Goal: Task Accomplishment & Management: Complete application form

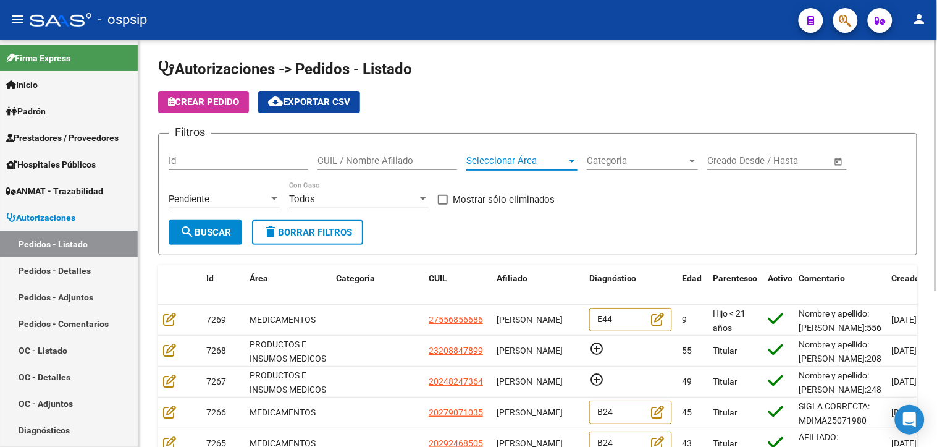
click at [527, 166] on span "Seleccionar Área" at bounding box center [516, 160] width 100 height 11
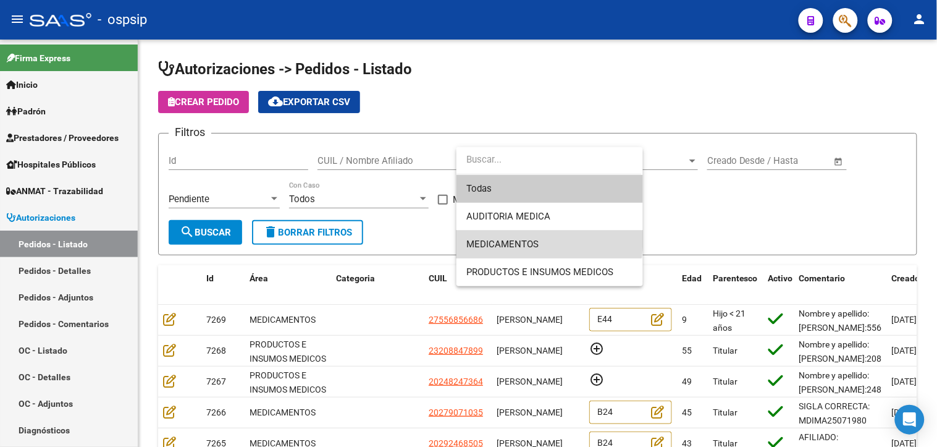
click at [508, 237] on span "MEDICAMENTOS" at bounding box center [549, 244] width 167 height 28
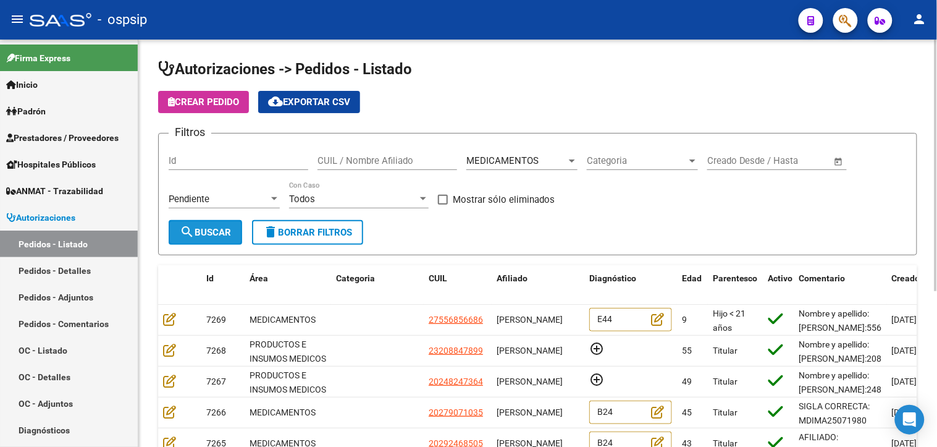
click at [211, 227] on span "search Buscar" at bounding box center [205, 232] width 51 height 11
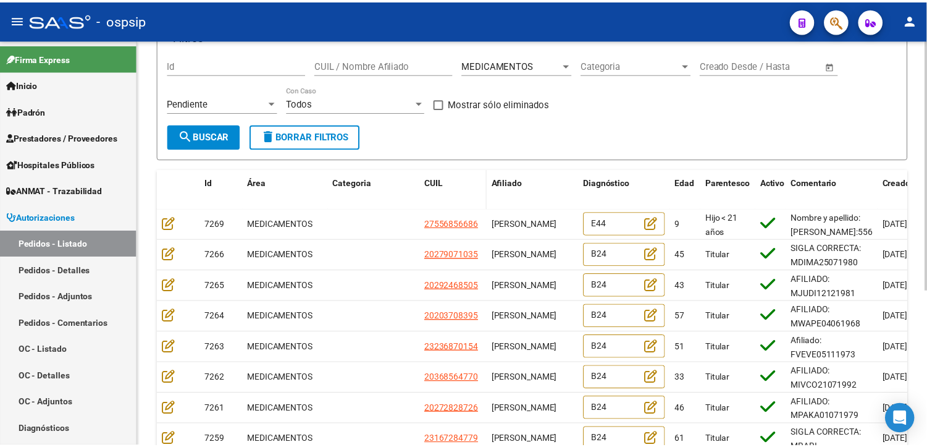
scroll to position [137, 0]
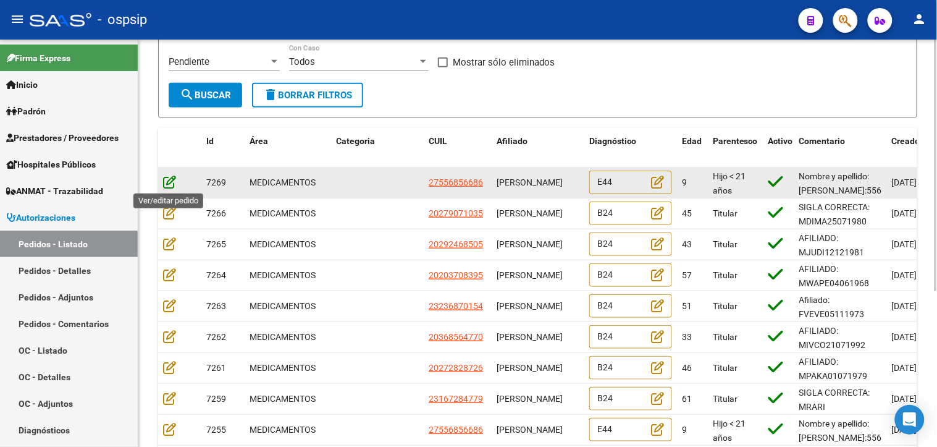
click at [166, 181] on icon at bounding box center [169, 182] width 13 height 14
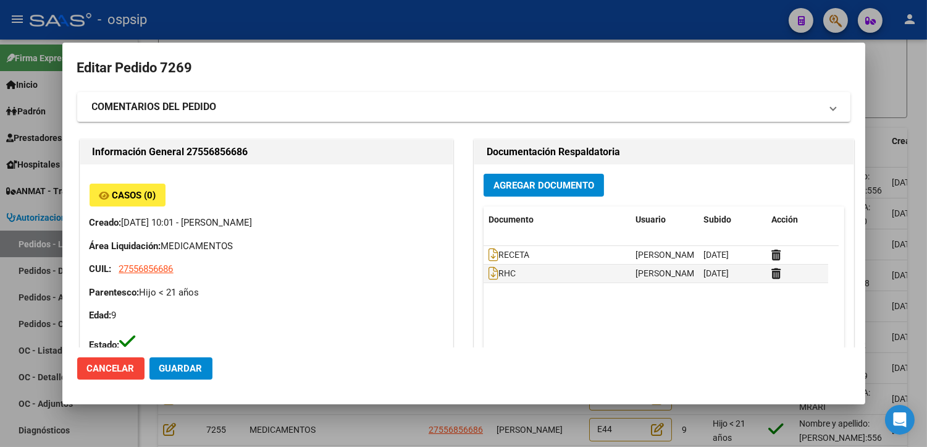
type input "Capital Federal, CABA, BLANES 60"
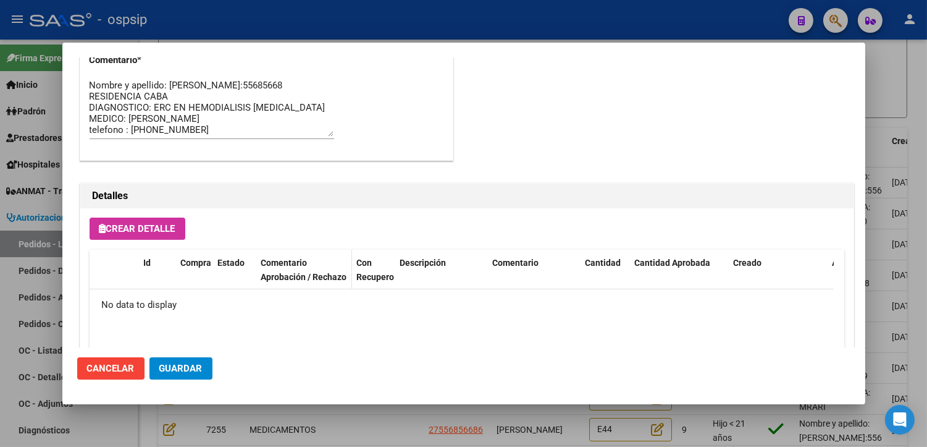
scroll to position [881, 0]
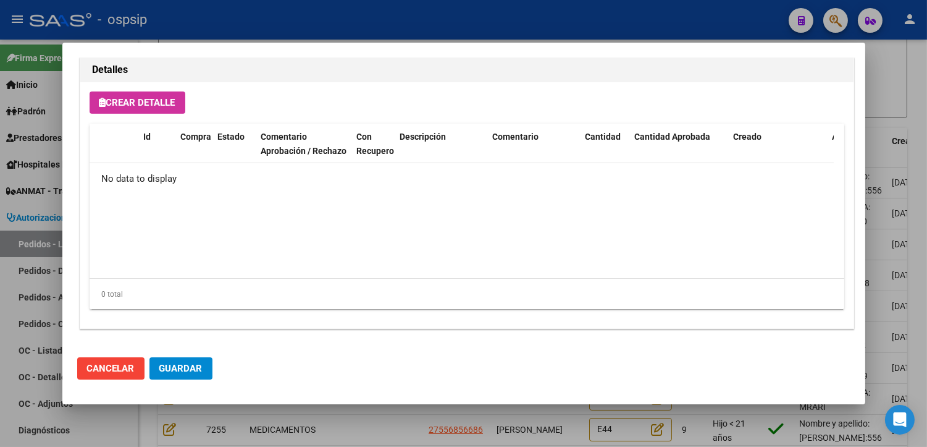
click at [340, 426] on div at bounding box center [463, 223] width 927 height 447
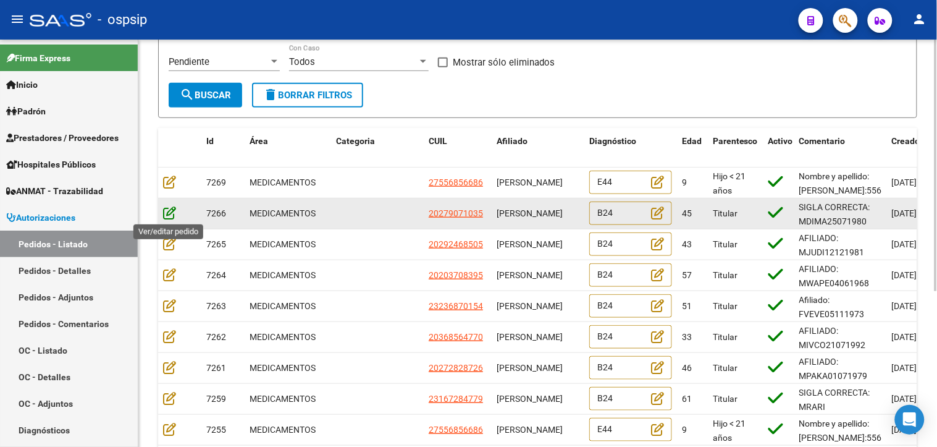
click at [167, 215] on icon at bounding box center [169, 213] width 13 height 14
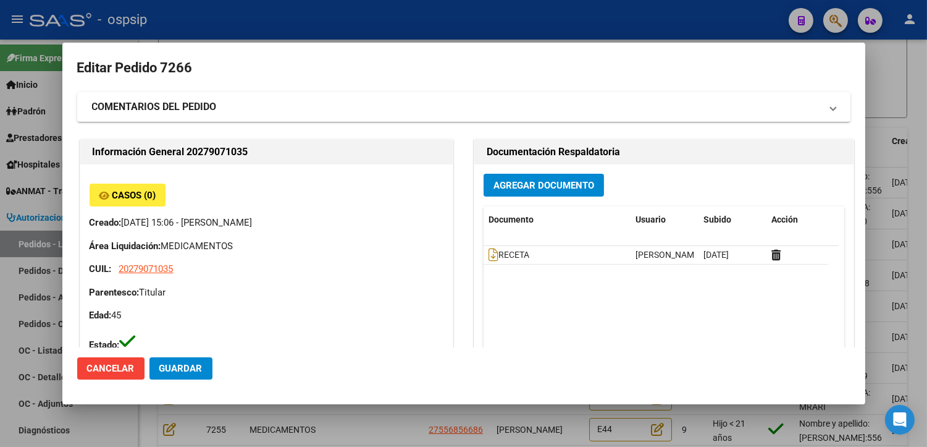
type input "Capital Federal, BELGRANO, [STREET_ADDRESS][PERSON_NAME]"
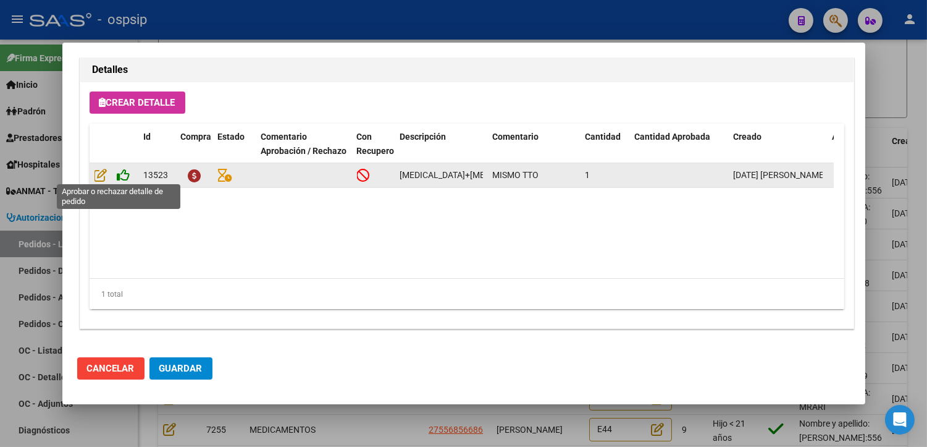
click at [126, 174] on icon at bounding box center [123, 175] width 13 height 14
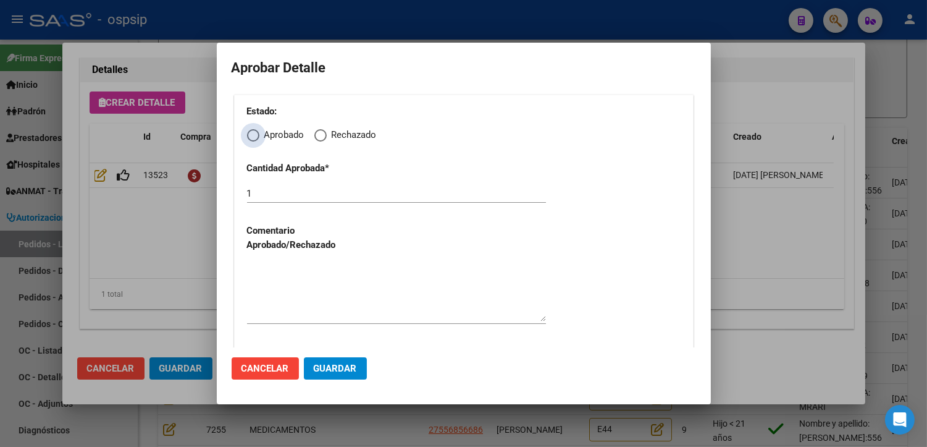
click at [251, 135] on span "Elija una opción" at bounding box center [253, 135] width 12 height 12
click at [251, 135] on input "Aprobado" at bounding box center [253, 135] width 12 height 12
radio input "true"
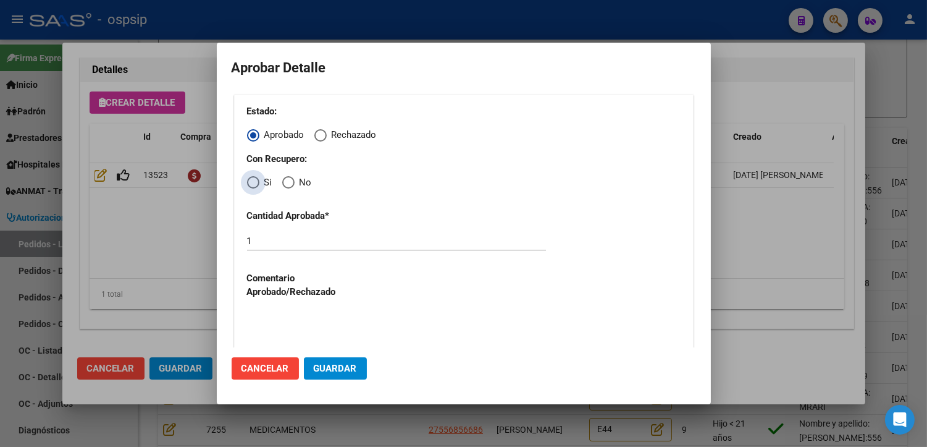
click at [251, 186] on span "Elija una opción" at bounding box center [253, 182] width 12 height 12
click at [251, 186] on input "Si" at bounding box center [253, 182] width 12 height 12
radio input "true"
click at [318, 330] on textarea at bounding box center [396, 340] width 299 height 58
click at [330, 371] on span "Guardar" at bounding box center [335, 368] width 43 height 11
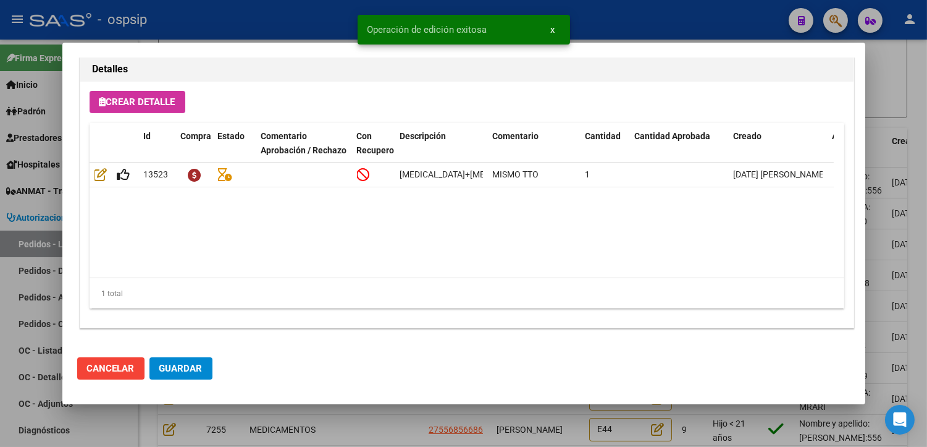
type input "SALTA, [GEOGRAPHIC_DATA], CTRO.CIV.G.BOURC CAS 0"
click at [195, 374] on button "Guardar" at bounding box center [180, 368] width 63 height 22
click at [371, 437] on div at bounding box center [463, 223] width 927 height 447
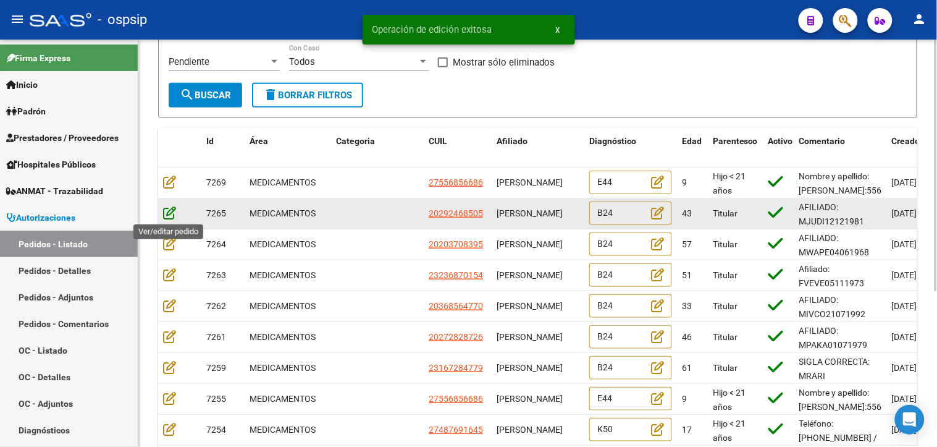
click at [171, 210] on icon at bounding box center [169, 213] width 13 height 14
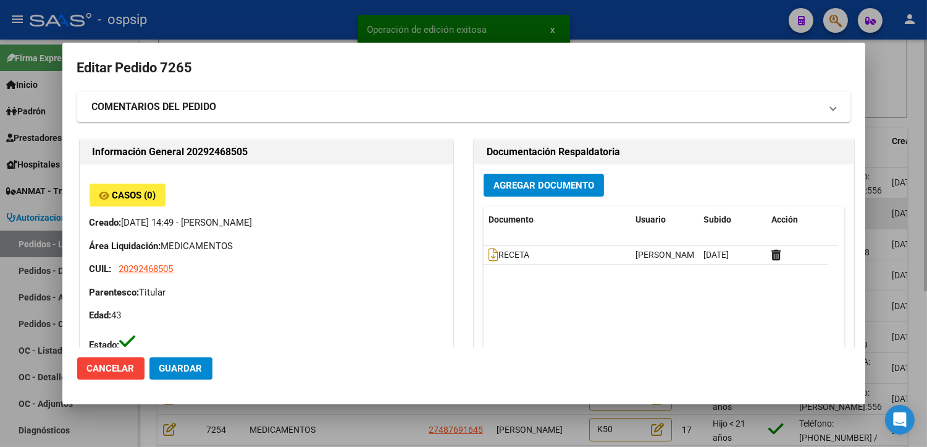
type input "[GEOGRAPHIC_DATA], [PERSON_NAME] [PERSON_NAME] 6595"
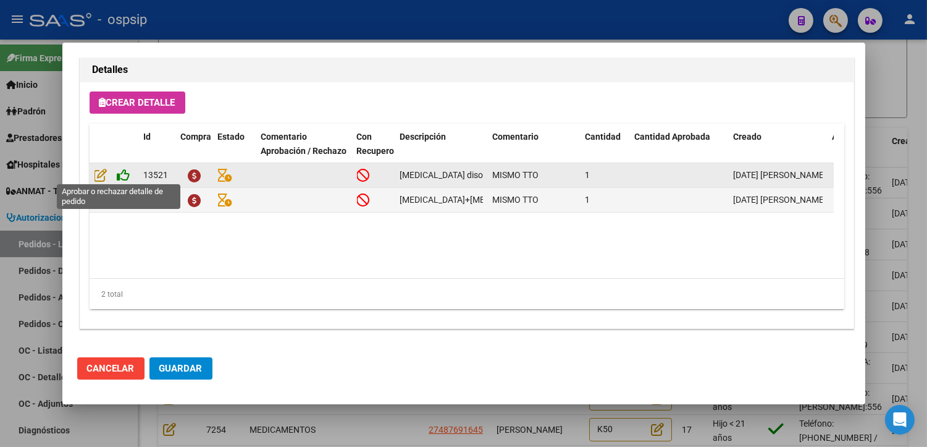
click at [124, 169] on icon at bounding box center [123, 175] width 13 height 14
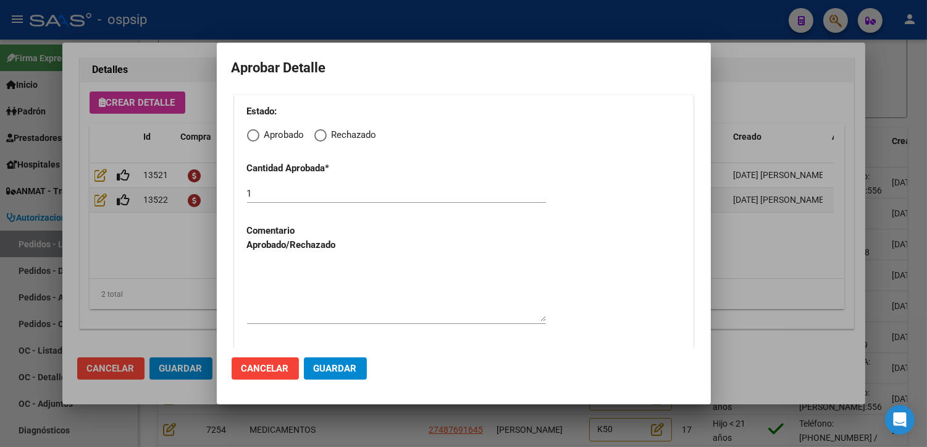
click at [251, 130] on span "Elija una opción" at bounding box center [253, 135] width 12 height 12
click at [251, 130] on input "Aprobado" at bounding box center [253, 135] width 12 height 12
radio input "true"
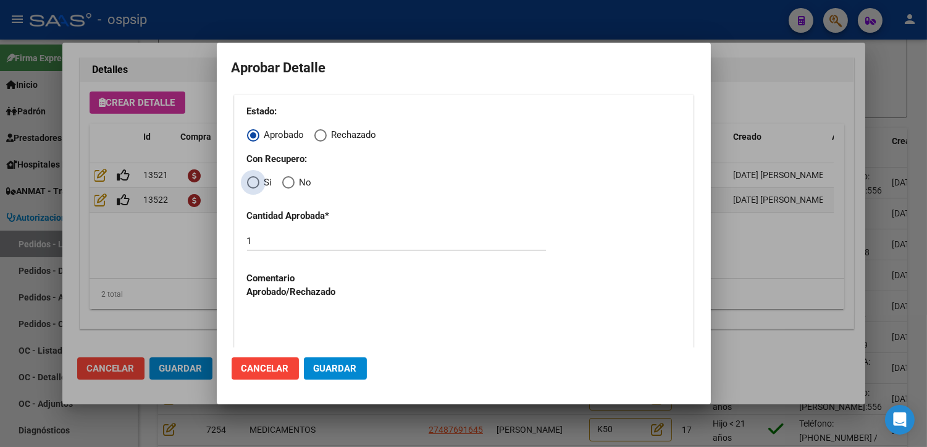
click at [254, 187] on span "Elija una opción" at bounding box center [253, 182] width 12 height 12
click at [254, 187] on input "Si" at bounding box center [253, 182] width 12 height 12
radio input "true"
drag, startPoint x: 292, startPoint y: 307, endPoint x: 295, endPoint y: 313, distance: 6.9
click at [293, 307] on div "Estado: Aprobado Rechazado Con Recupero: Si No Cantidad Aprobada * 1 Comentario…" at bounding box center [464, 292] width 460 height 396
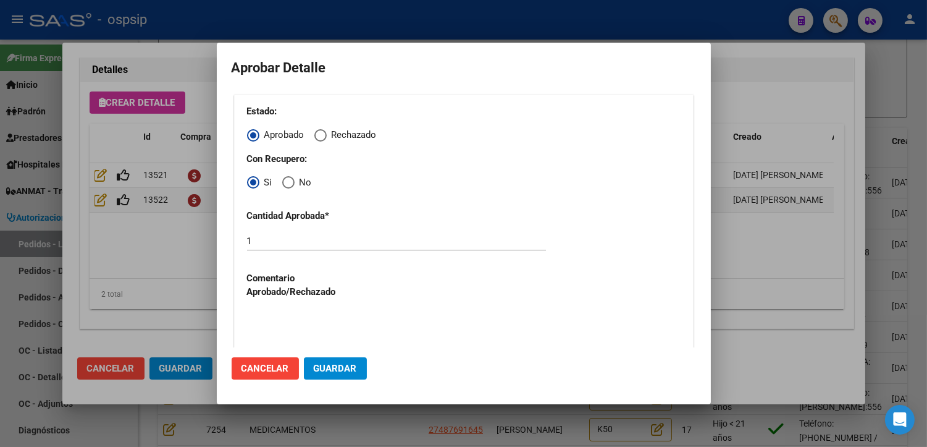
click at [310, 335] on textarea at bounding box center [396, 340] width 299 height 58
click at [316, 367] on span "Guardar" at bounding box center [335, 368] width 43 height 11
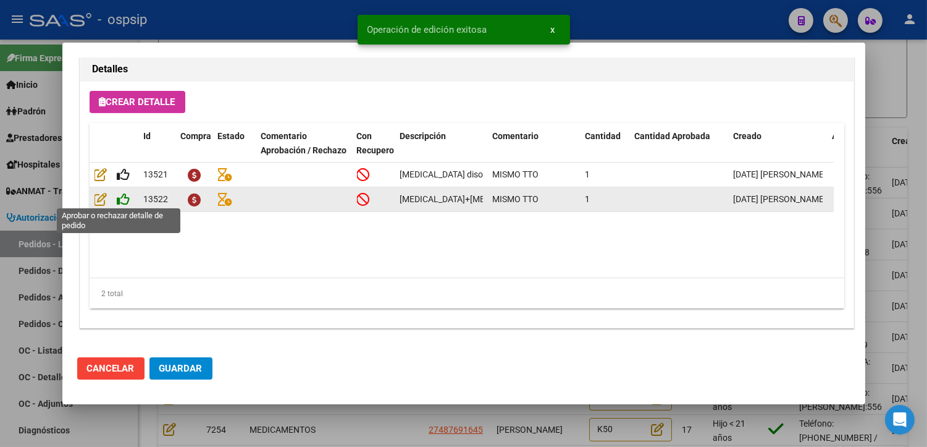
type input "BUENOS AIRES, [PERSON_NAME] [PERSON_NAME] 6595"
click at [124, 196] on icon at bounding box center [123, 200] width 13 height 14
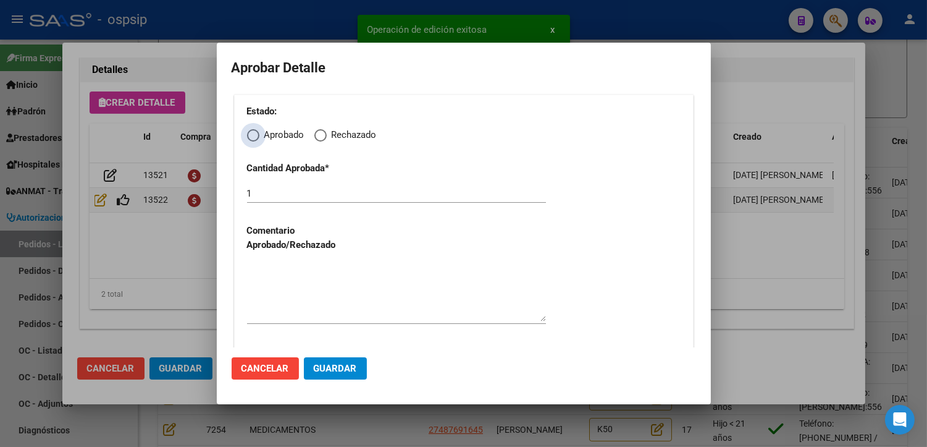
click at [254, 137] on span "Elija una opción" at bounding box center [253, 135] width 12 height 12
click at [254, 137] on input "Aprobado" at bounding box center [253, 135] width 12 height 12
radio input "true"
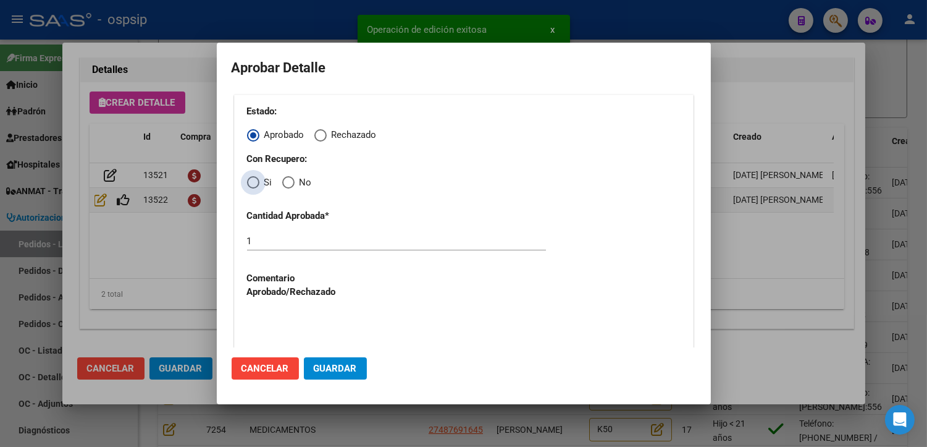
click at [250, 185] on span "Elija una opción" at bounding box center [253, 182] width 12 height 12
click at [250, 185] on input "Si" at bounding box center [253, 182] width 12 height 12
radio input "true"
click at [275, 314] on textarea at bounding box center [396, 340] width 299 height 58
click at [332, 372] on span "Guardar" at bounding box center [335, 368] width 43 height 11
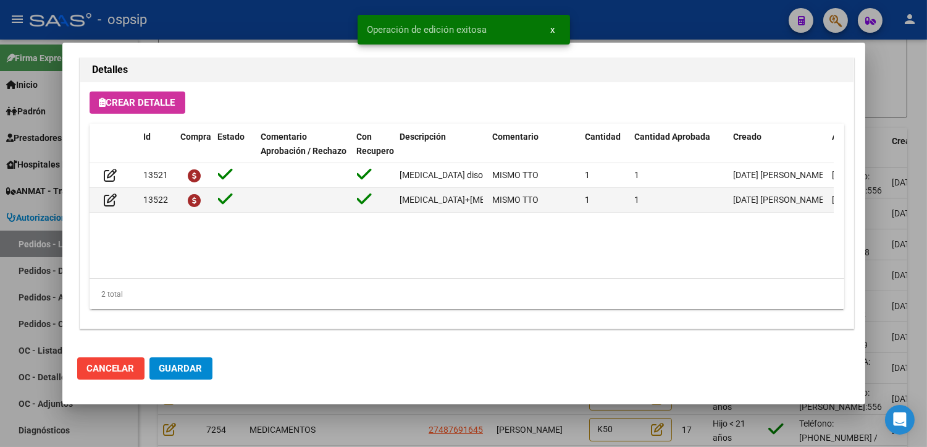
click at [196, 369] on span "Guardar" at bounding box center [180, 368] width 43 height 11
click at [348, 408] on div at bounding box center [463, 223] width 927 height 447
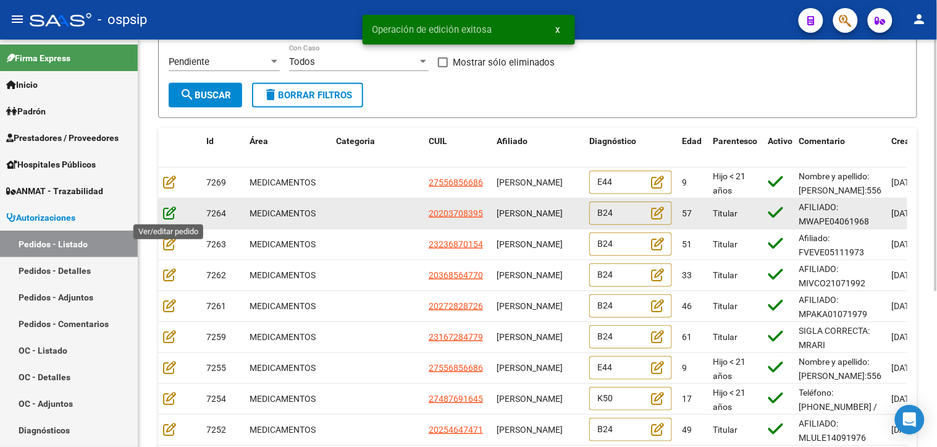
click at [170, 215] on icon at bounding box center [169, 213] width 13 height 14
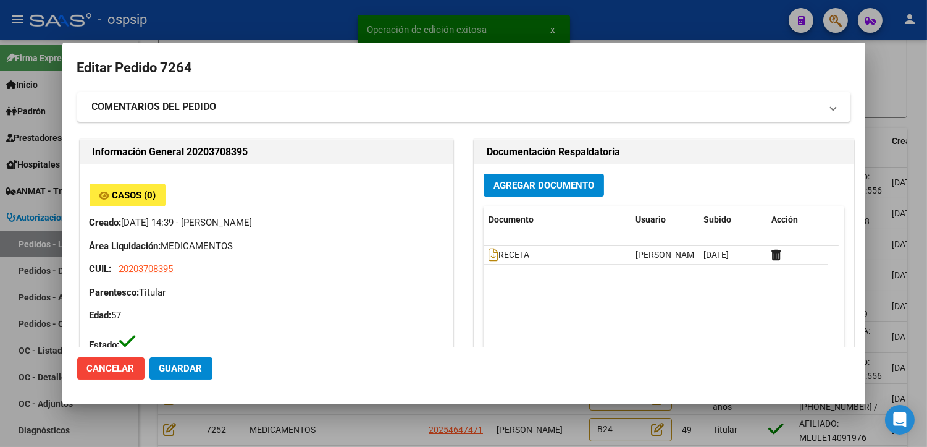
type input "[GEOGRAPHIC_DATA], [PERSON_NAME], TUCUMAN 1005"
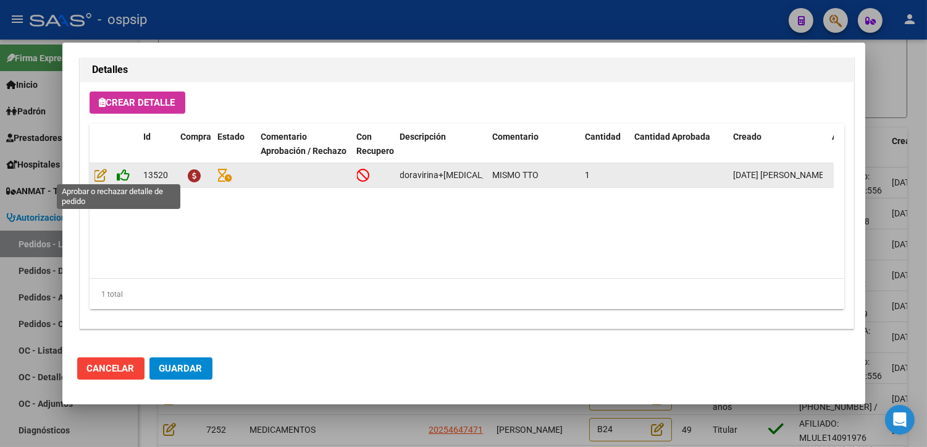
click at [122, 174] on icon at bounding box center [123, 175] width 13 height 14
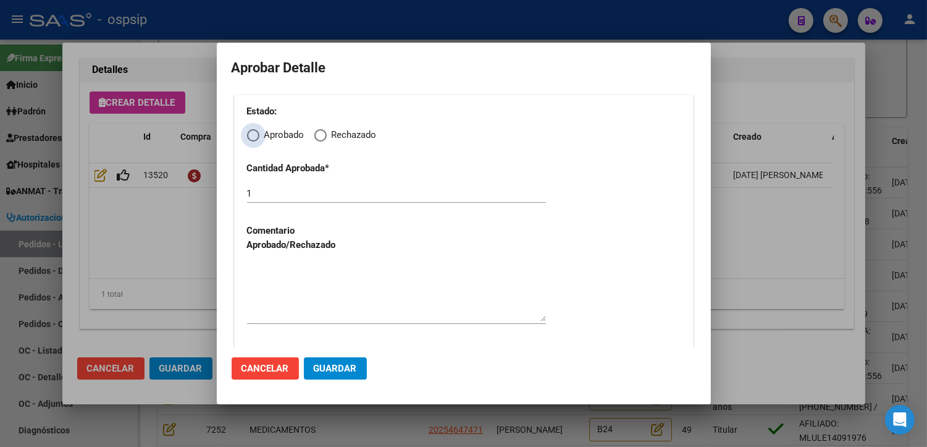
click at [253, 137] on span "Elija una opción" at bounding box center [253, 135] width 12 height 12
click at [253, 137] on input "Aprobado" at bounding box center [253, 135] width 12 height 12
radio input "true"
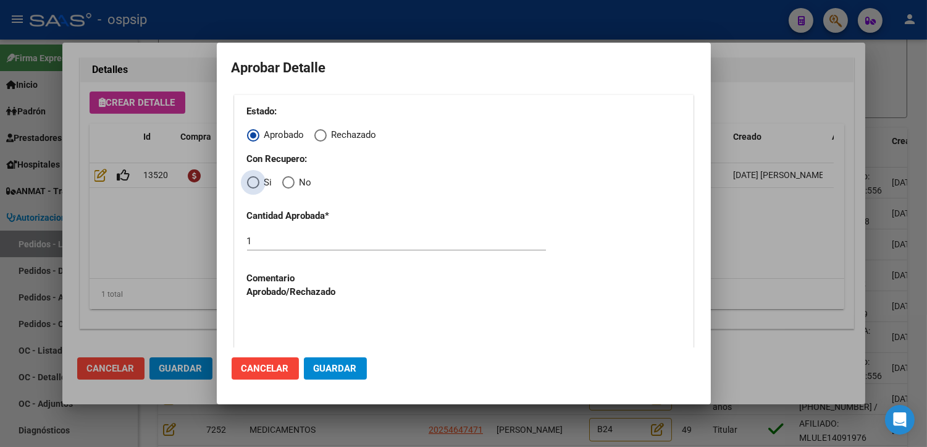
click at [251, 186] on span "Elija una opción" at bounding box center [253, 182] width 12 height 12
click at [251, 186] on input "Si" at bounding box center [253, 182] width 12 height 12
radio input "true"
click at [300, 335] on textarea at bounding box center [396, 340] width 299 height 58
click at [326, 379] on mat-dialog-actions "Cancelar Guardar" at bounding box center [464, 368] width 464 height 42
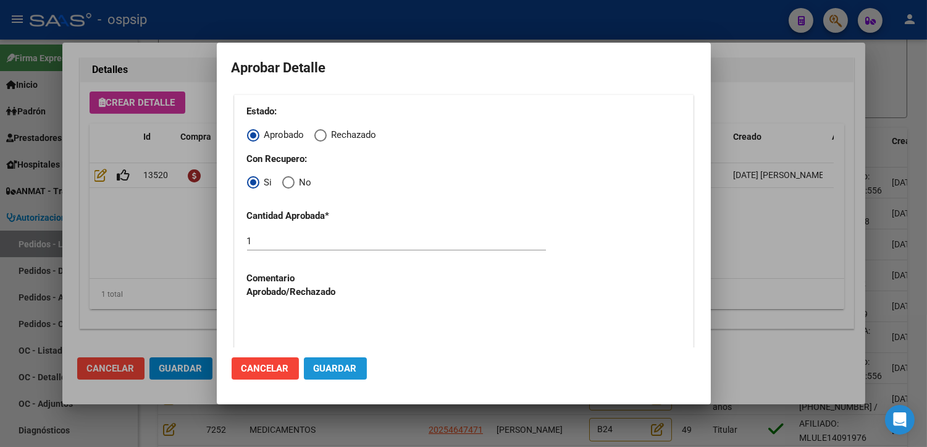
click at [321, 371] on span "Guardar" at bounding box center [335, 368] width 43 height 11
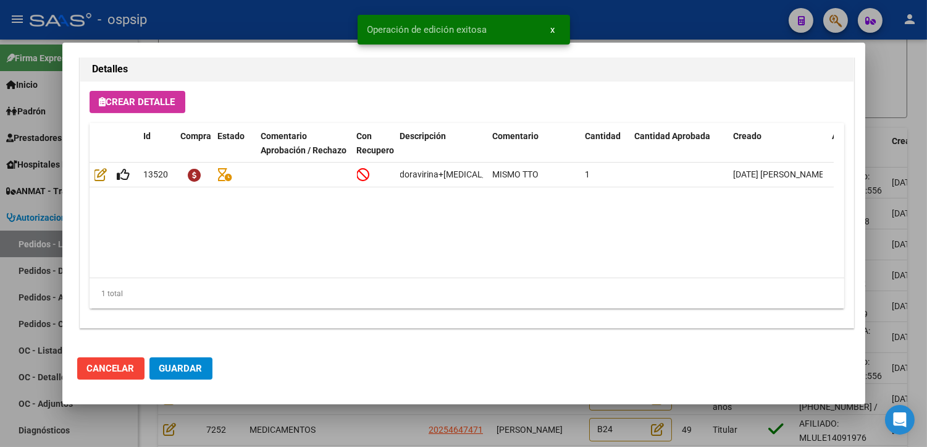
type input "[GEOGRAPHIC_DATA], [PERSON_NAME], TUCUMAN 1005"
click at [193, 365] on span "Guardar" at bounding box center [180, 368] width 43 height 11
click at [364, 432] on div at bounding box center [463, 223] width 927 height 447
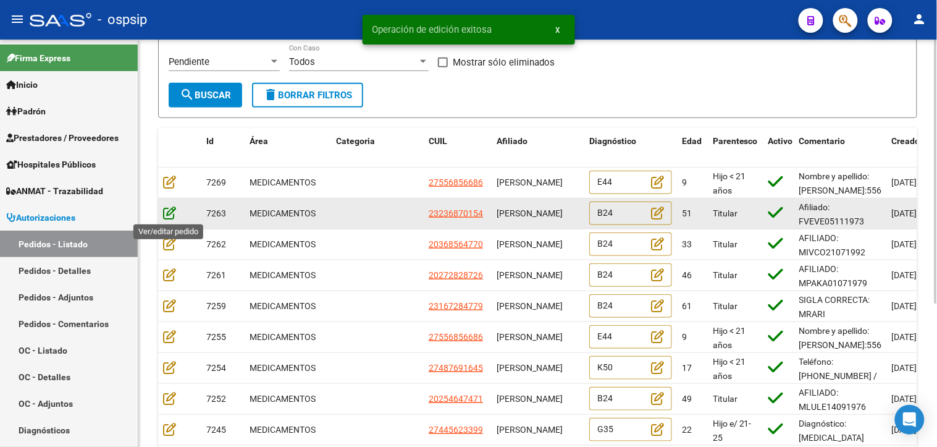
click at [167, 211] on icon at bounding box center [169, 213] width 13 height 14
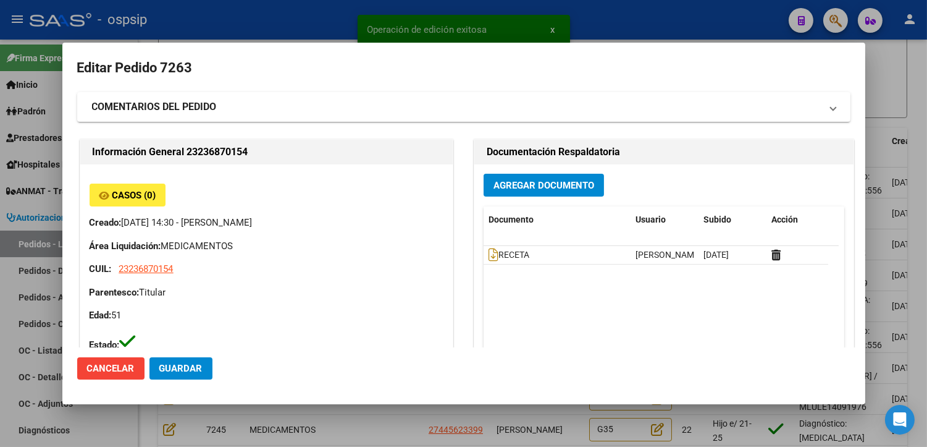
type input "[GEOGRAPHIC_DATA], [GEOGRAPHIC_DATA][PERSON_NAME][GEOGRAPHIC_DATA] 1781, Depart…"
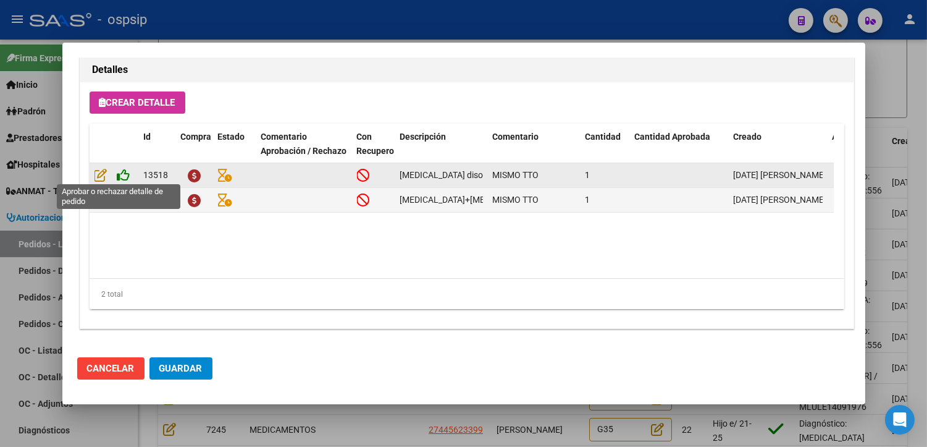
click at [126, 177] on icon at bounding box center [123, 175] width 13 height 14
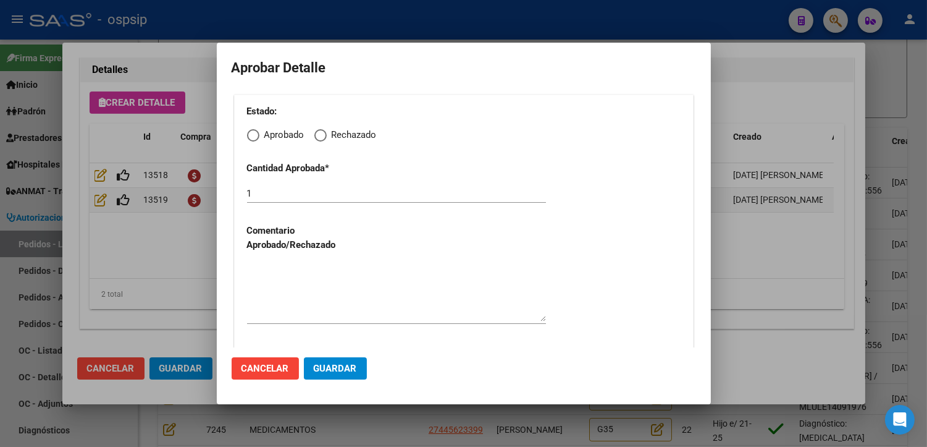
click at [251, 134] on span "Elija una opción" at bounding box center [253, 135] width 12 height 12
click at [251, 134] on input "Aprobado" at bounding box center [253, 135] width 12 height 12
radio input "true"
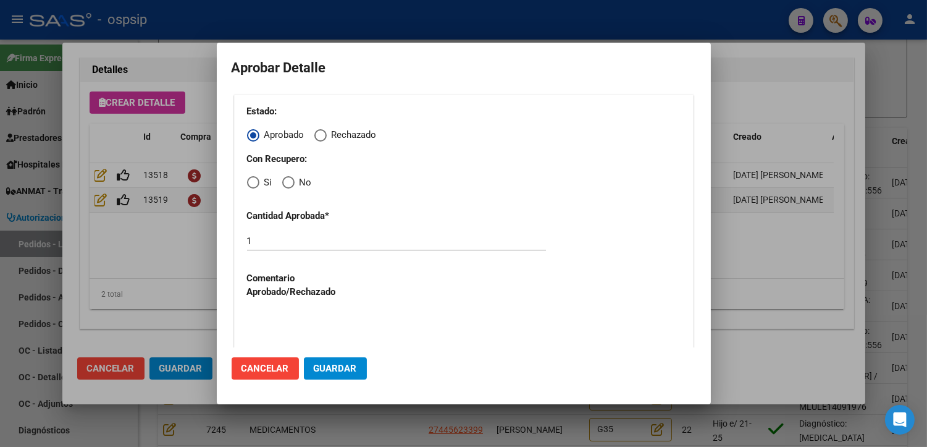
click at [250, 183] on span "Elija una opción" at bounding box center [253, 182] width 12 height 12
click at [250, 183] on input "Si" at bounding box center [253, 182] width 12 height 12
radio input "true"
drag, startPoint x: 293, startPoint y: 335, endPoint x: 300, endPoint y: 342, distance: 9.2
click at [294, 335] on textarea at bounding box center [396, 340] width 299 height 58
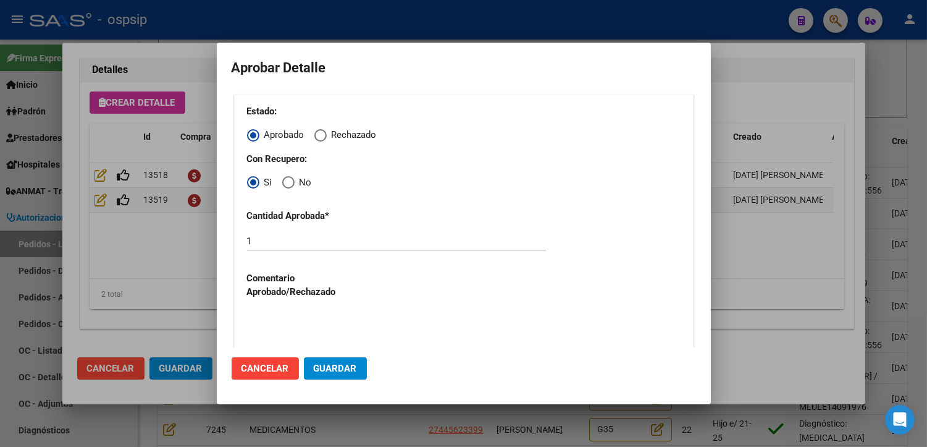
click at [319, 368] on span "Guardar" at bounding box center [335, 368] width 43 height 11
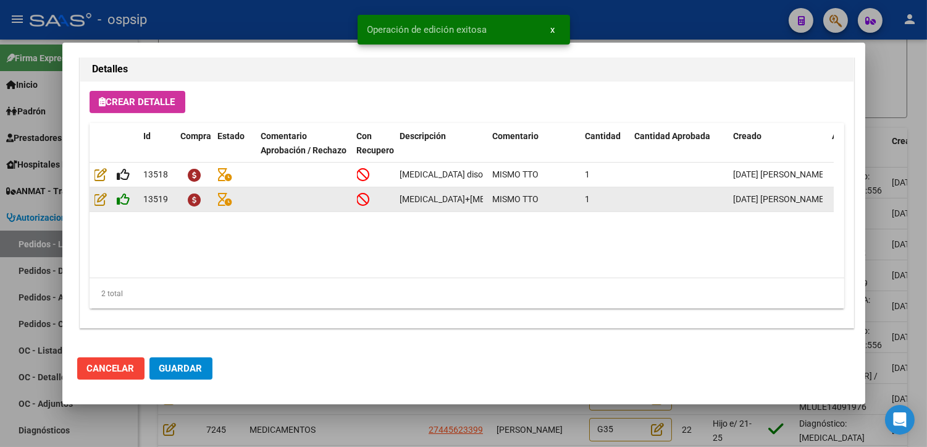
type input "[GEOGRAPHIC_DATA], [GEOGRAPHIC_DATA][PERSON_NAME][GEOGRAPHIC_DATA] 1781"
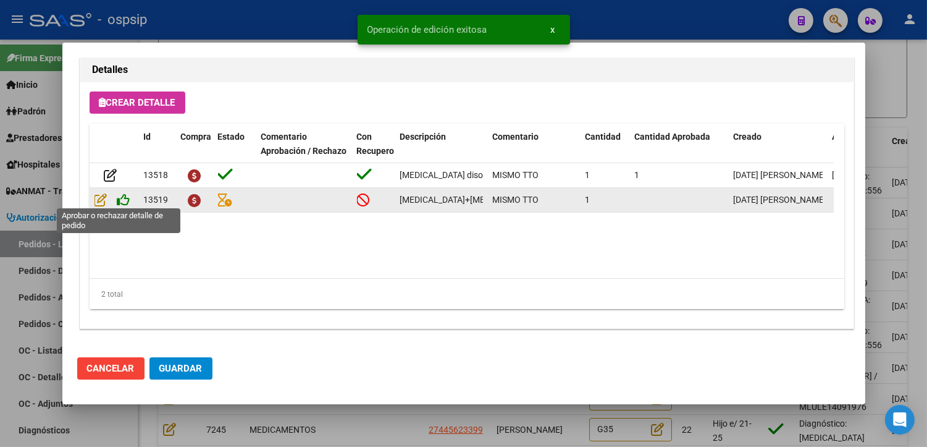
click at [124, 196] on icon at bounding box center [123, 200] width 13 height 14
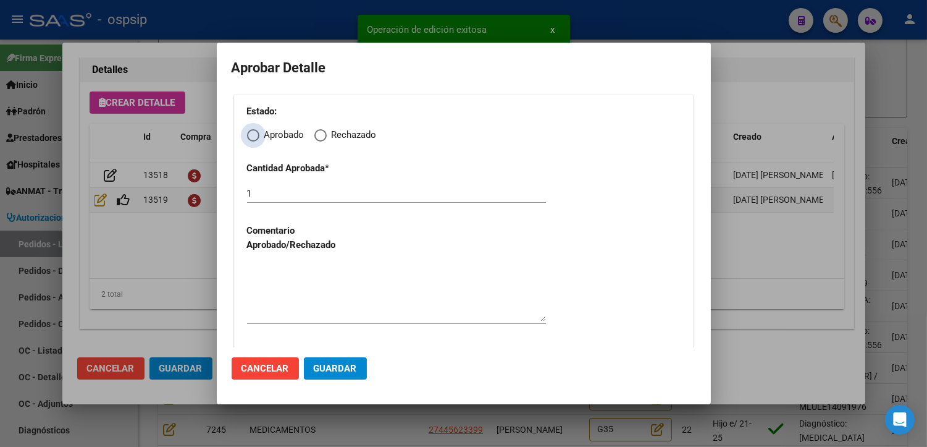
click at [255, 137] on span "Elija una opción" at bounding box center [253, 135] width 12 height 12
click at [255, 137] on input "Aprobado" at bounding box center [253, 135] width 12 height 12
radio input "true"
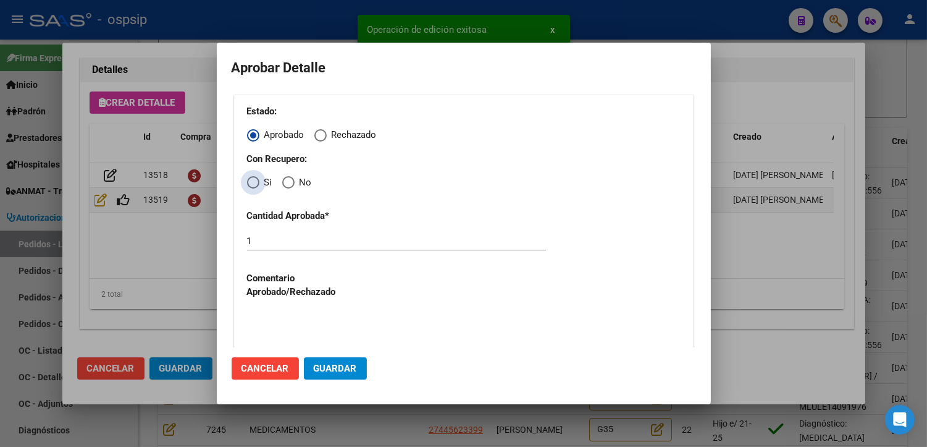
click at [253, 182] on span "Elija una opción" at bounding box center [253, 182] width 0 height 0
click at [252, 183] on input "Si" at bounding box center [253, 182] width 12 height 12
radio input "true"
click at [310, 329] on textarea at bounding box center [396, 340] width 299 height 58
click at [328, 362] on button "Guardar" at bounding box center [335, 368] width 63 height 22
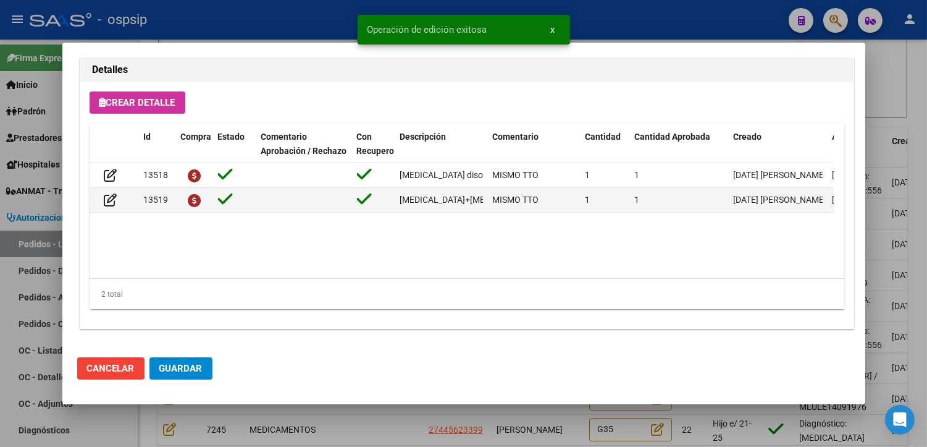
click at [195, 367] on span "Guardar" at bounding box center [180, 368] width 43 height 11
click at [351, 418] on div at bounding box center [463, 223] width 927 height 447
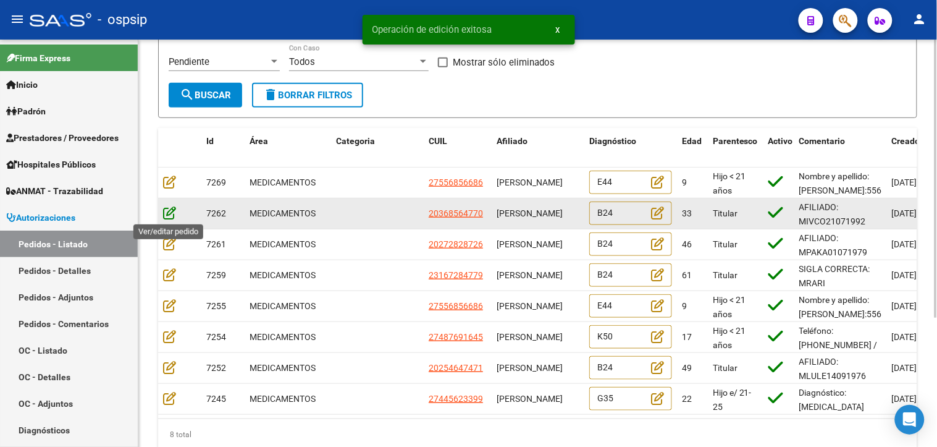
click at [168, 214] on icon at bounding box center [169, 213] width 13 height 14
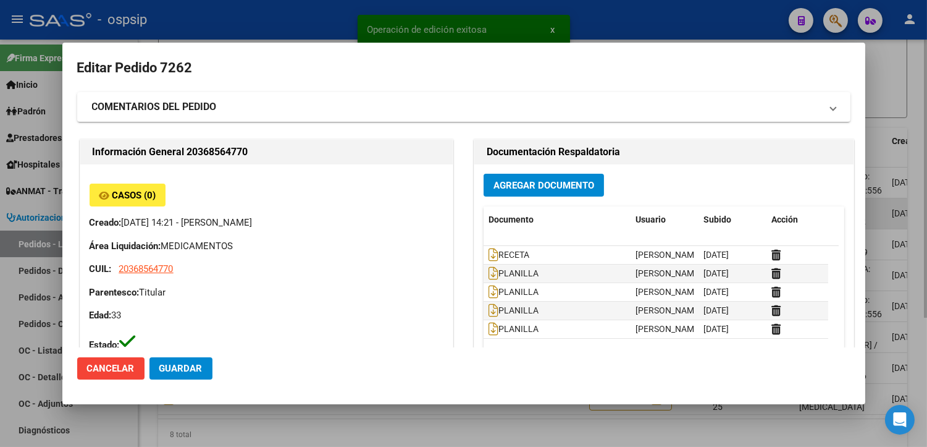
type input "[GEOGRAPHIC_DATA], [GEOGRAPHIC_DATA], PRINGLES MZNA 1 16"
click at [168, 214] on div "Casos (0) Creado: [DATE] 14:21 - [PERSON_NAME] Área Liquidación: MEDICAMENTOS C…" at bounding box center [267, 267] width 354 height 168
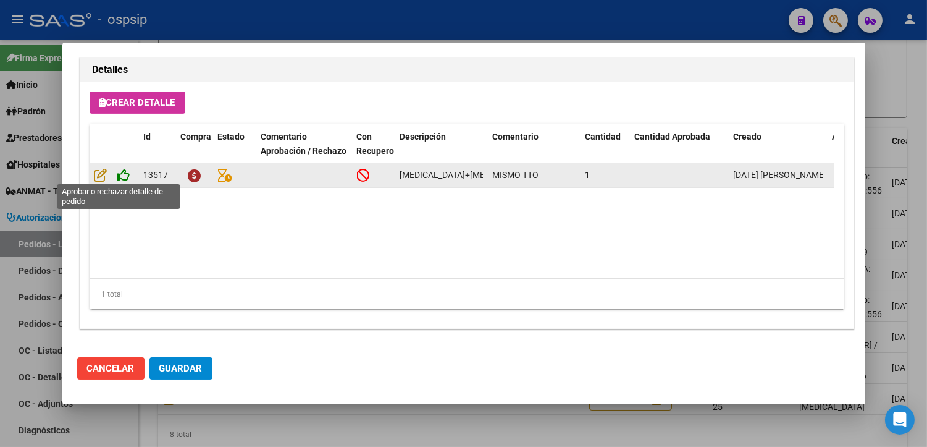
click at [124, 174] on icon at bounding box center [123, 175] width 13 height 14
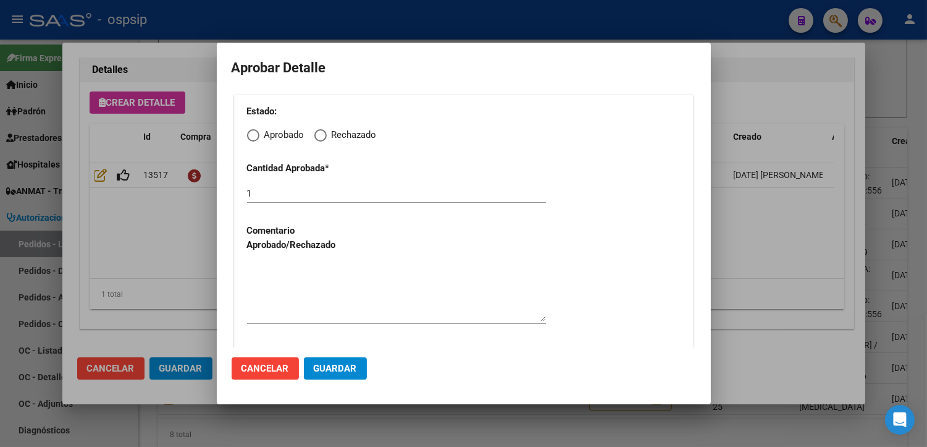
click at [247, 133] on span "Elija una opción" at bounding box center [253, 135] width 12 height 12
click at [247, 133] on input "Aprobado" at bounding box center [253, 135] width 12 height 12
radio input "true"
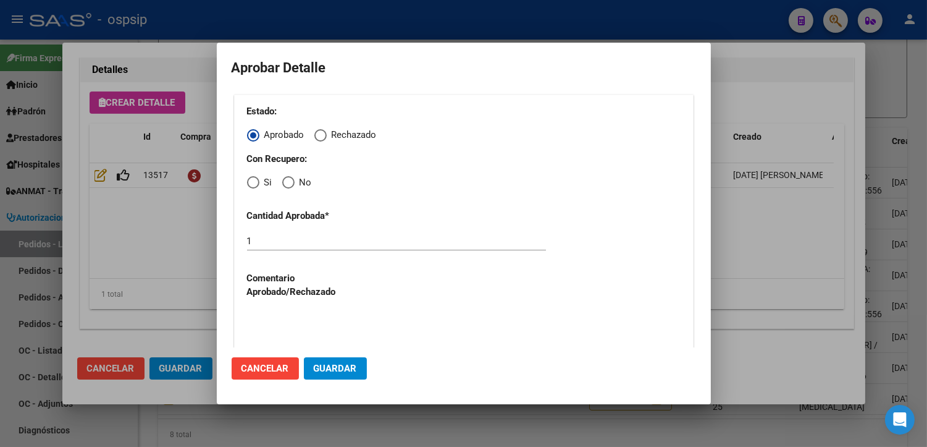
click at [251, 183] on span "Elija una opción" at bounding box center [253, 182] width 12 height 12
click at [251, 183] on input "Si" at bounding box center [253, 182] width 12 height 12
radio input "true"
click at [308, 331] on textarea at bounding box center [396, 340] width 299 height 58
click at [325, 365] on span "Guardar" at bounding box center [335, 368] width 43 height 11
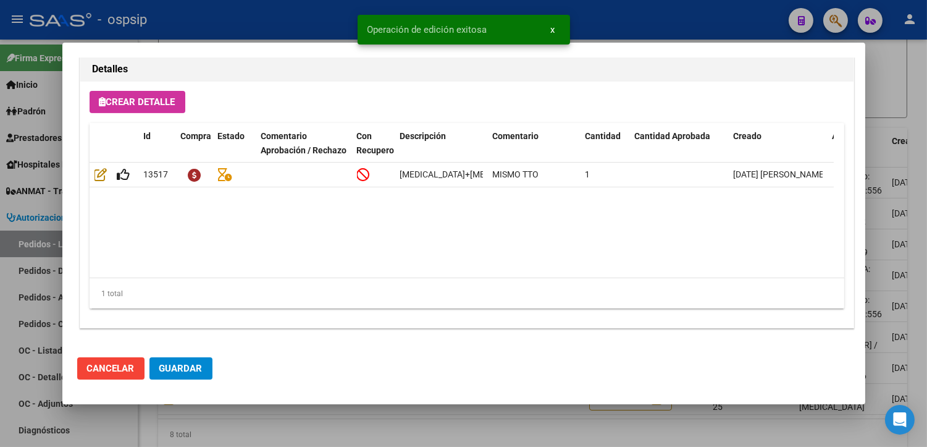
type input "JUJUY, PALPAL¤, GDOR. [PERSON_NAME] 199"
click at [188, 371] on span "Guardar" at bounding box center [180, 368] width 43 height 11
click at [185, 360] on button "Guardar" at bounding box center [180, 368] width 63 height 22
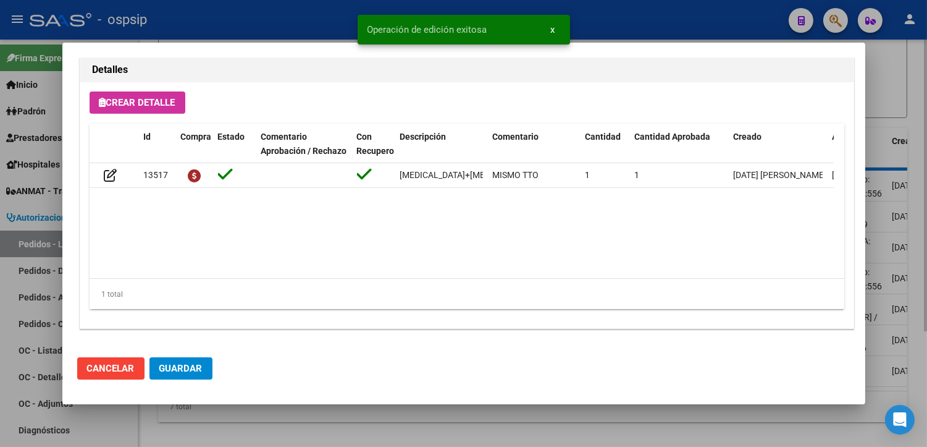
click at [291, 415] on div at bounding box center [463, 223] width 927 height 447
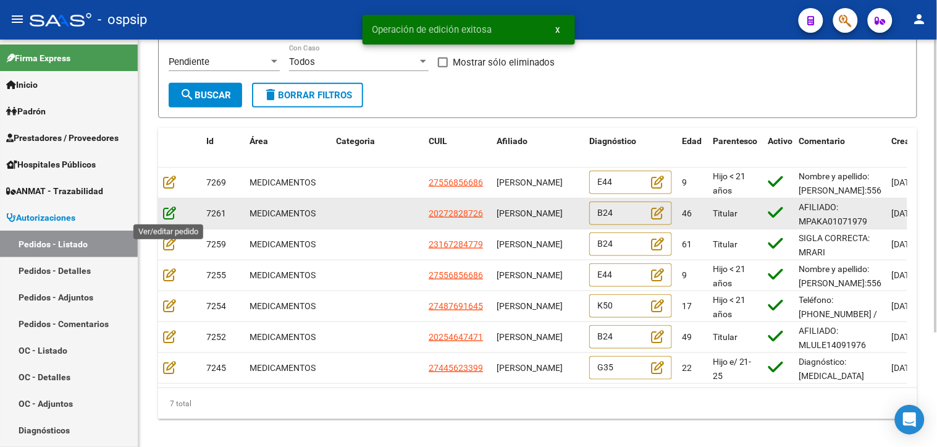
click at [166, 212] on icon at bounding box center [169, 213] width 13 height 14
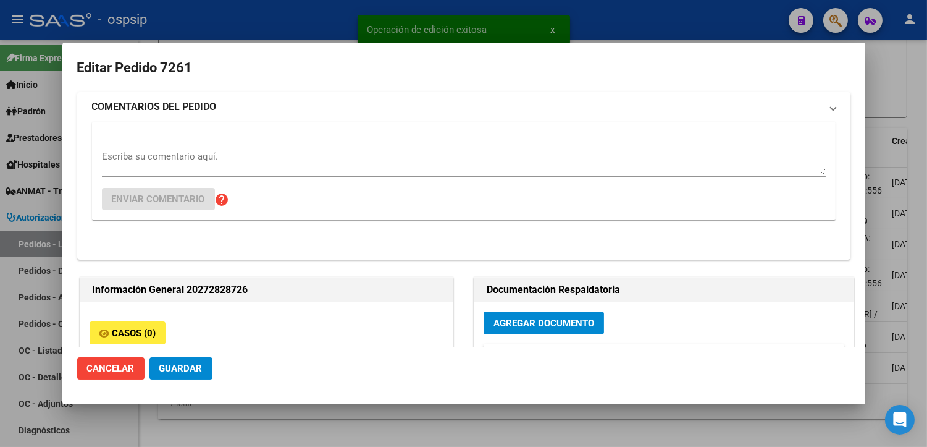
type input "[GEOGRAPHIC_DATA], [PERSON_NAME] ESTE, CORONEL BURELAS 3534"
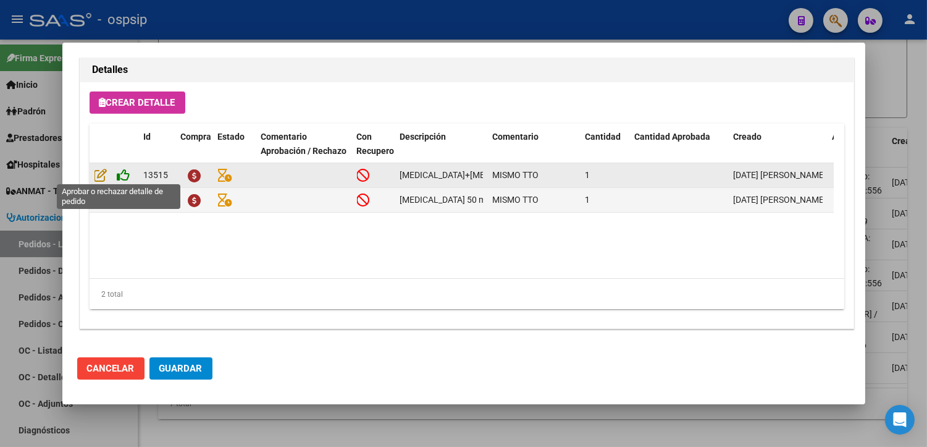
click at [126, 174] on icon at bounding box center [123, 175] width 13 height 14
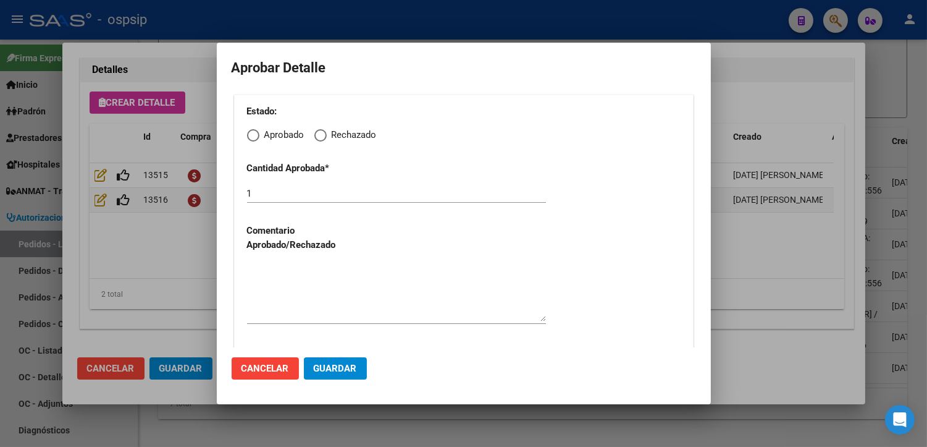
click at [250, 136] on span "Elija una opción" at bounding box center [253, 135] width 12 height 12
click at [250, 136] on input "Aprobado" at bounding box center [253, 135] width 12 height 12
radio input "true"
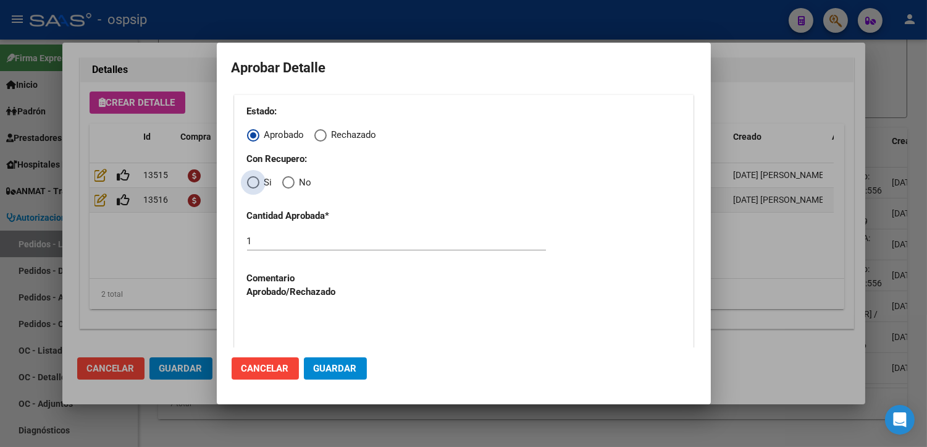
click at [257, 182] on span "Elija una opción" at bounding box center [253, 182] width 12 height 12
click at [257, 182] on input "Si" at bounding box center [253, 182] width 12 height 12
radio input "true"
click at [303, 321] on textarea at bounding box center [396, 340] width 299 height 58
click at [328, 365] on span "Guardar" at bounding box center [335, 368] width 43 height 11
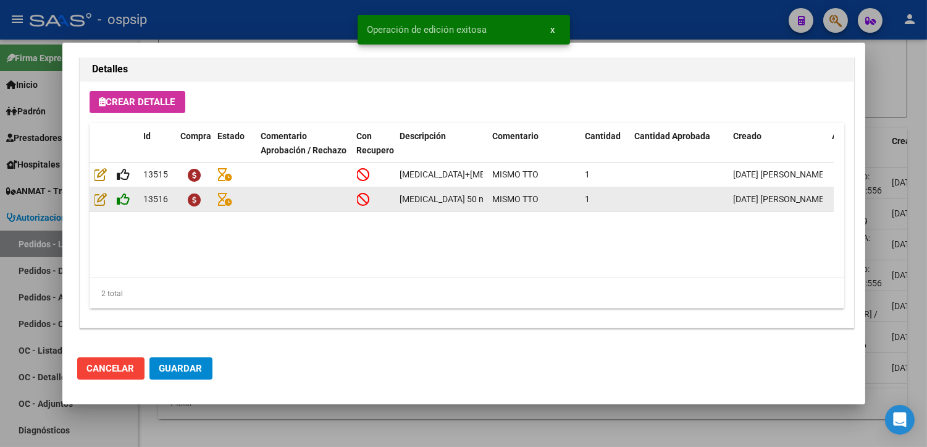
type input "BUENOS AIRES, [PERSON_NAME], COSQUIN 220, Piso: 3"
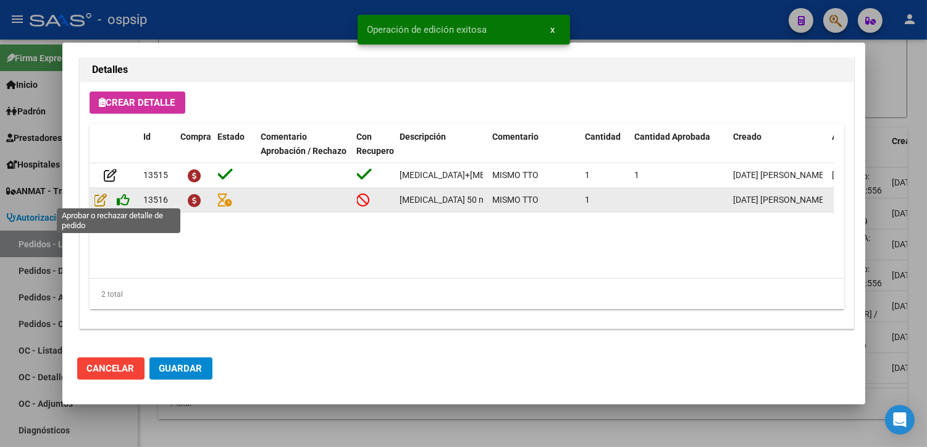
click at [122, 195] on icon at bounding box center [123, 200] width 13 height 14
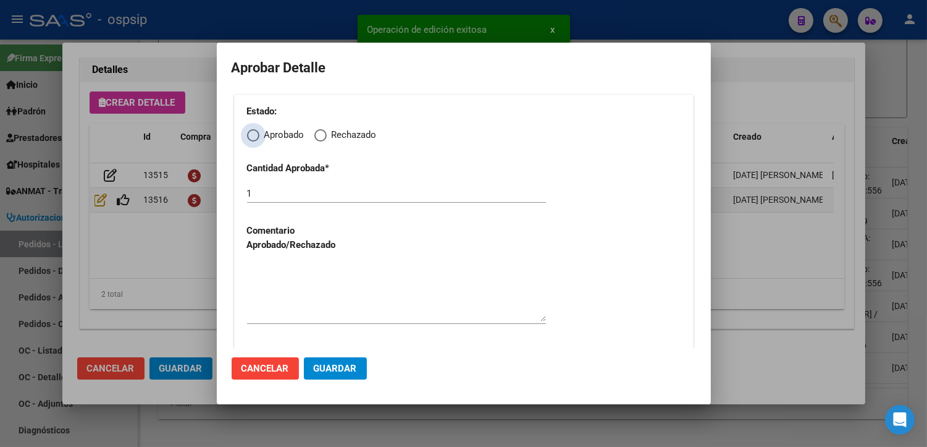
click at [256, 138] on span "Elija una opción" at bounding box center [253, 135] width 12 height 12
click at [256, 138] on input "Aprobado" at bounding box center [253, 135] width 12 height 12
radio input "true"
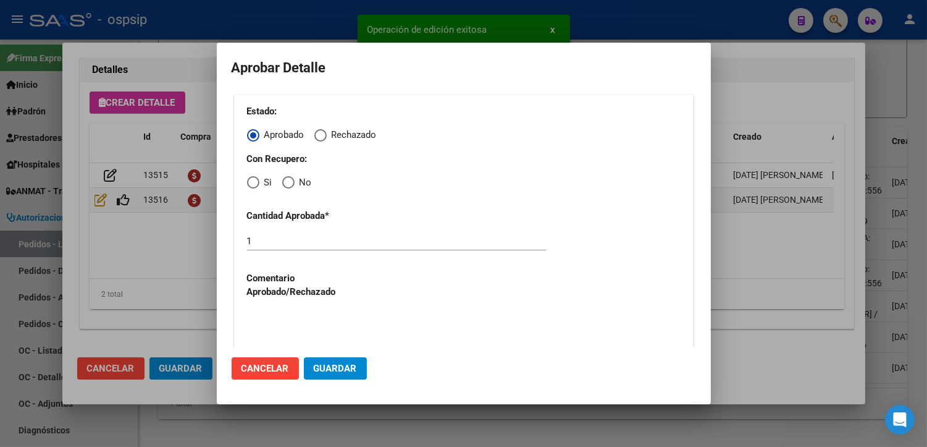
click at [251, 182] on span "Elija una opción" at bounding box center [253, 182] width 12 height 12
click at [251, 182] on input "Si" at bounding box center [253, 182] width 12 height 12
radio input "true"
click at [308, 321] on textarea at bounding box center [396, 340] width 299 height 58
click at [338, 372] on span "Guardar" at bounding box center [335, 368] width 43 height 11
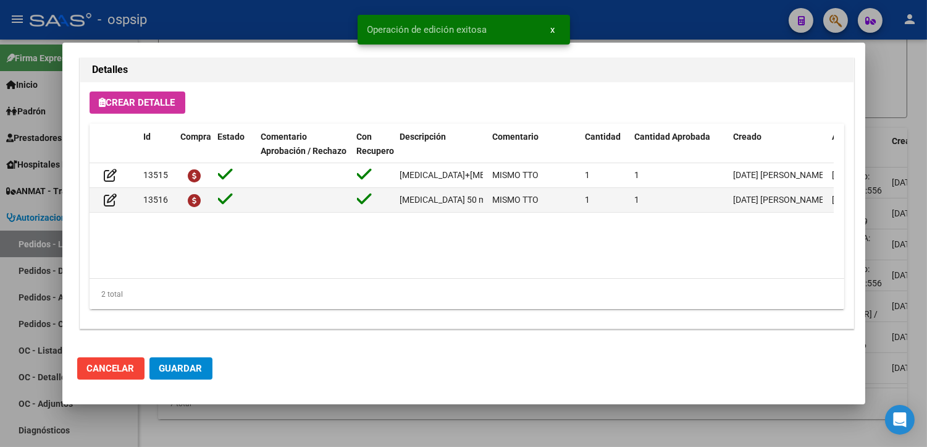
click at [196, 371] on span "Guardar" at bounding box center [180, 368] width 43 height 11
click at [284, 429] on div at bounding box center [463, 223] width 927 height 447
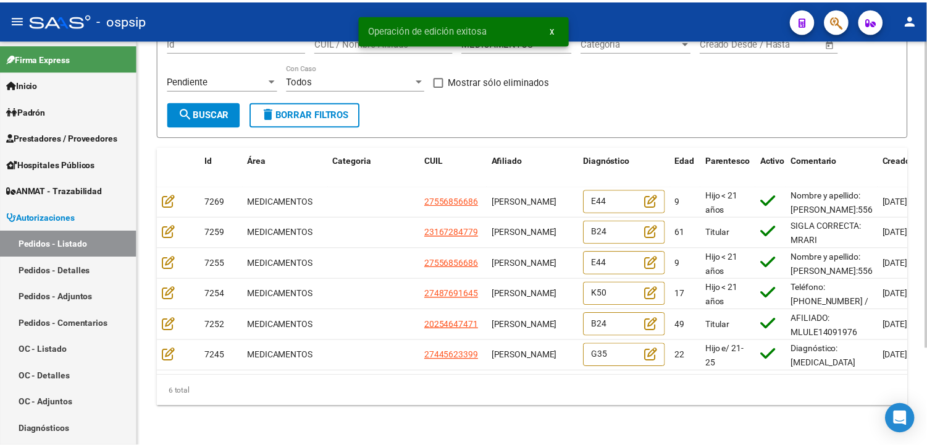
scroll to position [127, 0]
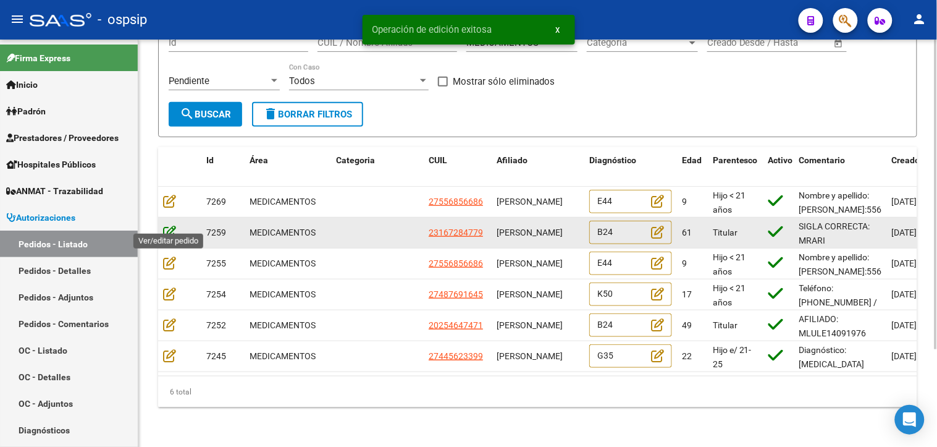
click at [167, 225] on icon at bounding box center [169, 232] width 13 height 14
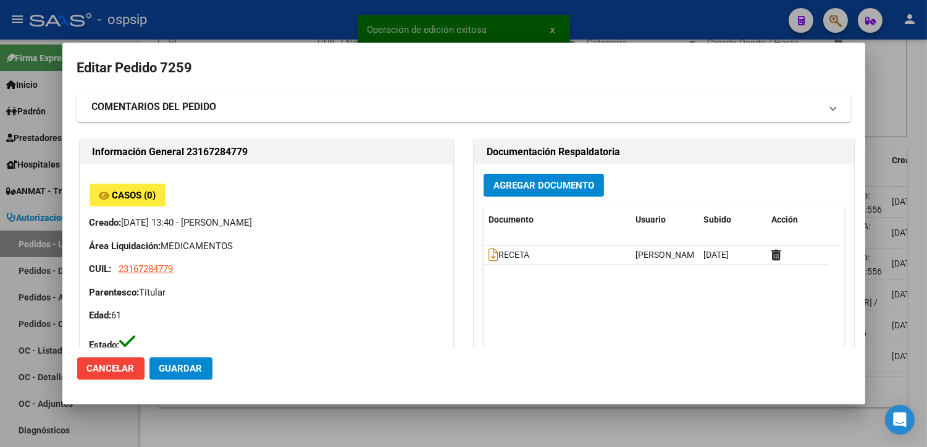
type input "Santa Fe, [GEOGRAPHIC_DATA], HERMANA [PERSON_NAME] 3016"
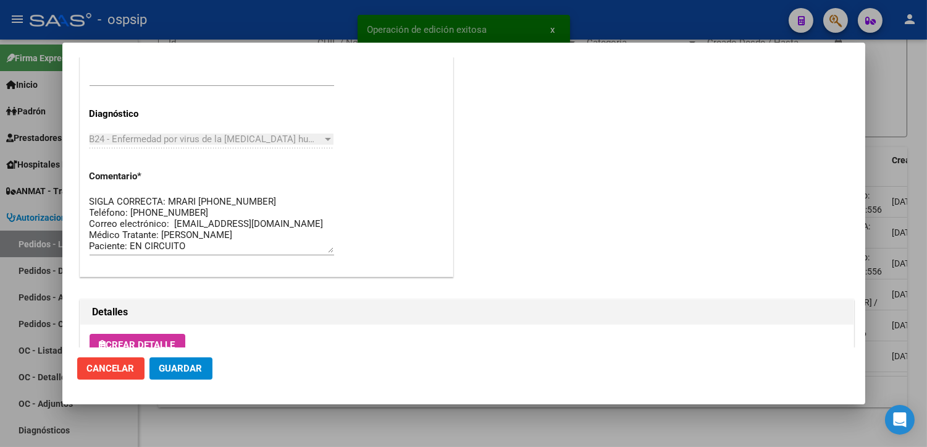
scroll to position [881, 0]
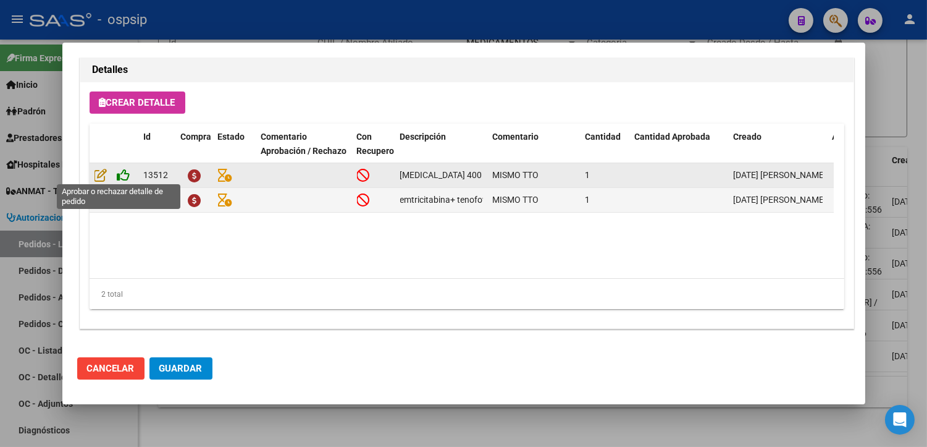
click at [124, 177] on icon at bounding box center [123, 175] width 13 height 14
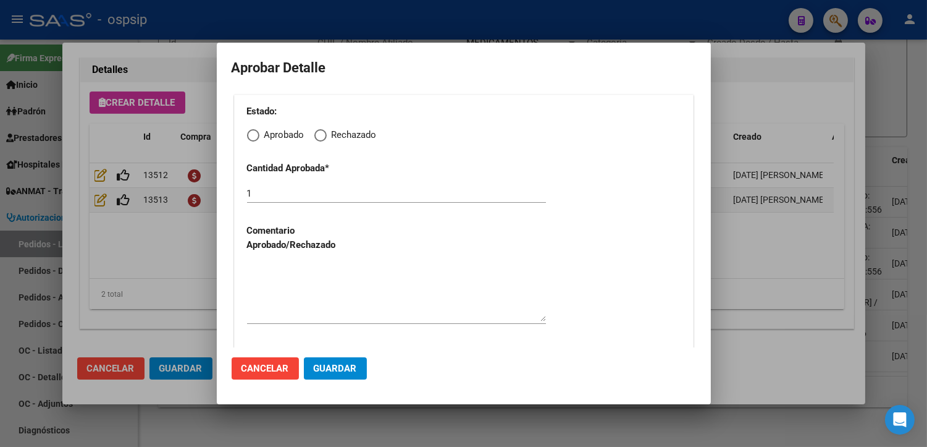
click at [251, 138] on span "Elija una opción" at bounding box center [253, 135] width 12 height 12
click at [251, 138] on input "Aprobado" at bounding box center [253, 135] width 12 height 12
radio input "true"
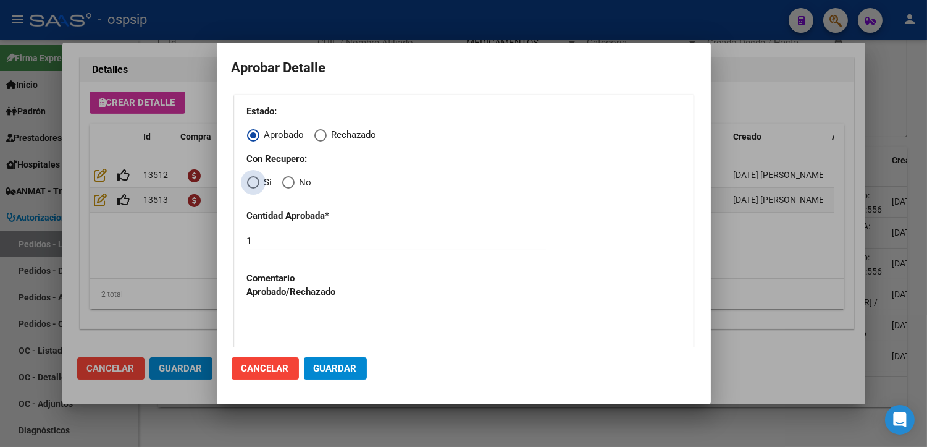
click at [254, 185] on span "Elija una opción" at bounding box center [253, 182] width 12 height 12
click at [254, 185] on input "Si" at bounding box center [253, 182] width 12 height 12
radio input "true"
click at [293, 337] on textarea at bounding box center [396, 340] width 299 height 58
click at [314, 360] on button "Guardar" at bounding box center [335, 368] width 63 height 22
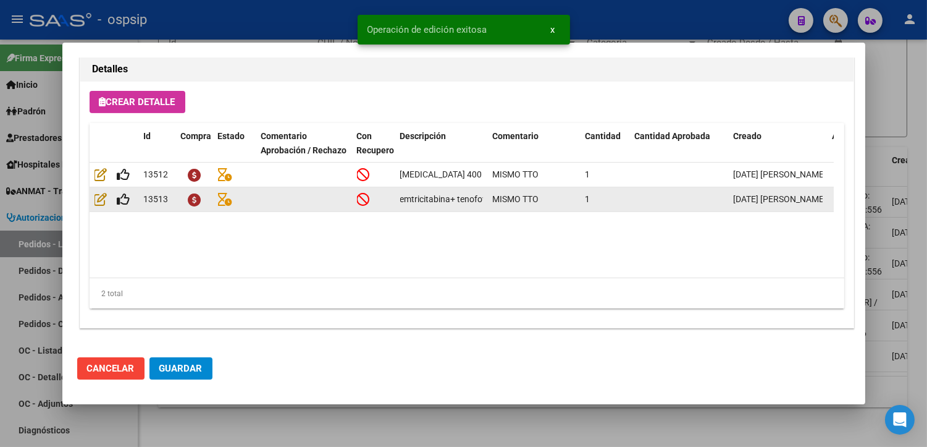
type input "SANTA FE, [GEOGRAPHIC_DATA], HERMANA [PERSON_NAME] 3016"
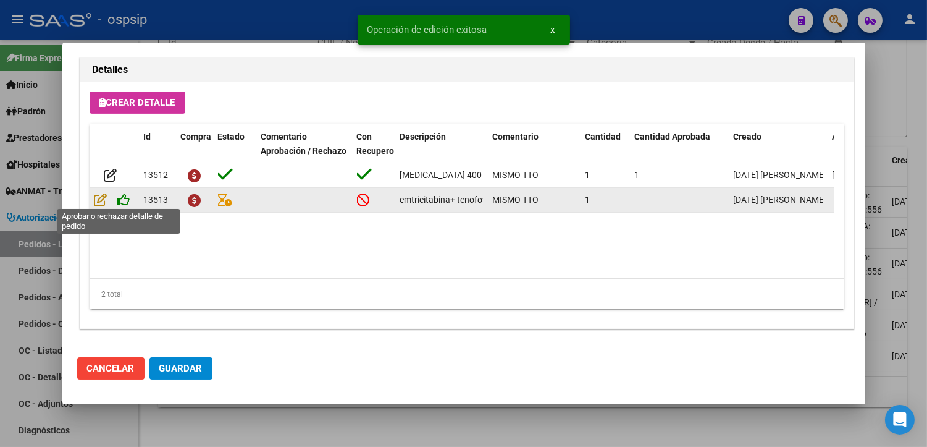
click at [122, 198] on icon at bounding box center [123, 200] width 13 height 14
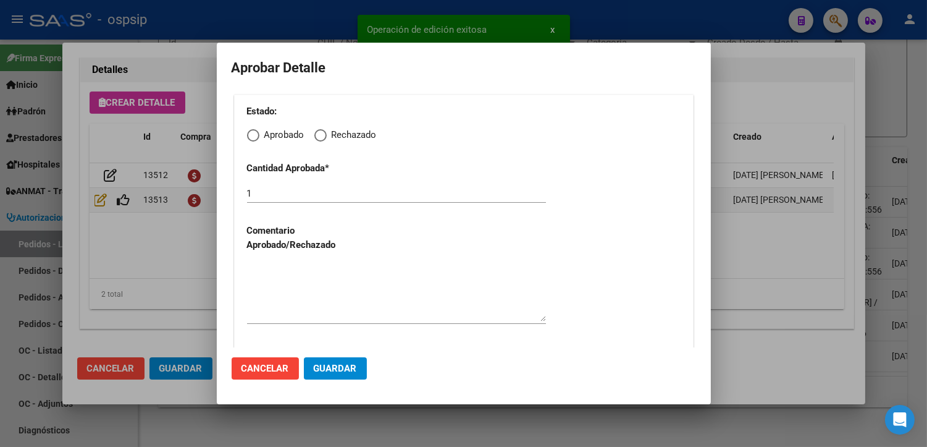
click at [248, 134] on span "Elija una opción" at bounding box center [253, 135] width 12 height 12
click at [248, 134] on input "Aprobado" at bounding box center [253, 135] width 12 height 12
radio input "true"
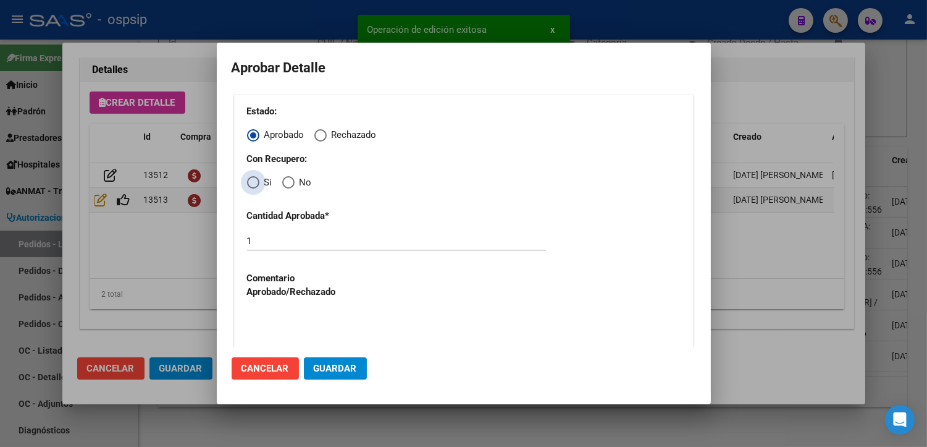
click at [251, 186] on span "Elija una opción" at bounding box center [253, 182] width 12 height 12
click at [251, 186] on input "Si" at bounding box center [253, 182] width 12 height 12
radio input "true"
click at [303, 316] on textarea at bounding box center [396, 340] width 299 height 58
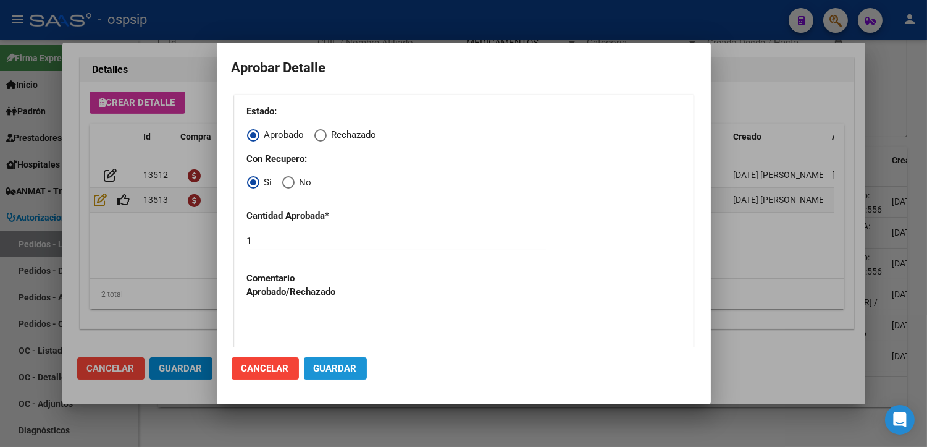
click at [326, 365] on span "Guardar" at bounding box center [335, 368] width 43 height 11
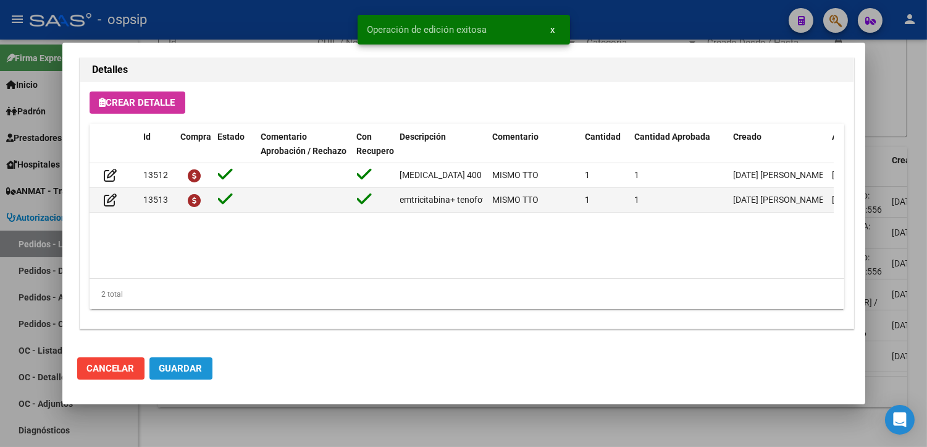
click at [185, 371] on span "Guardar" at bounding box center [180, 368] width 43 height 11
click at [293, 445] on div at bounding box center [463, 223] width 927 height 447
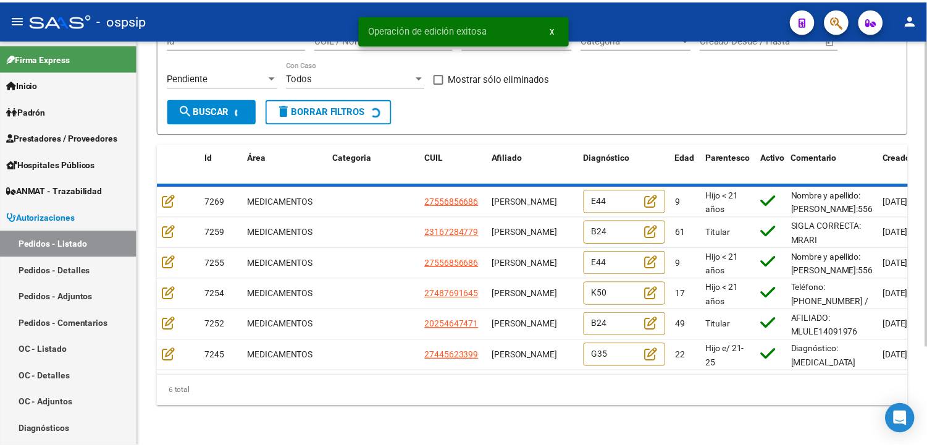
scroll to position [96, 0]
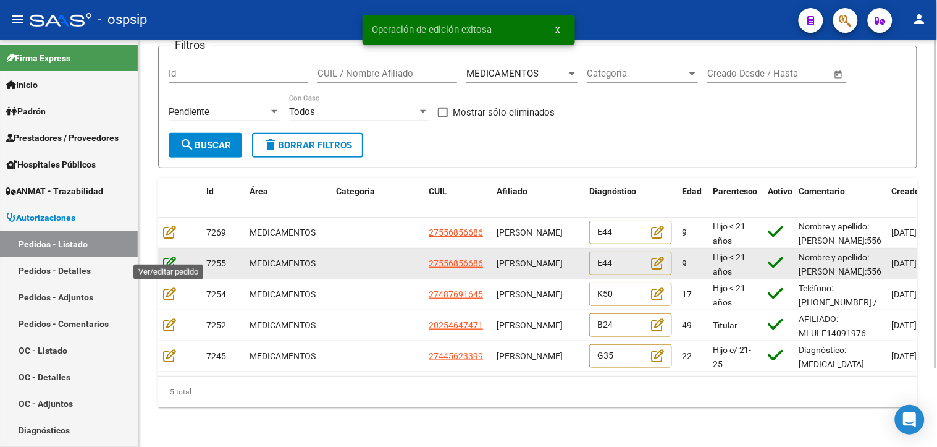
click at [170, 256] on icon at bounding box center [169, 263] width 13 height 14
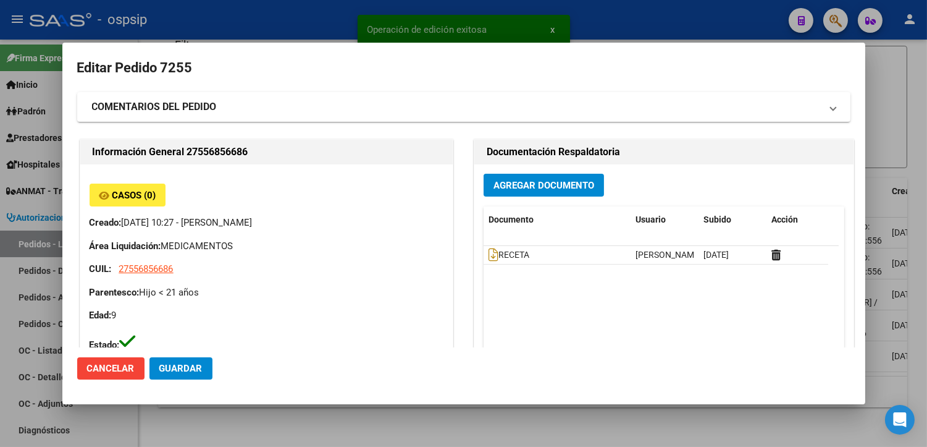
type input "Capital Federal, CABA, BLANES 60"
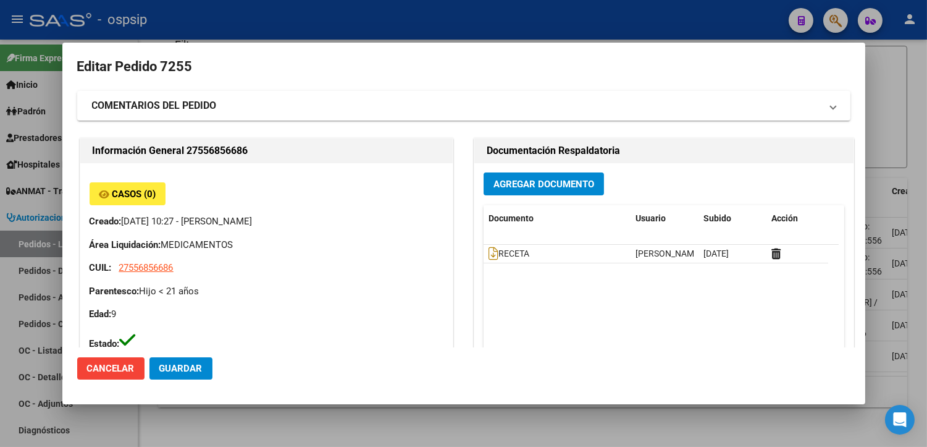
scroll to position [0, 0]
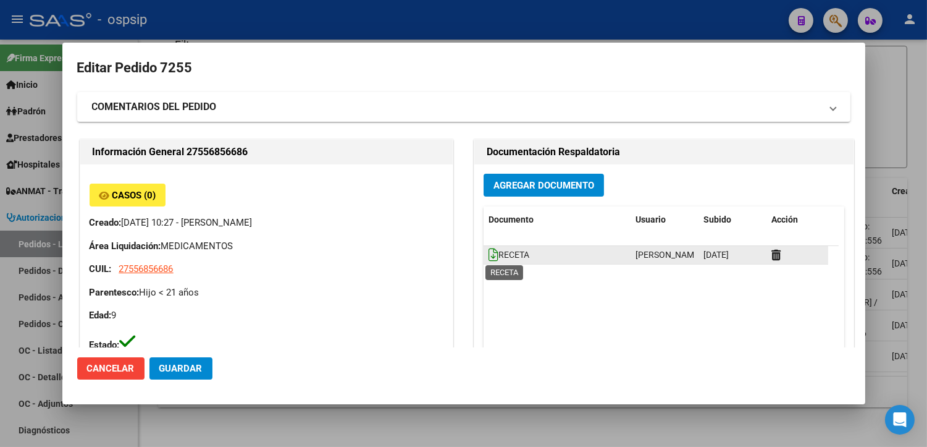
click at [489, 261] on icon at bounding box center [494, 255] width 10 height 14
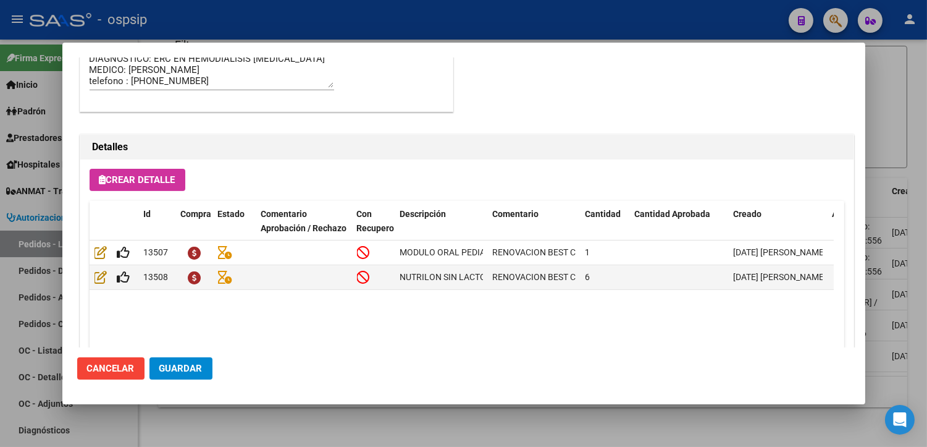
scroll to position [823, 0]
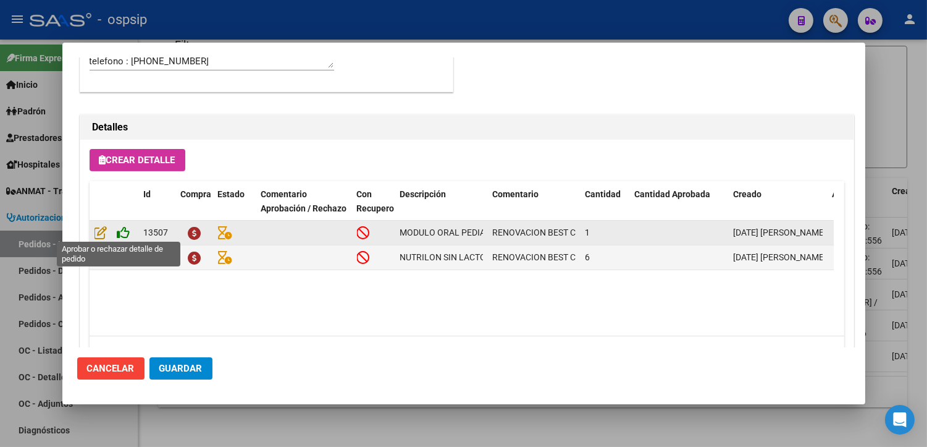
click at [121, 235] on icon at bounding box center [123, 232] width 13 height 14
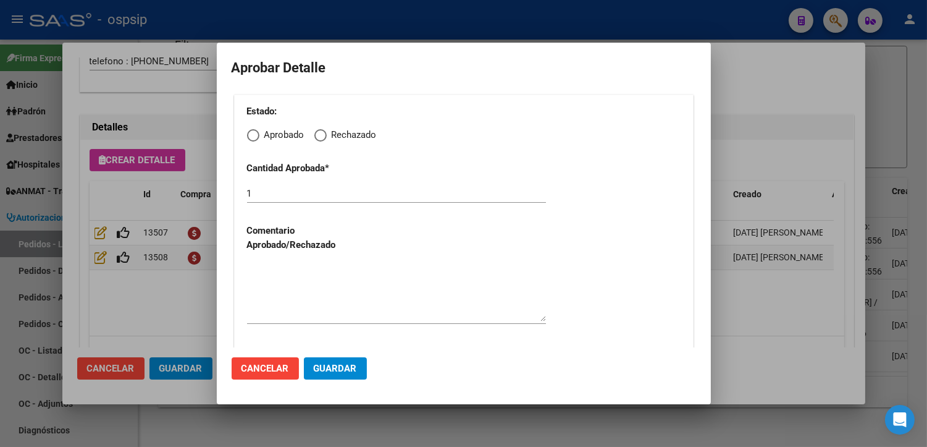
click at [251, 136] on span "Elija una opción" at bounding box center [253, 135] width 12 height 12
click at [251, 136] on input "Aprobado" at bounding box center [253, 135] width 12 height 12
radio input "true"
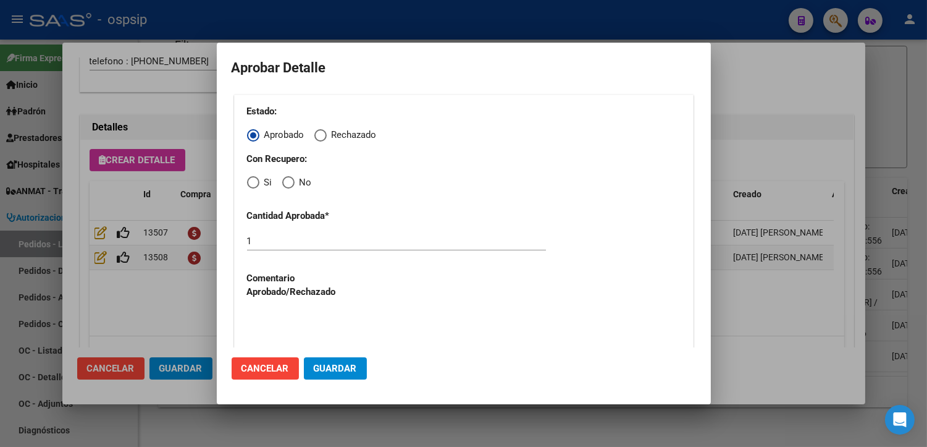
click at [289, 185] on span "Elija una opción" at bounding box center [288, 182] width 12 height 12
click at [289, 185] on input "No" at bounding box center [288, 182] width 12 height 12
radio input "true"
click at [315, 324] on textarea at bounding box center [396, 340] width 299 height 58
click at [329, 374] on button "Guardar" at bounding box center [335, 368] width 63 height 22
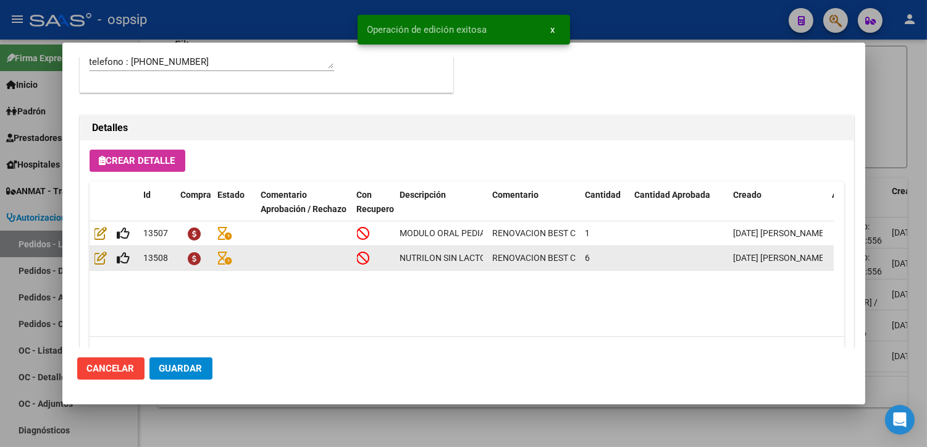
type input "[GEOGRAPHIC_DATA], [GEOGRAPHIC_DATA], [PERSON_NAME] 731"
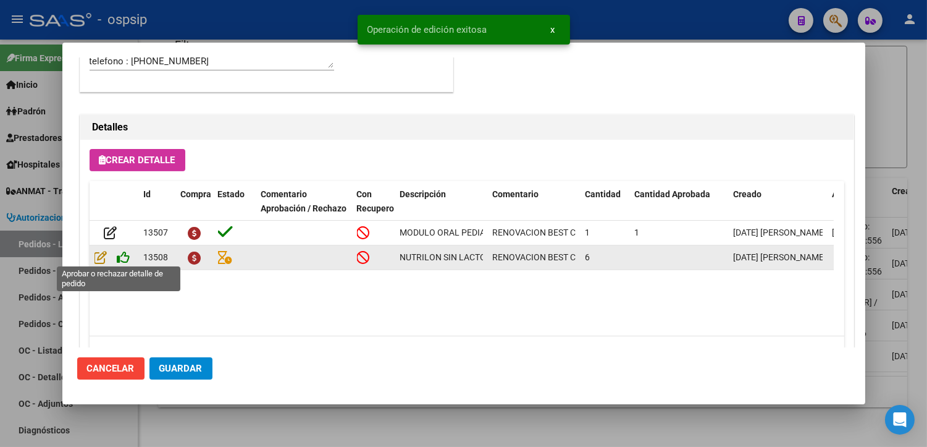
click at [121, 256] on icon at bounding box center [123, 257] width 13 height 14
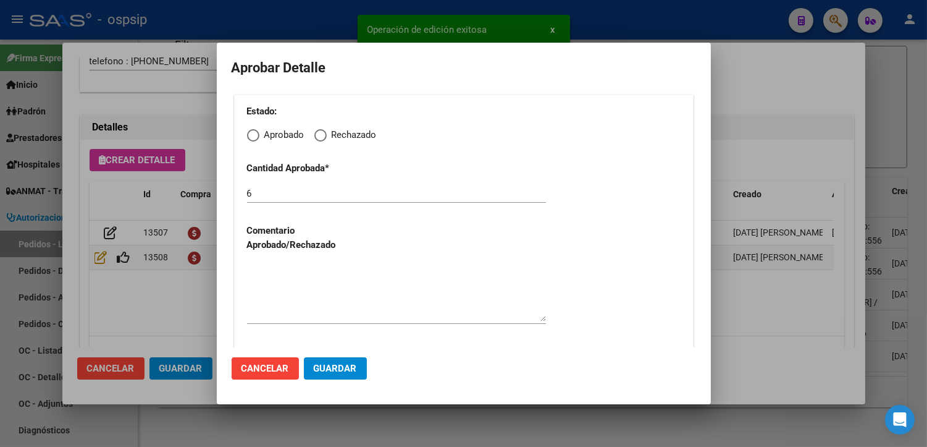
click at [254, 136] on span "Elija una opción" at bounding box center [253, 135] width 12 height 12
click at [254, 136] on input "Aprobado" at bounding box center [253, 135] width 12 height 12
radio input "true"
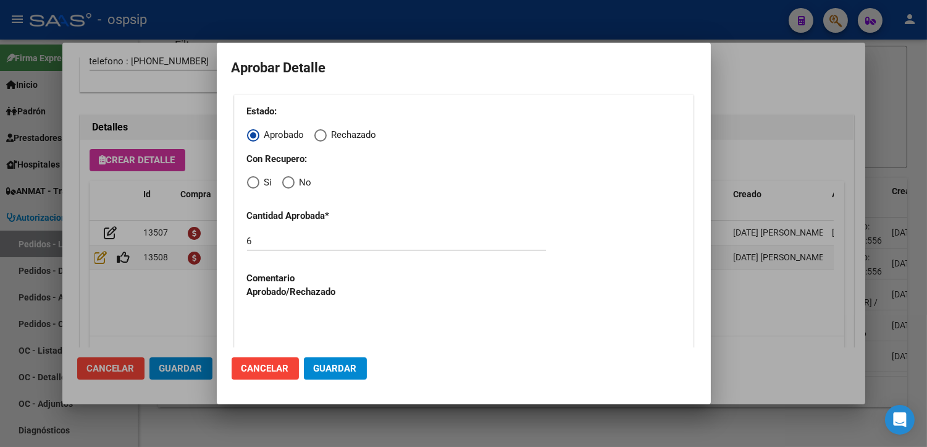
click at [292, 182] on span "Elija una opción" at bounding box center [288, 182] width 12 height 12
click at [292, 182] on input "No" at bounding box center [288, 182] width 12 height 12
radio input "true"
click at [295, 319] on textarea at bounding box center [396, 340] width 299 height 58
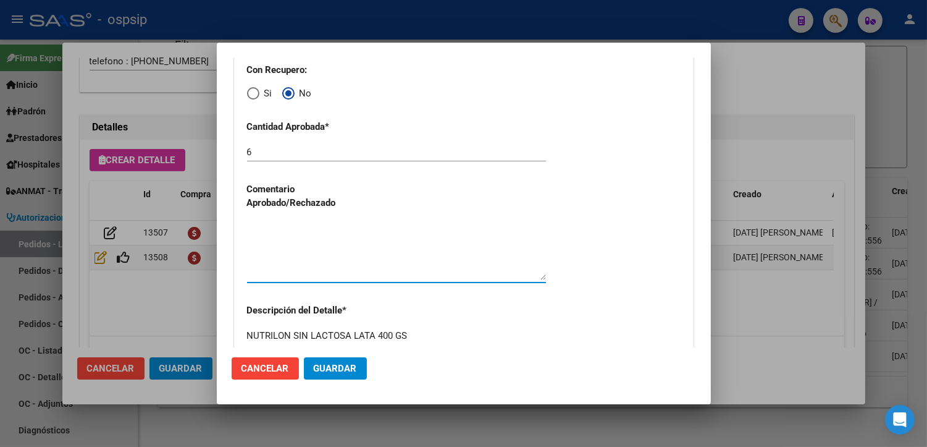
scroll to position [146, 0]
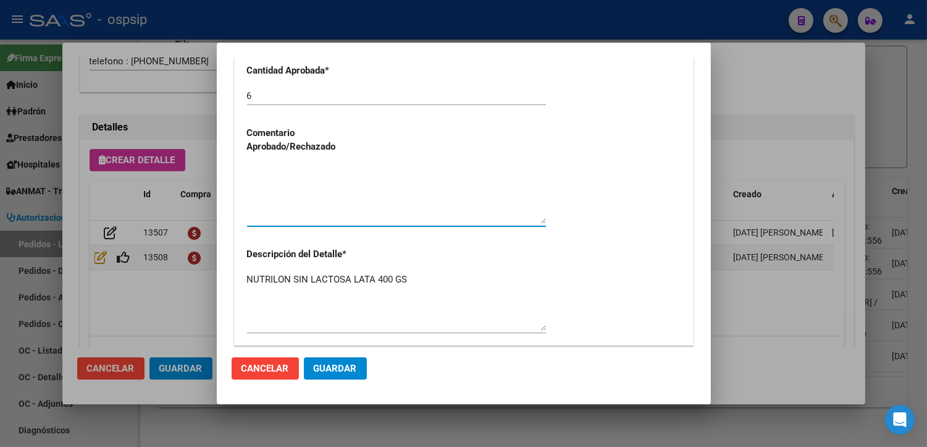
click at [336, 375] on button "Guardar" at bounding box center [335, 368] width 63 height 22
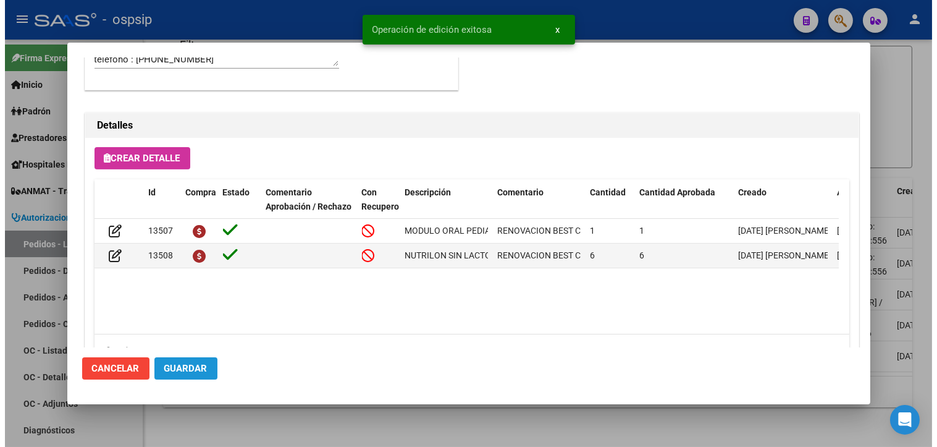
scroll to position [823, 0]
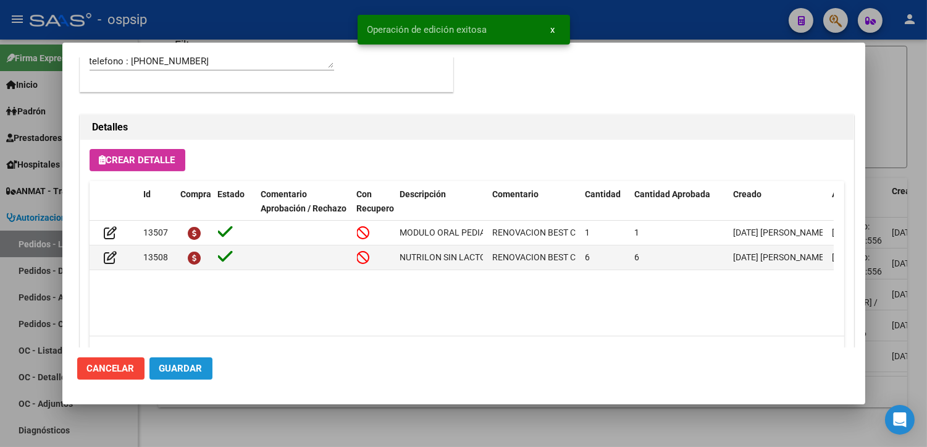
click at [192, 374] on button "Guardar" at bounding box center [180, 368] width 63 height 22
click at [275, 445] on div at bounding box center [463, 223] width 927 height 447
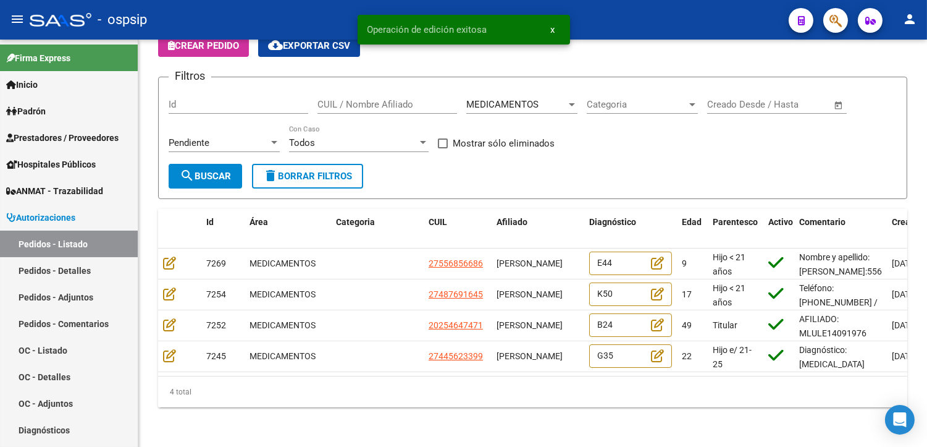
scroll to position [65, 0]
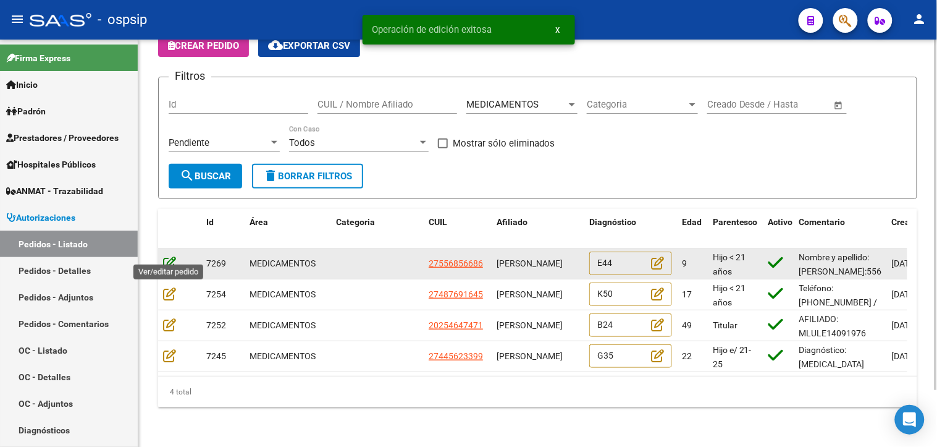
click at [169, 256] on icon at bounding box center [169, 263] width 13 height 14
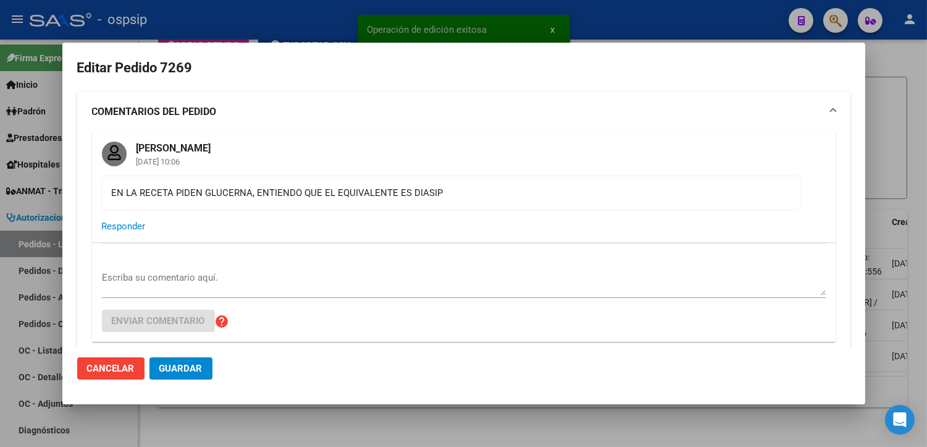
type input "Capital Federal, CABA, BLANES 60"
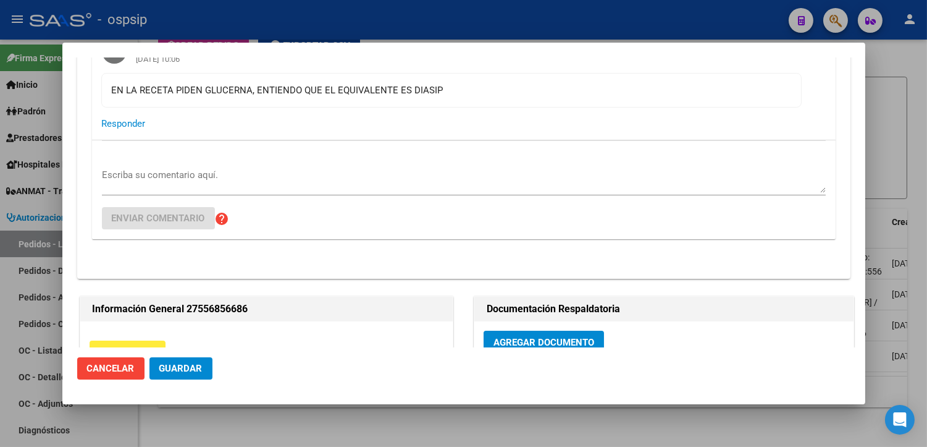
scroll to position [411, 0]
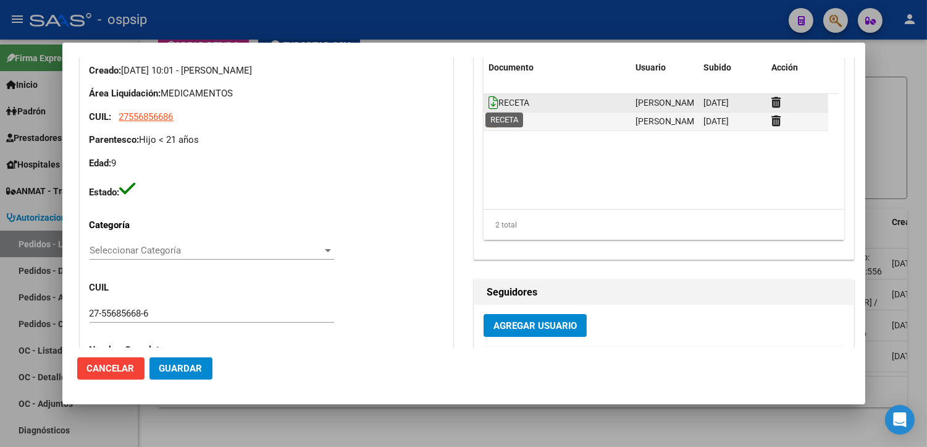
click at [490, 102] on icon at bounding box center [494, 103] width 10 height 14
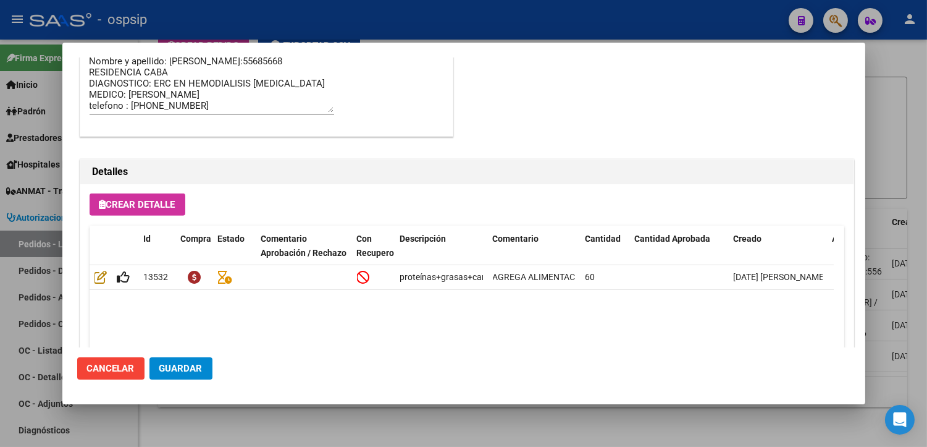
scroll to position [1140, 0]
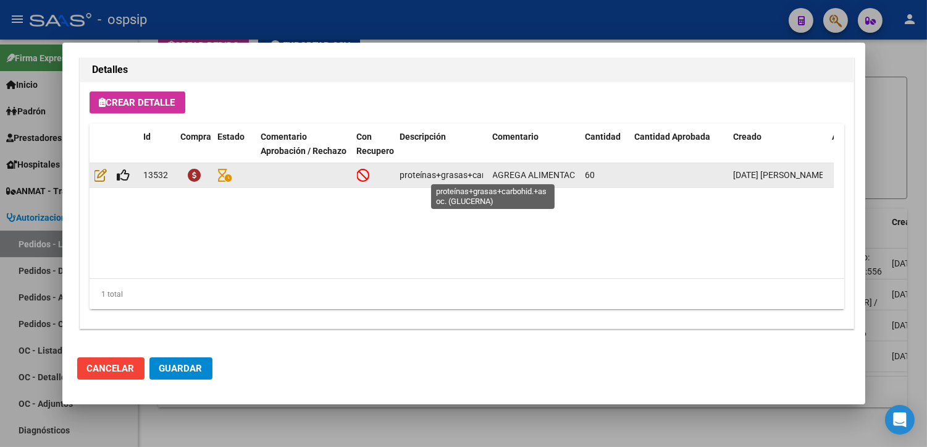
click at [472, 170] on span "proteínas+grasas+carbohid.+asoc. (GLUCERNA)" at bounding box center [494, 175] width 188 height 10
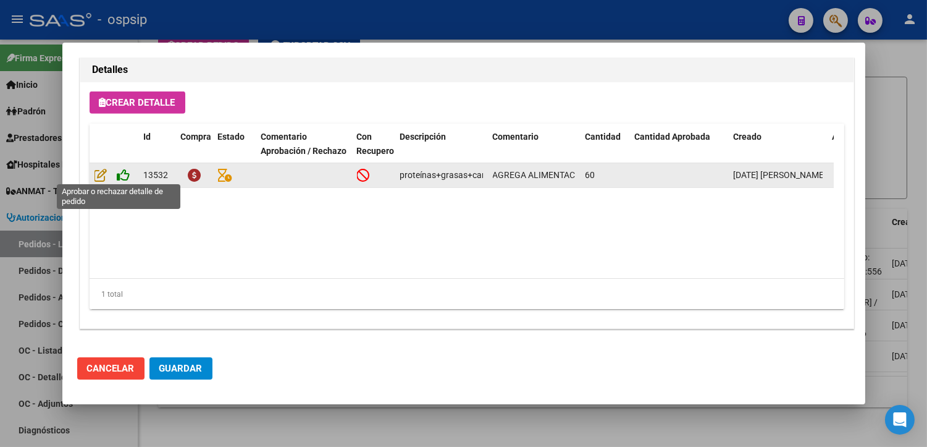
click at [125, 173] on icon at bounding box center [123, 175] width 13 height 14
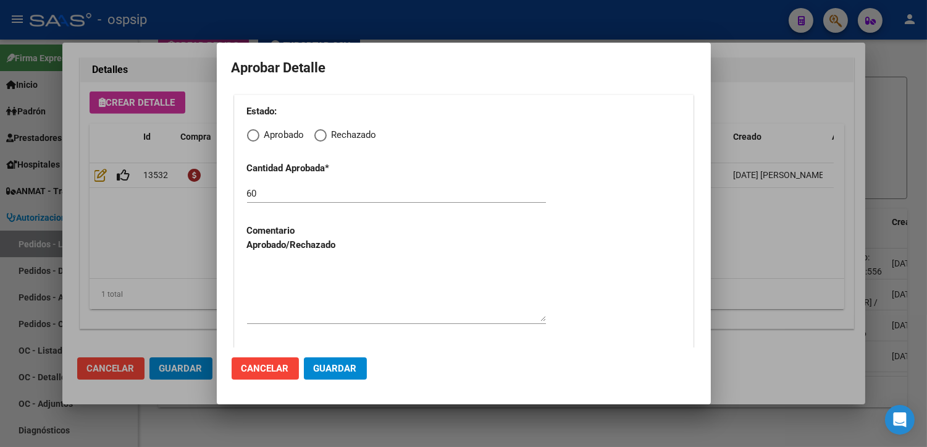
click at [255, 140] on span "Elija una opción" at bounding box center [253, 135] width 12 height 12
click at [255, 140] on input "Aprobado" at bounding box center [253, 135] width 12 height 12
radio input "true"
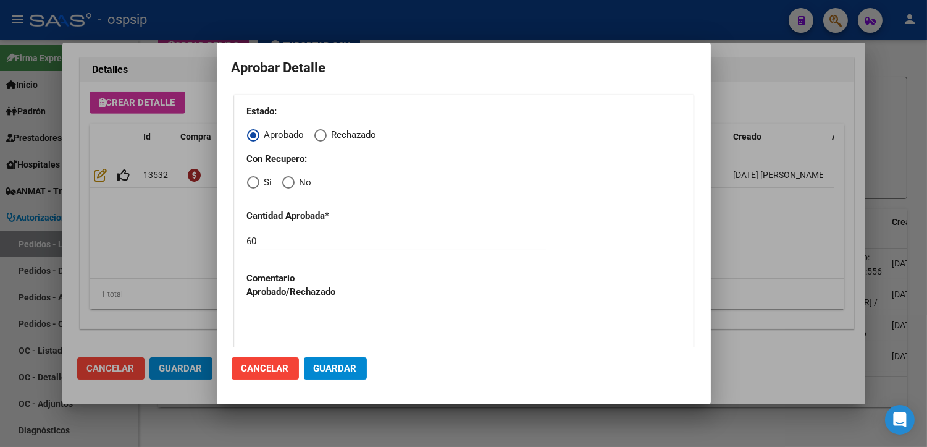
click at [295, 188] on span "No" at bounding box center [303, 182] width 17 height 14
click at [294, 188] on input "No" at bounding box center [288, 182] width 12 height 12
radio input "true"
click at [310, 327] on textarea at bounding box center [396, 340] width 299 height 58
click at [328, 367] on span "Guardar" at bounding box center [335, 368] width 43 height 11
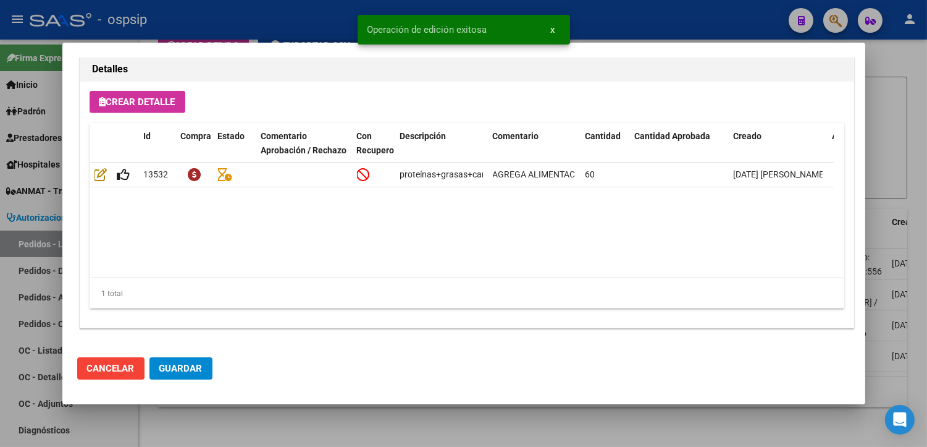
type input "[GEOGRAPHIC_DATA], [GEOGRAPHIC_DATA], [PERSON_NAME] 731"
click at [167, 377] on button "Guardar" at bounding box center [180, 368] width 63 height 22
click at [223, 426] on div at bounding box center [463, 223] width 927 height 447
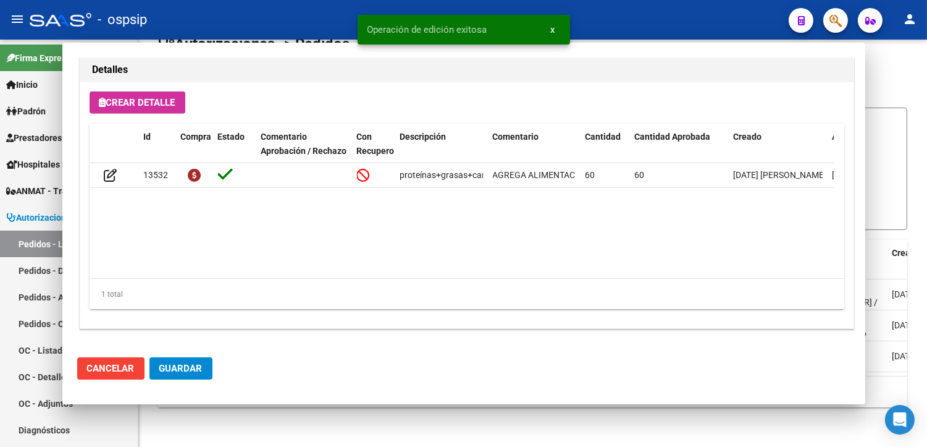
scroll to position [35, 0]
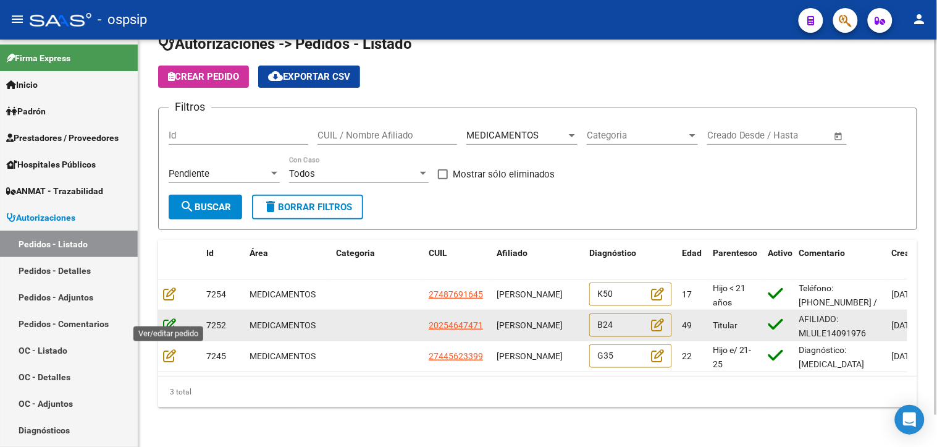
click at [168, 317] on icon at bounding box center [169, 324] width 13 height 14
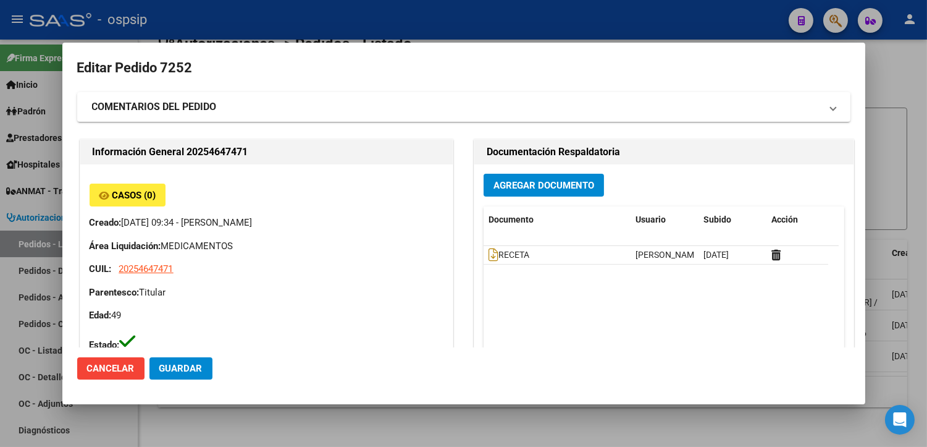
type input "[GEOGRAPHIC_DATA], [GEOGRAPHIC_DATA][PERSON_NAME], [US_STATE] 1402"
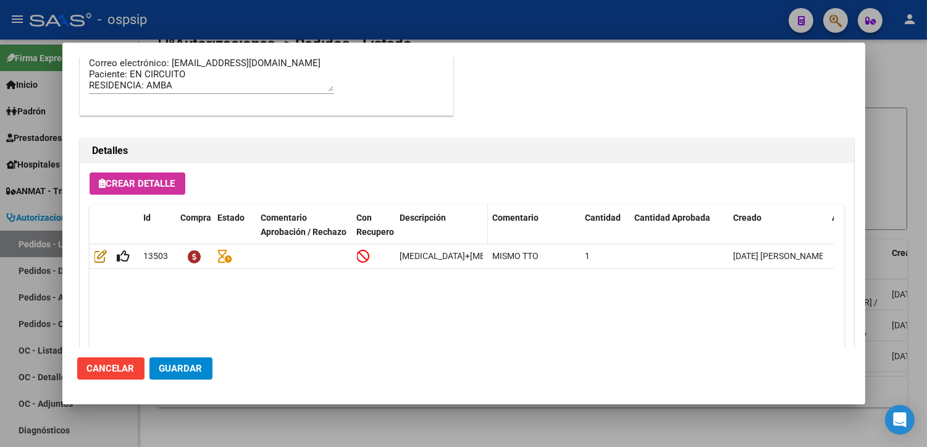
scroll to position [881, 0]
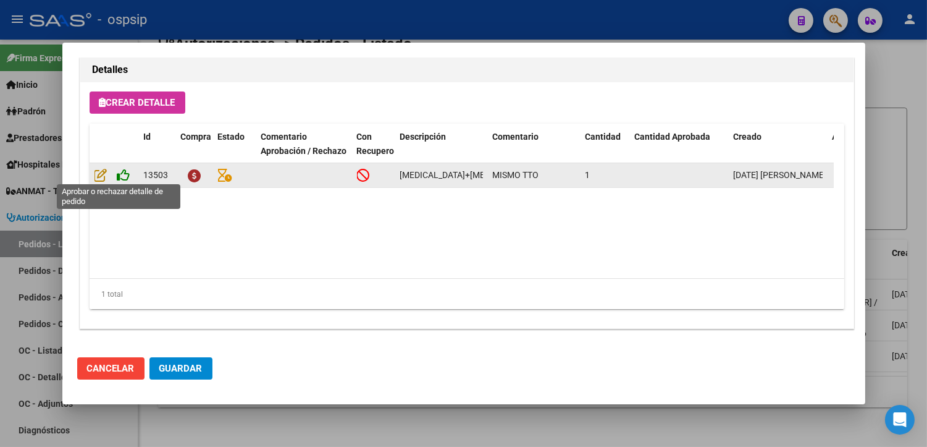
click at [130, 175] on icon at bounding box center [123, 175] width 13 height 14
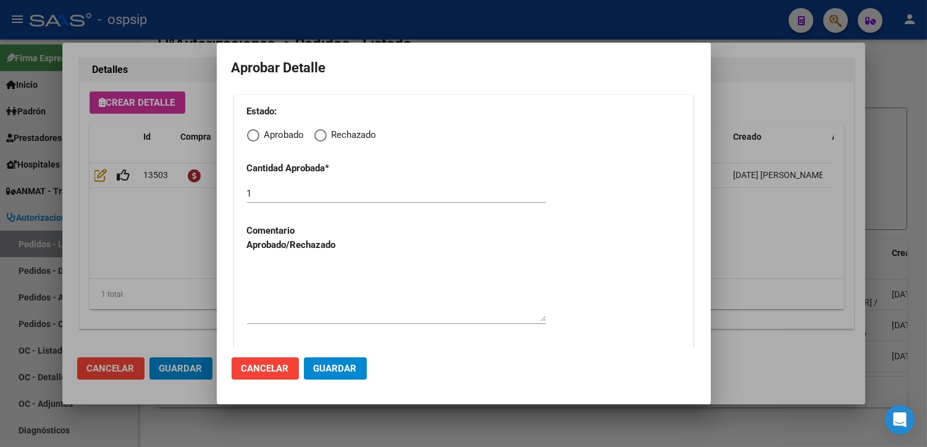
click at [251, 138] on span "Elija una opción" at bounding box center [253, 135] width 12 height 12
click at [251, 138] on input "Aprobado" at bounding box center [253, 135] width 12 height 12
radio input "true"
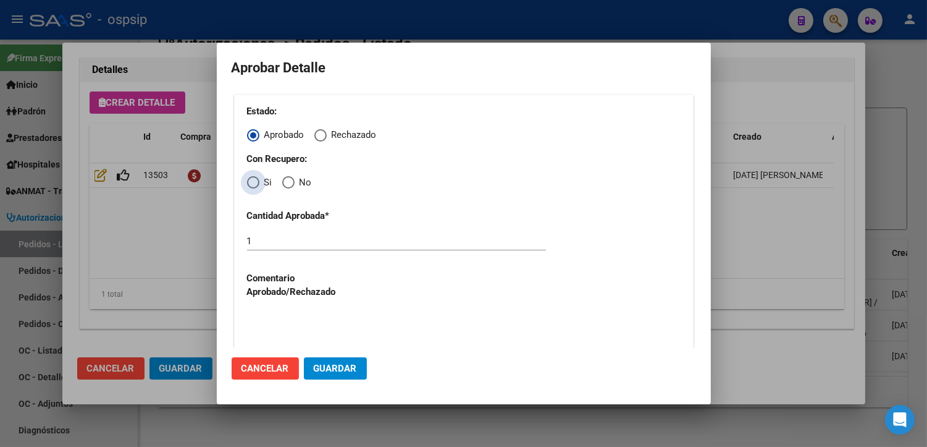
click at [254, 182] on span "Elija una opción" at bounding box center [253, 182] width 12 height 12
click at [254, 182] on input "Si" at bounding box center [253, 182] width 12 height 12
radio input "true"
click at [282, 336] on textarea at bounding box center [396, 340] width 299 height 58
click at [341, 372] on span "Guardar" at bounding box center [335, 368] width 43 height 11
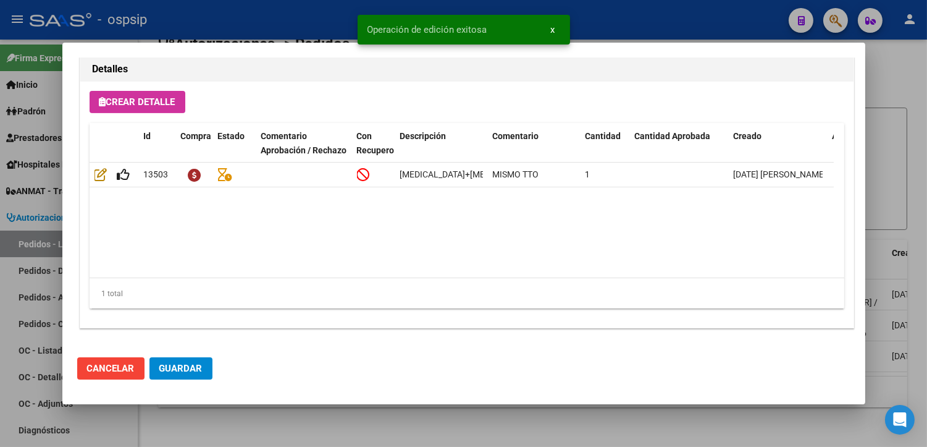
type input "[GEOGRAPHIC_DATA], [GEOGRAPHIC_DATA][PERSON_NAME], [US_STATE] 1402"
click at [188, 366] on span "Guardar" at bounding box center [180, 368] width 43 height 11
click at [242, 440] on div at bounding box center [463, 223] width 927 height 447
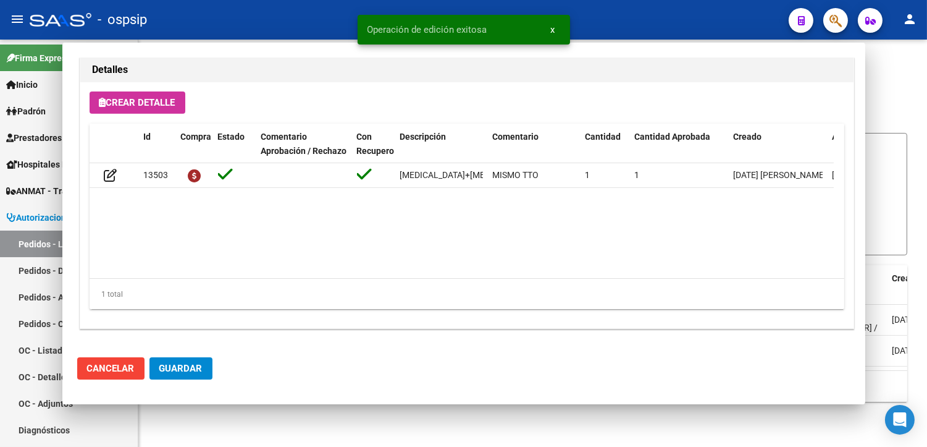
scroll to position [4, 0]
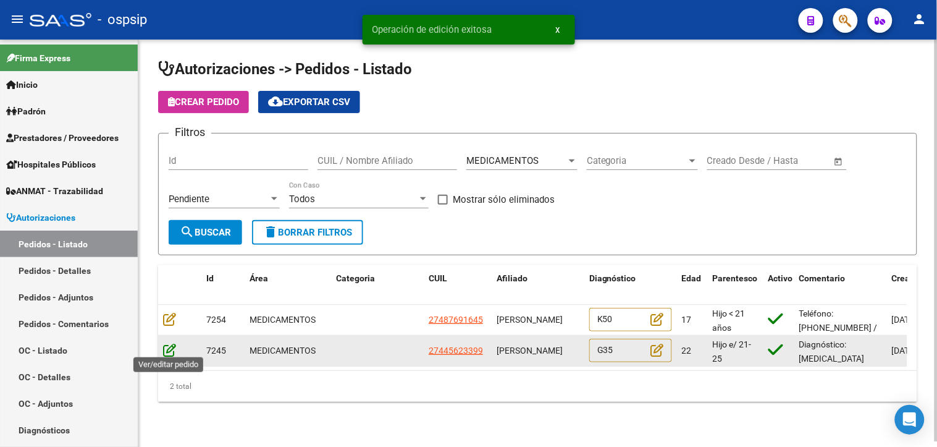
click at [170, 348] on icon at bounding box center [169, 350] width 13 height 14
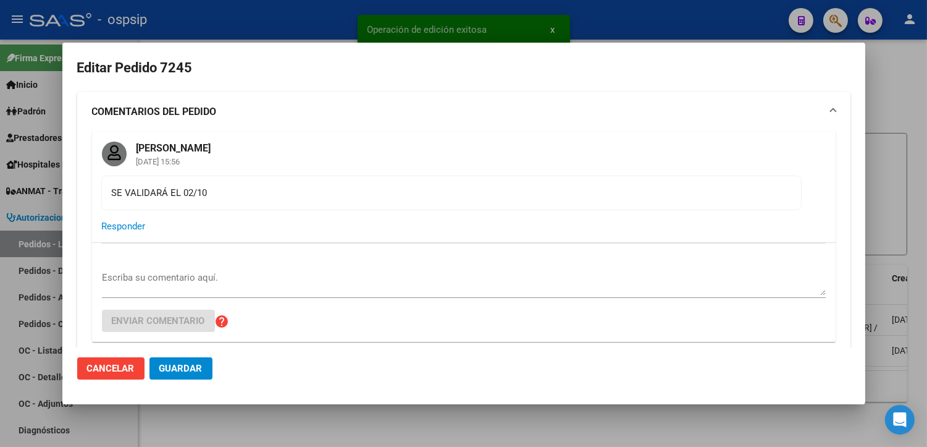
type input "[GEOGRAPHIC_DATA], [PERSON_NAME] 2954"
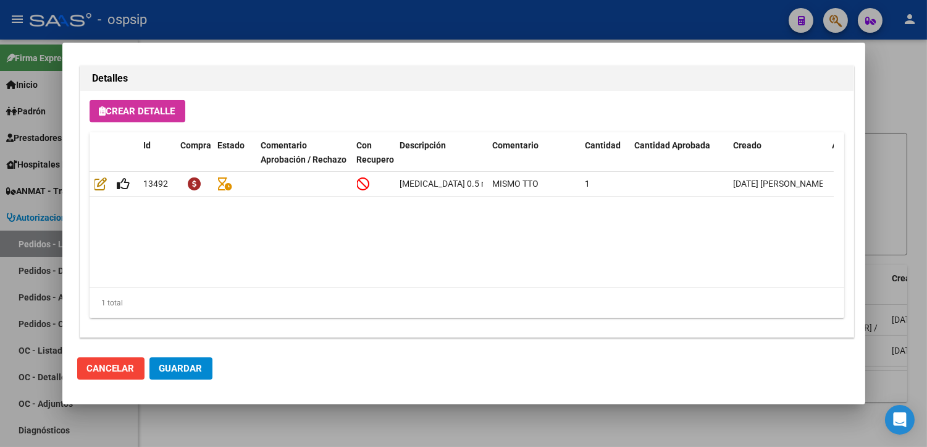
scroll to position [1140, 0]
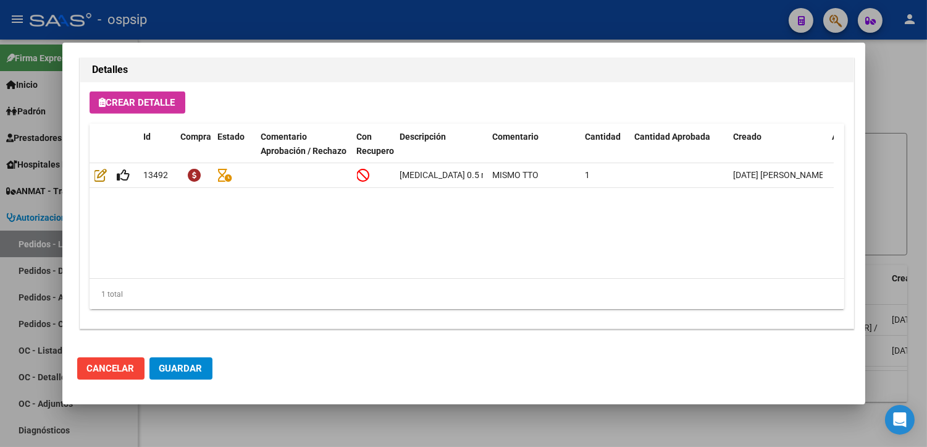
click at [335, 426] on div at bounding box center [463, 223] width 927 height 447
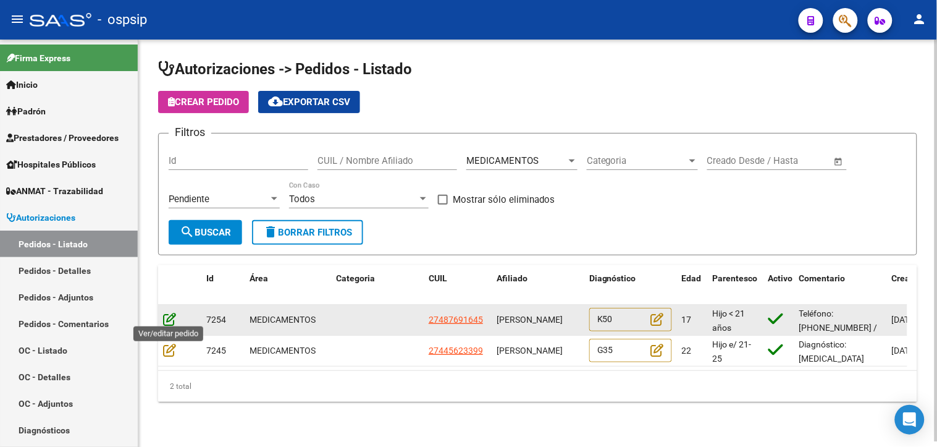
click at [169, 316] on icon at bounding box center [169, 319] width 13 height 14
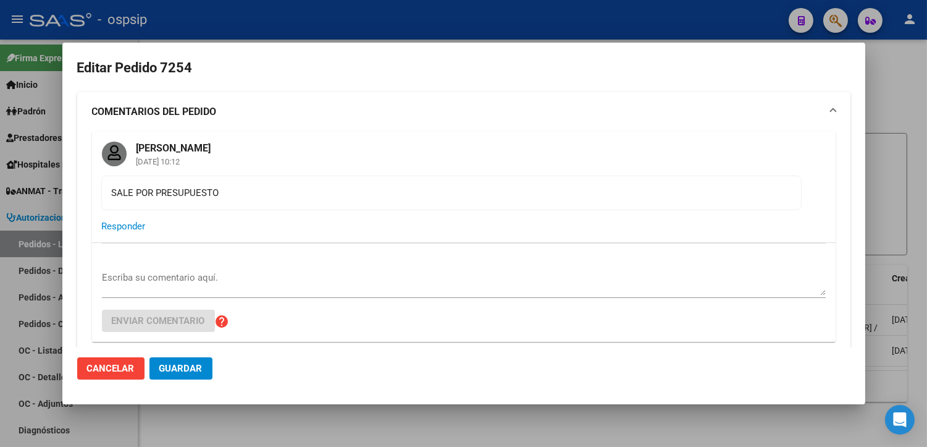
type input "[GEOGRAPHIC_DATA], [PERSON_NAME] 2858"
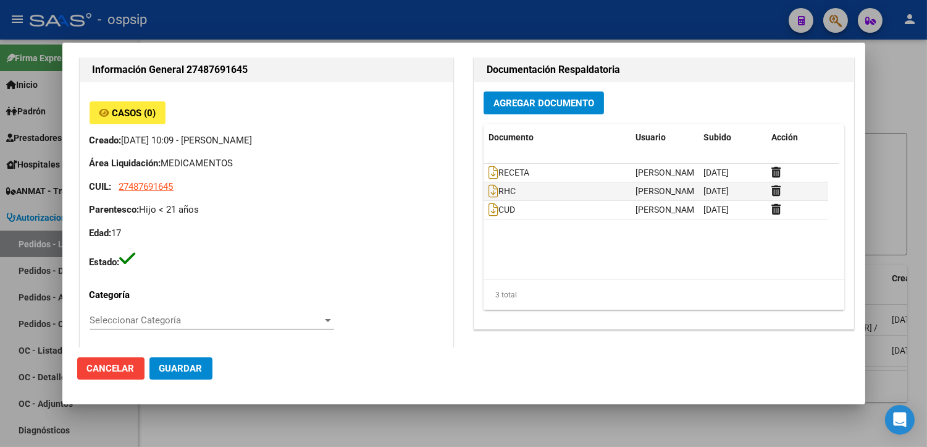
scroll to position [343, 0]
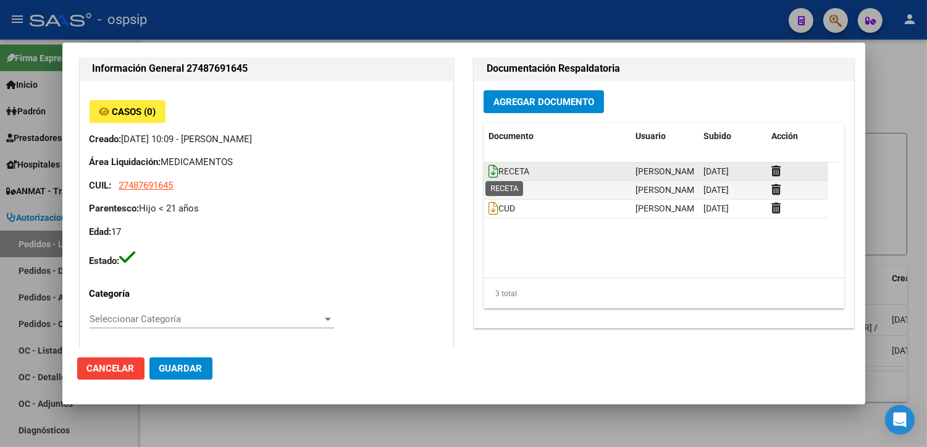
click at [489, 169] on icon at bounding box center [494, 171] width 10 height 14
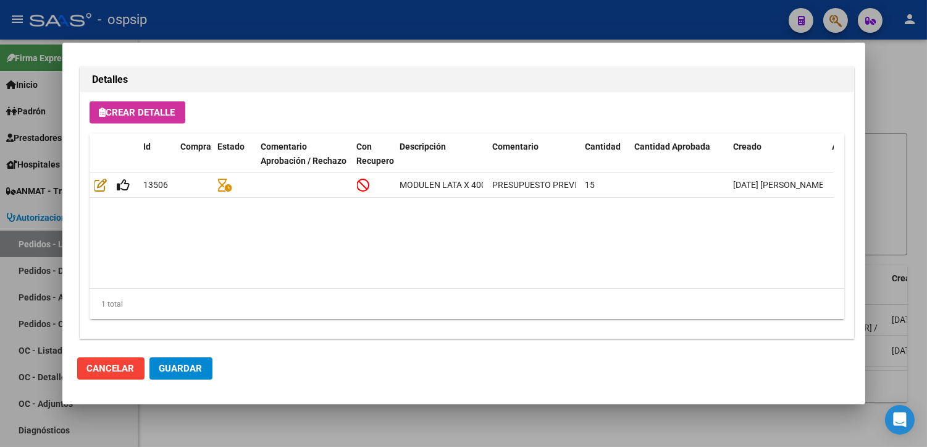
scroll to position [1140, 0]
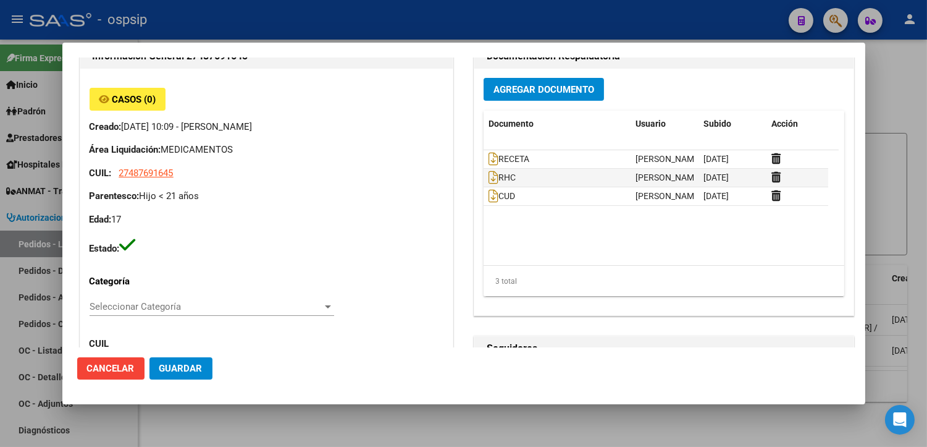
scroll to position [317, 0]
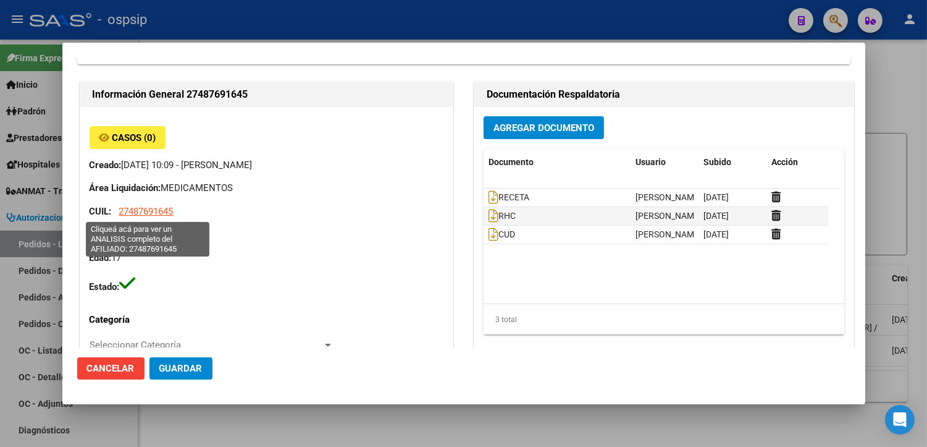
click at [144, 212] on span "27487691645" at bounding box center [146, 211] width 54 height 11
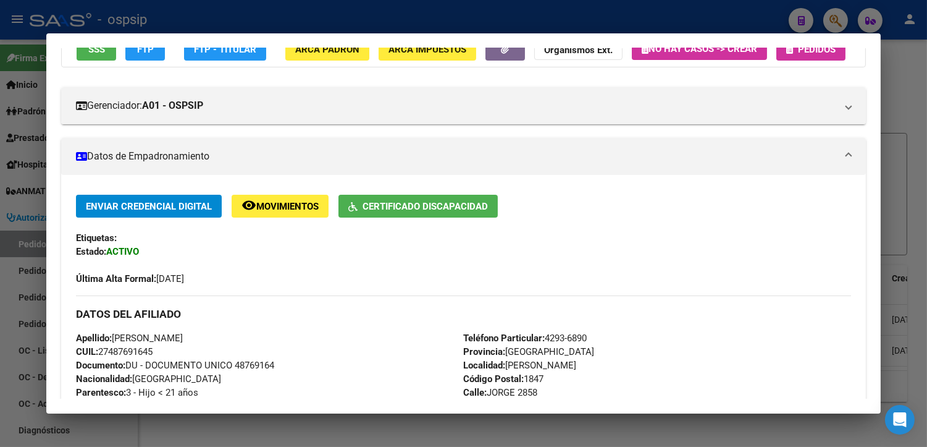
scroll to position [0, 0]
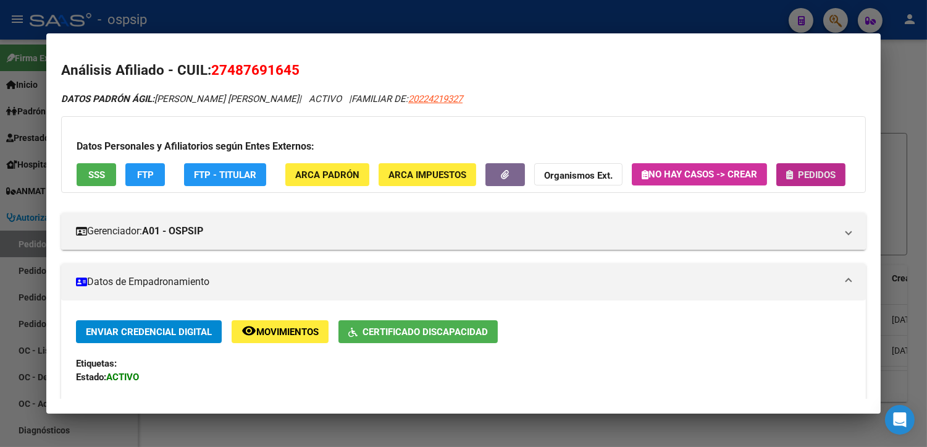
click at [801, 166] on button "Pedidos" at bounding box center [810, 174] width 69 height 23
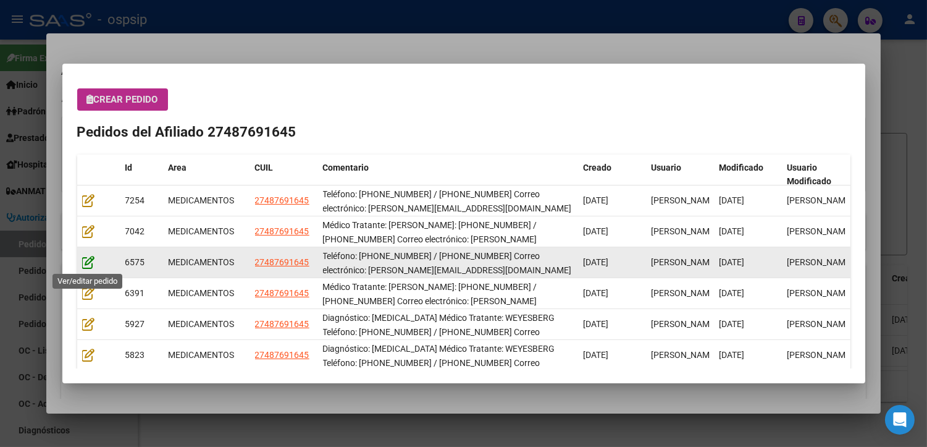
click at [85, 261] on icon at bounding box center [88, 262] width 13 height 14
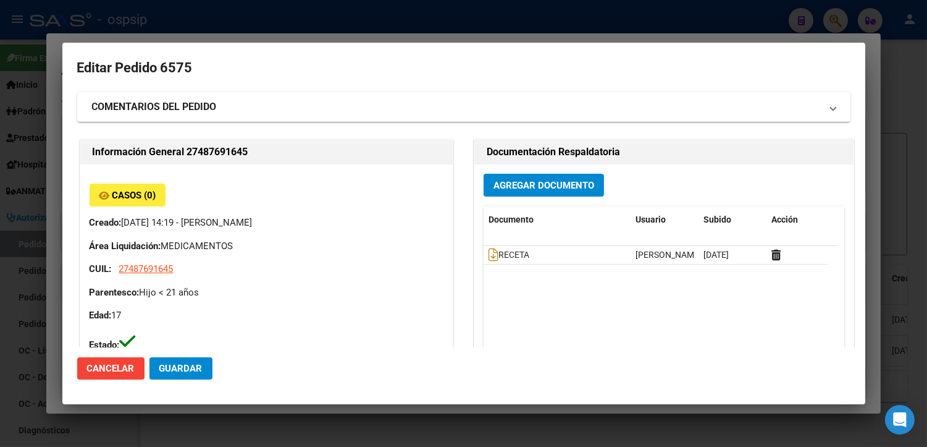
type input "[GEOGRAPHIC_DATA], [PERSON_NAME] 2858"
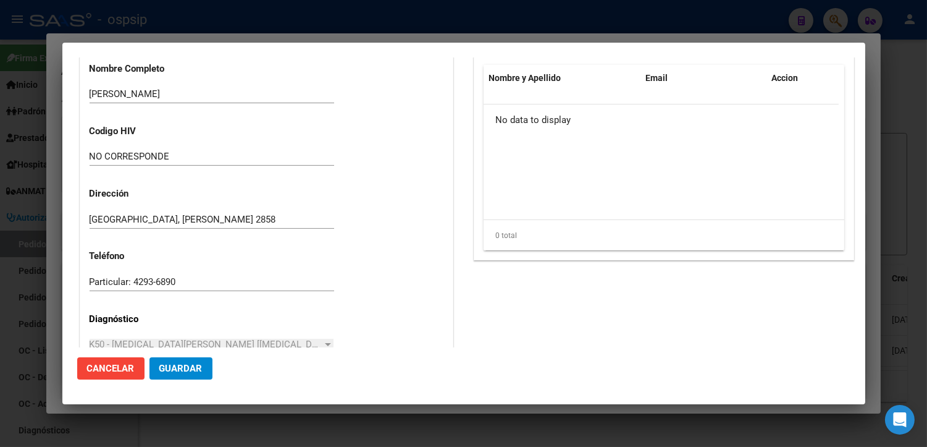
scroll to position [400, 0]
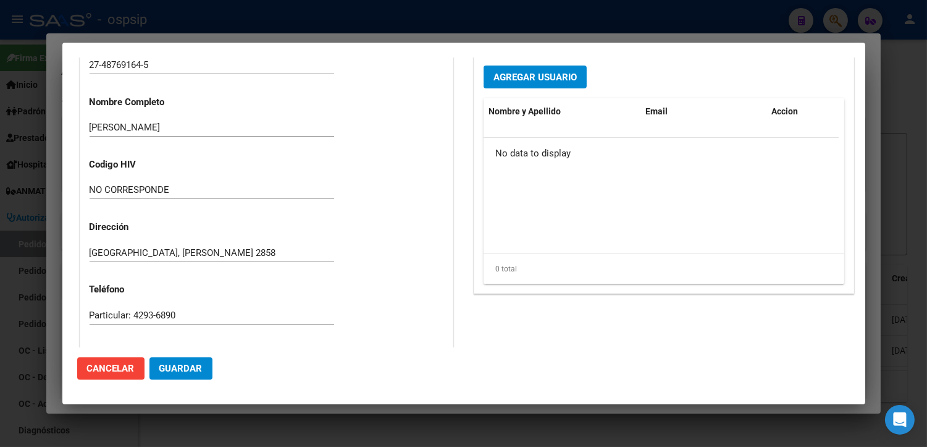
click at [213, 424] on div at bounding box center [463, 223] width 927 height 447
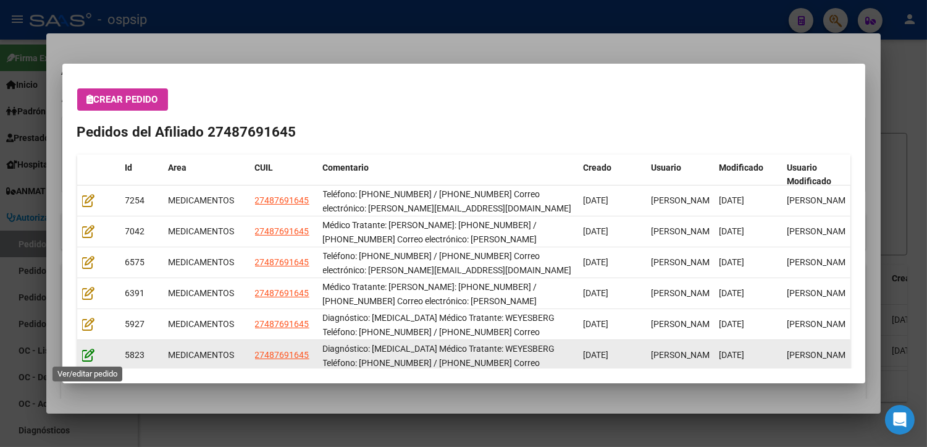
click at [85, 354] on icon at bounding box center [88, 355] width 13 height 14
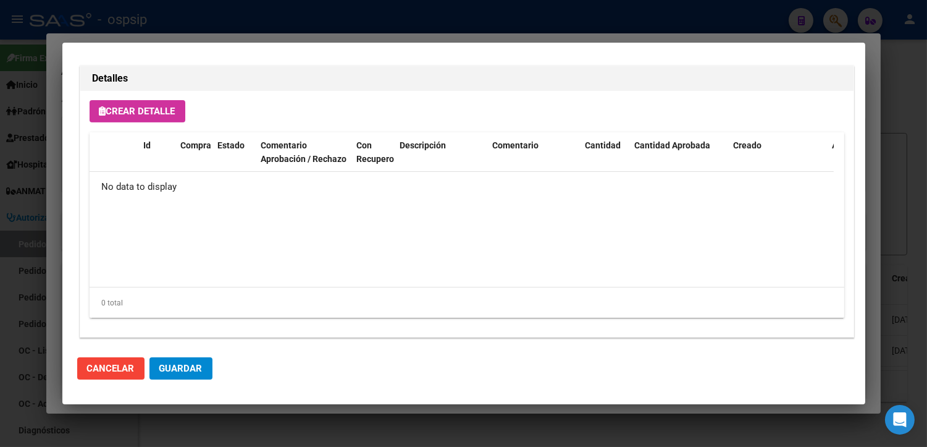
scroll to position [857, 0]
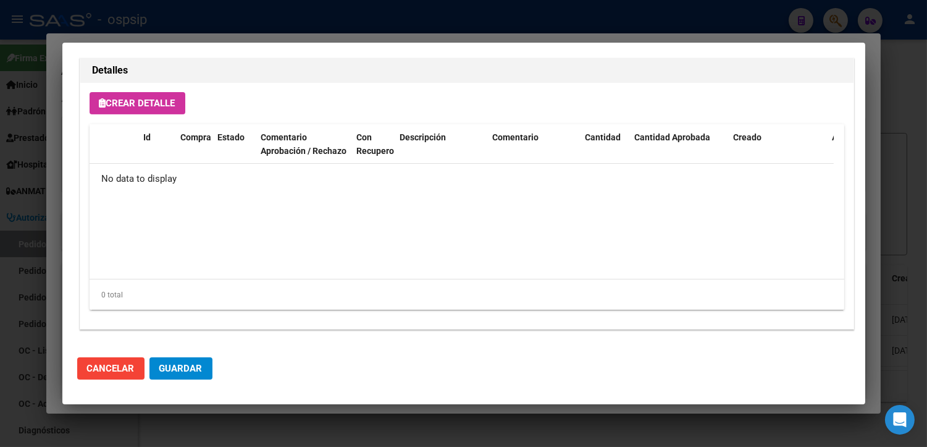
click at [320, 425] on div at bounding box center [463, 223] width 927 height 447
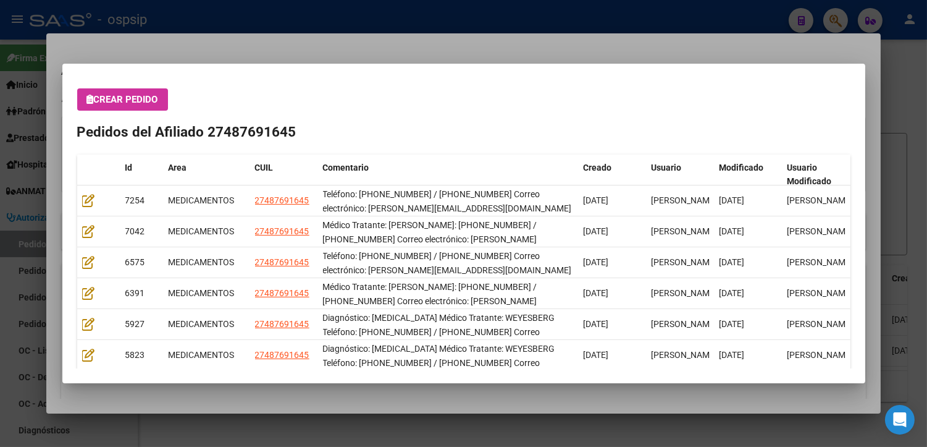
scroll to position [1, 0]
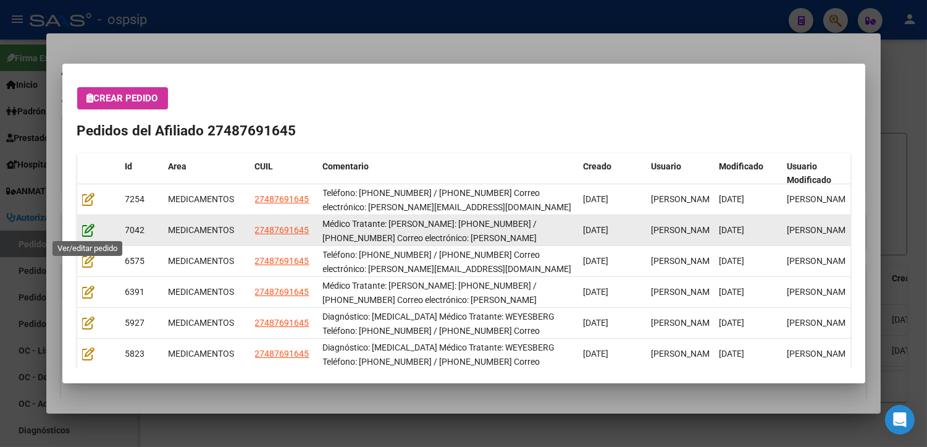
click at [84, 224] on icon at bounding box center [88, 230] width 13 height 14
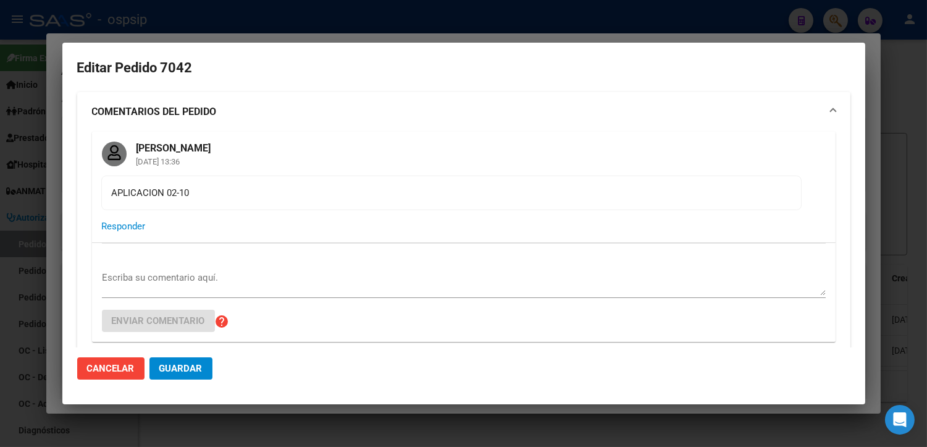
type input "[GEOGRAPHIC_DATA], [PERSON_NAME] 2858"
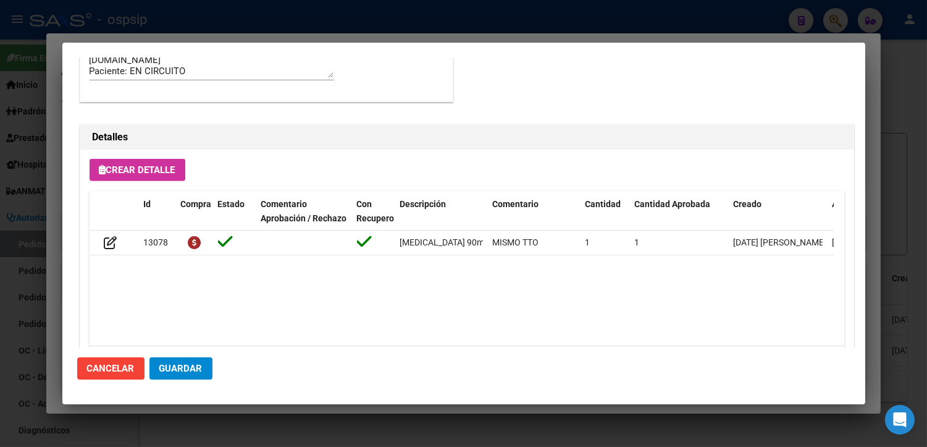
scroll to position [1098, 0]
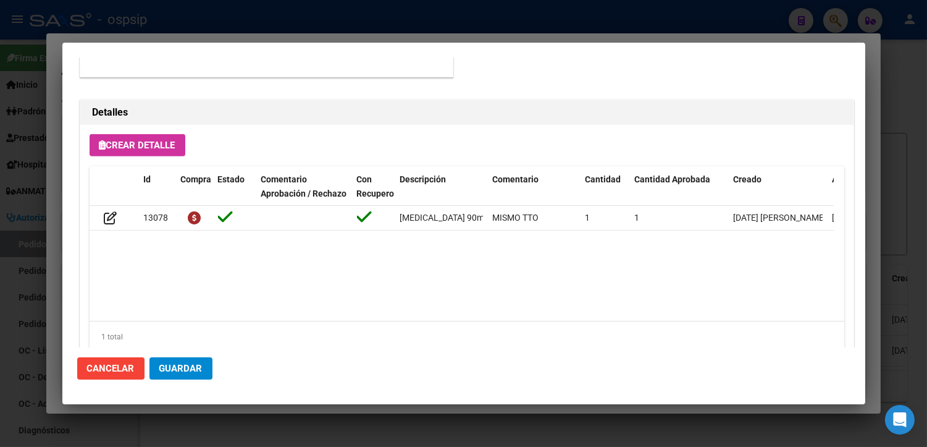
click at [334, 420] on div at bounding box center [463, 223] width 927 height 447
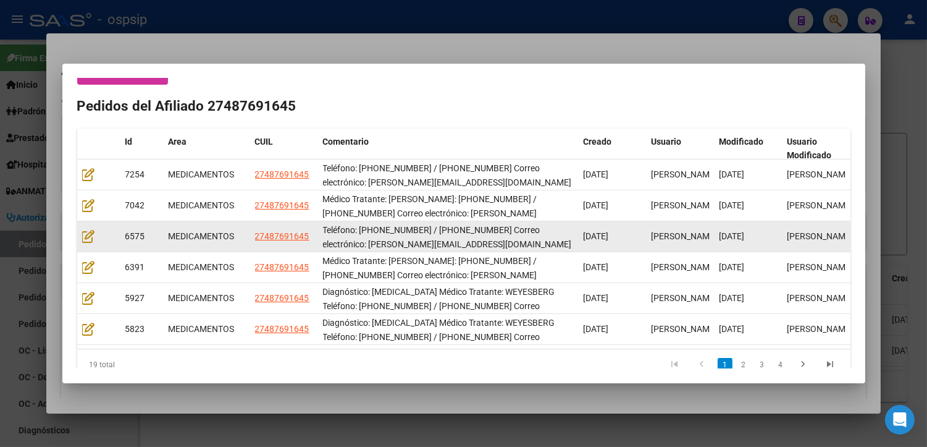
scroll to position [46, 0]
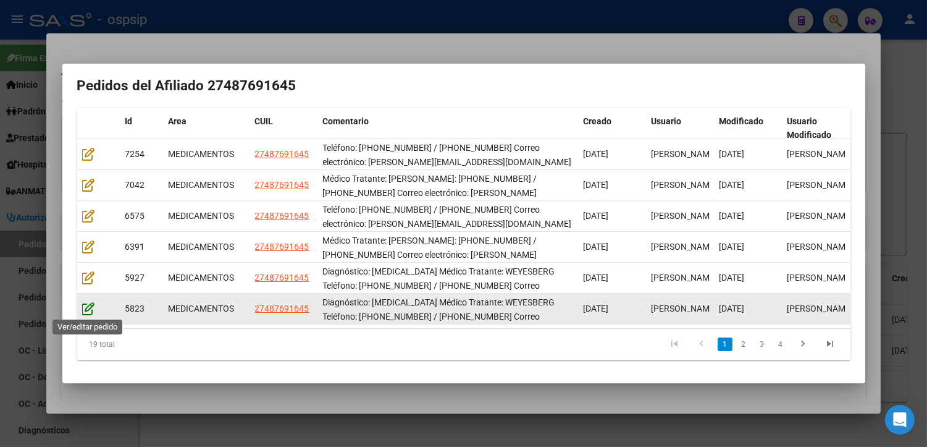
click at [85, 309] on icon at bounding box center [88, 308] width 13 height 14
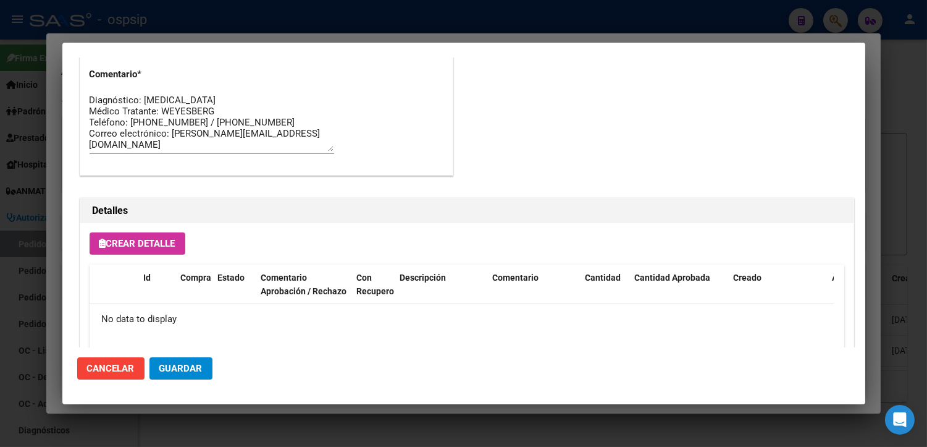
scroll to position [857, 0]
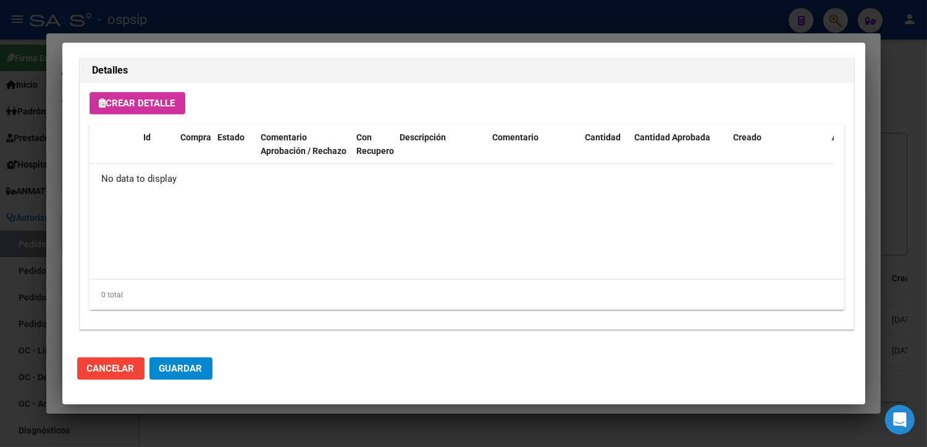
click at [298, 418] on div at bounding box center [463, 223] width 927 height 447
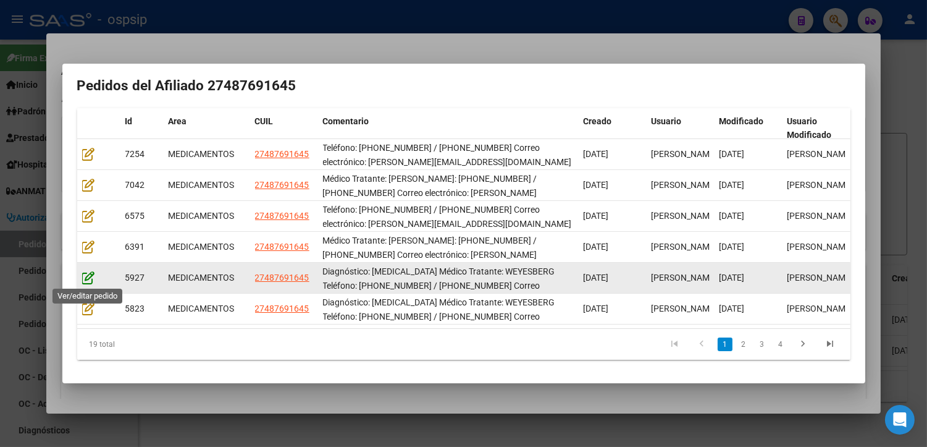
click at [90, 272] on icon at bounding box center [88, 278] width 13 height 14
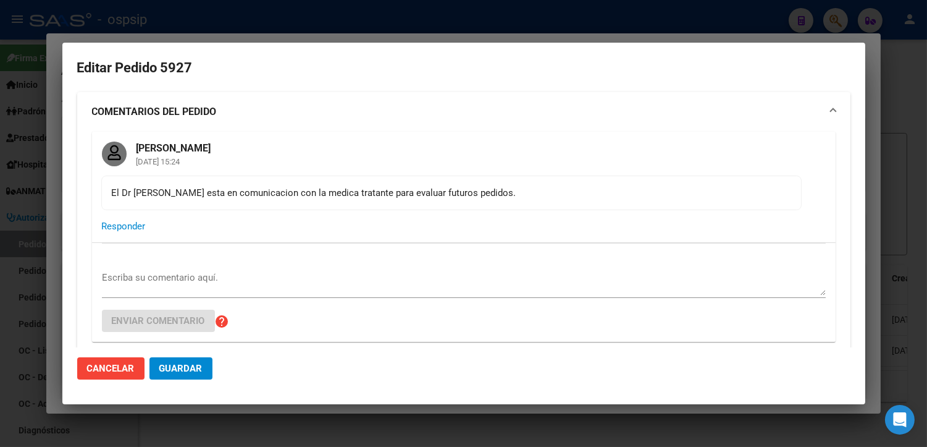
type input "[GEOGRAPHIC_DATA], [PERSON_NAME] 2858"
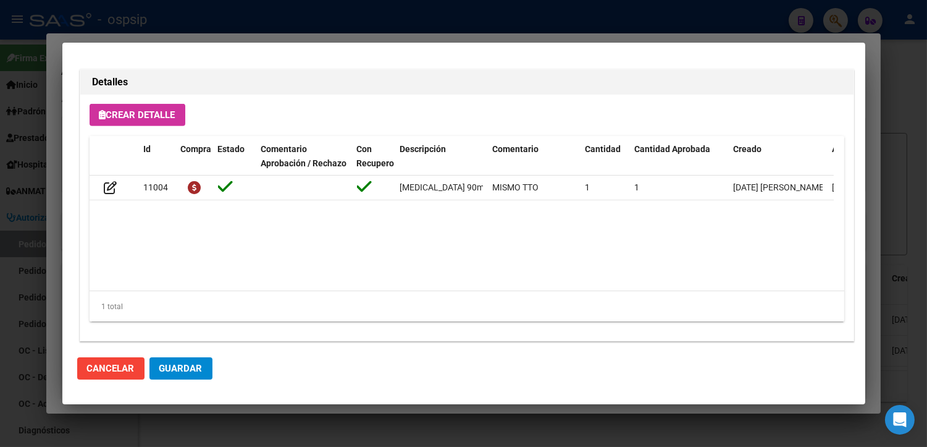
scroll to position [1140, 0]
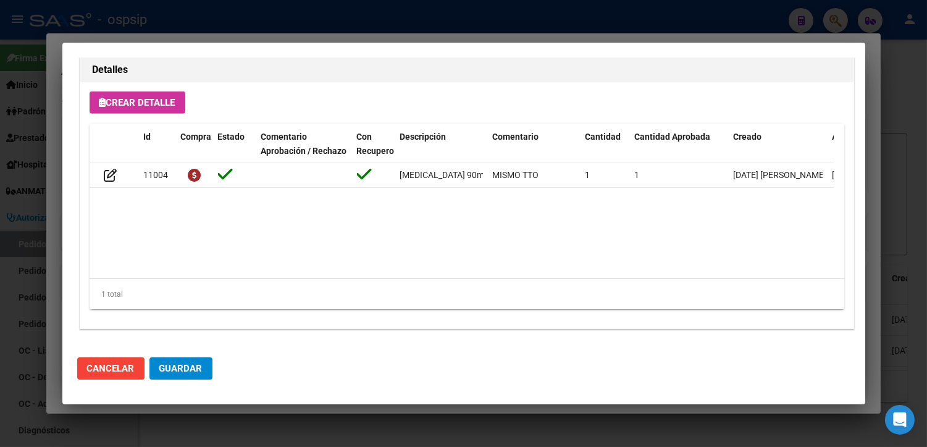
click at [305, 412] on div at bounding box center [463, 223] width 927 height 447
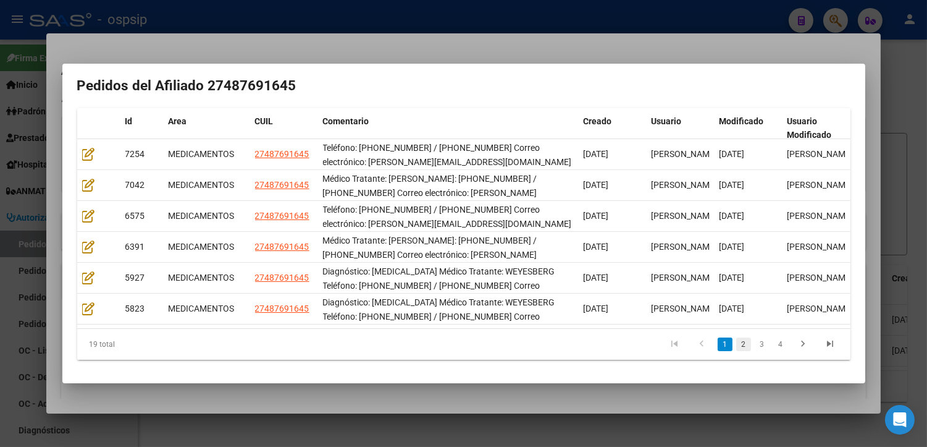
click at [736, 340] on link "2" at bounding box center [743, 344] width 15 height 14
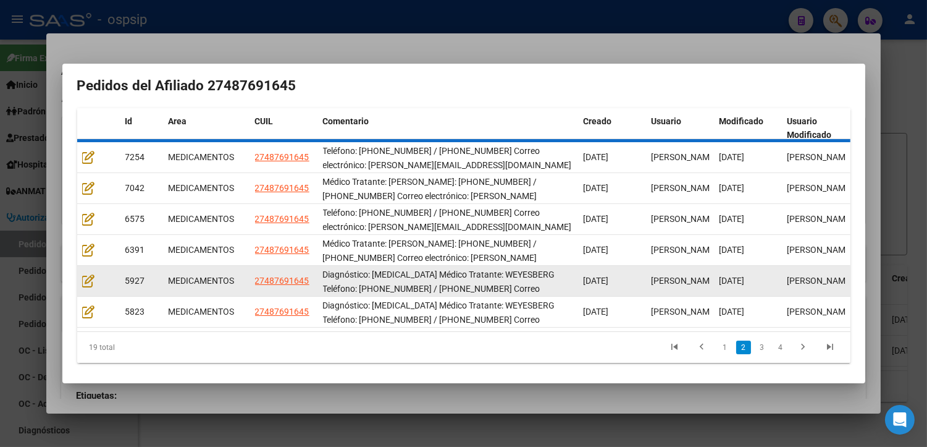
scroll to position [46, 0]
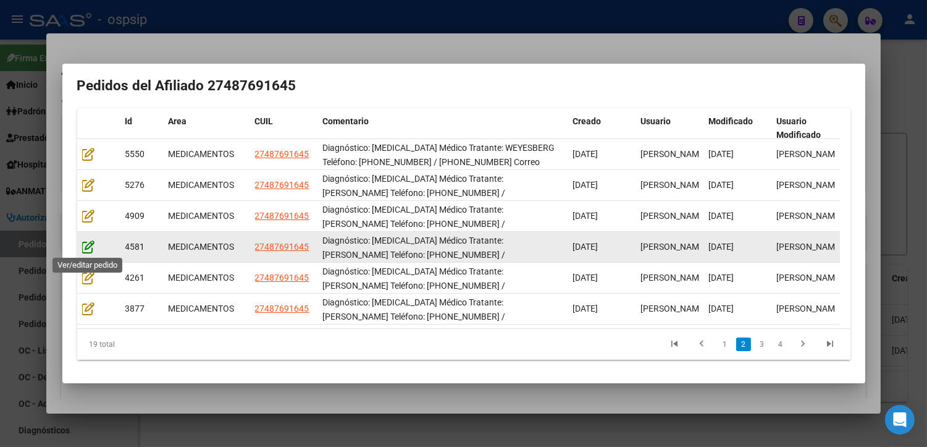
click at [85, 243] on icon at bounding box center [88, 247] width 13 height 14
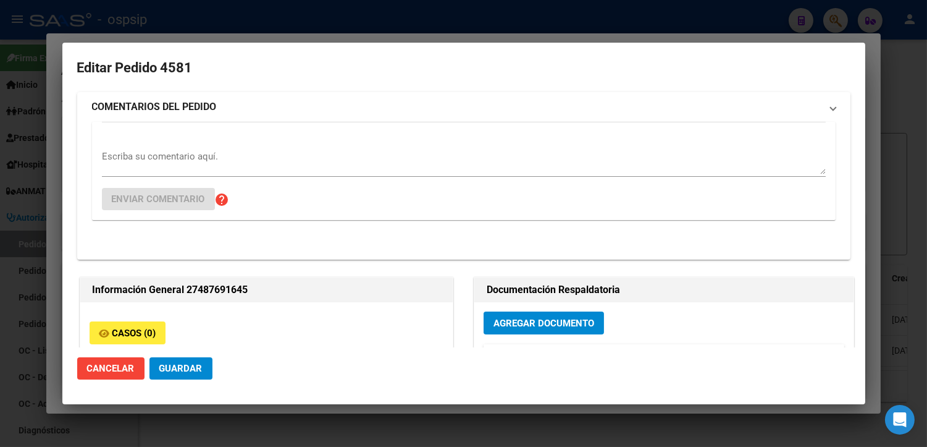
type input "[GEOGRAPHIC_DATA], [PERSON_NAME] 2858"
type input "Particular: 4293-6890"
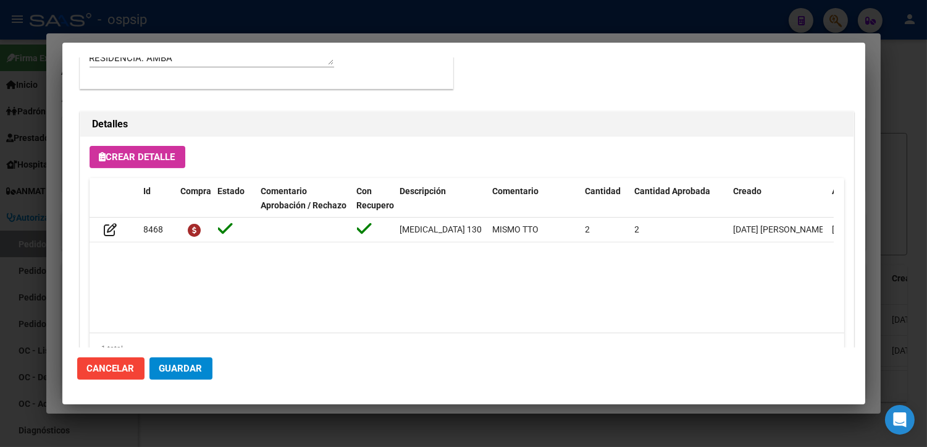
scroll to position [881, 0]
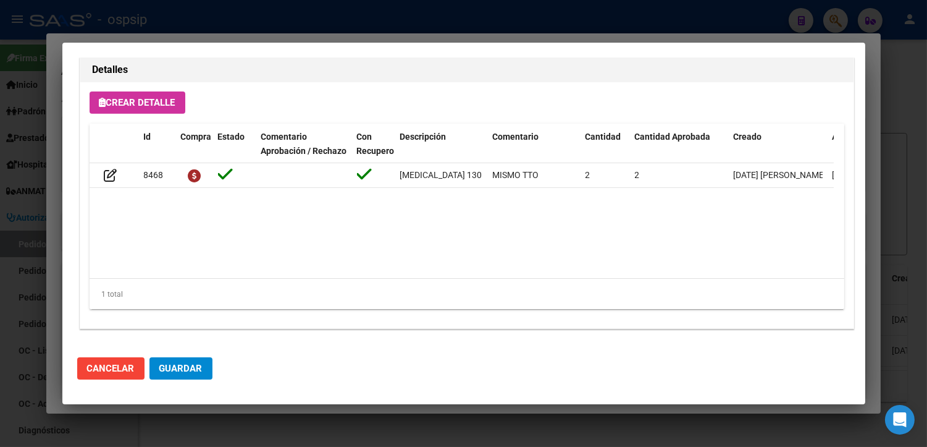
click at [243, 417] on div at bounding box center [463, 223] width 927 height 447
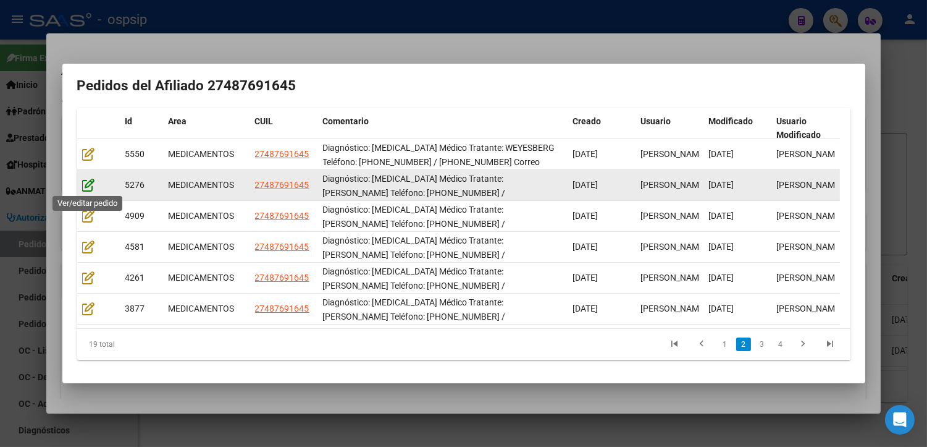
click at [88, 181] on icon at bounding box center [88, 185] width 13 height 14
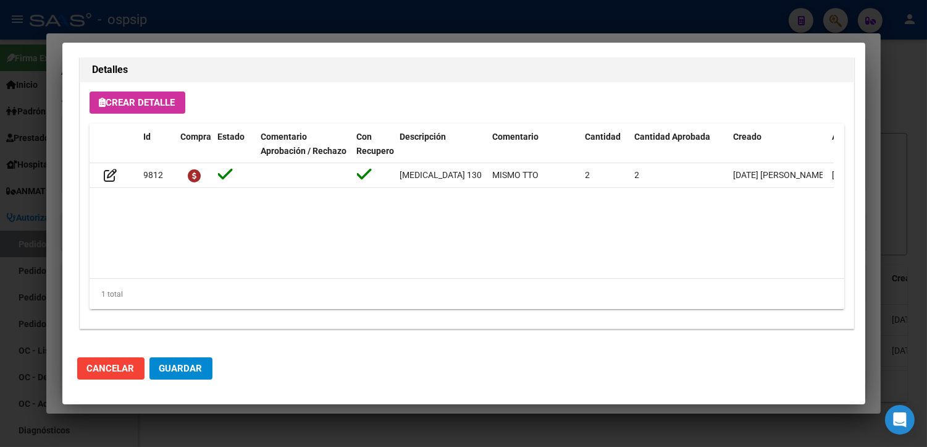
click at [270, 408] on div at bounding box center [463, 223] width 927 height 447
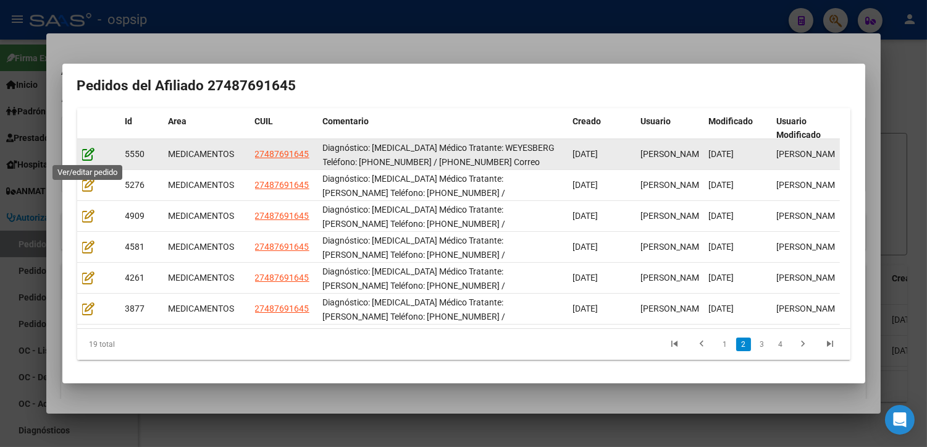
click at [85, 149] on icon at bounding box center [88, 154] width 13 height 14
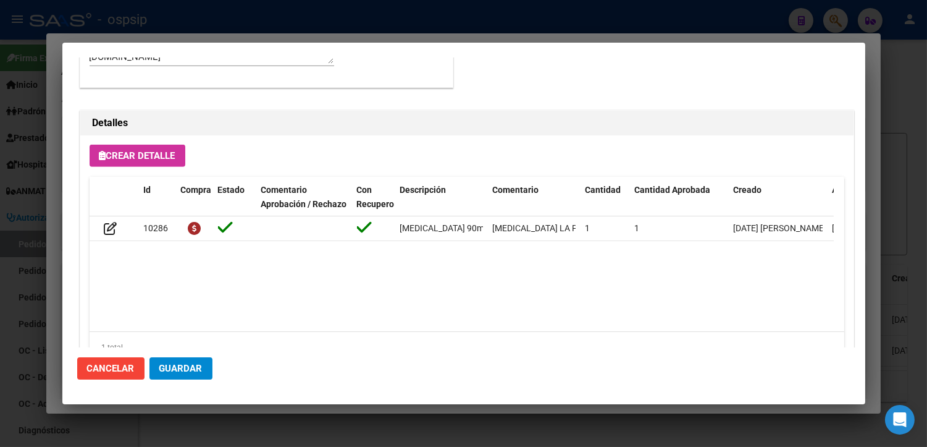
scroll to position [1140, 0]
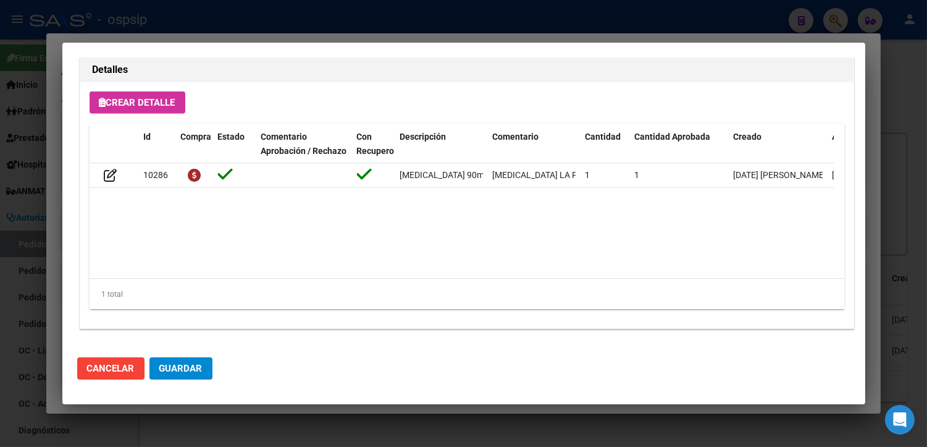
click at [306, 411] on div at bounding box center [463, 223] width 927 height 447
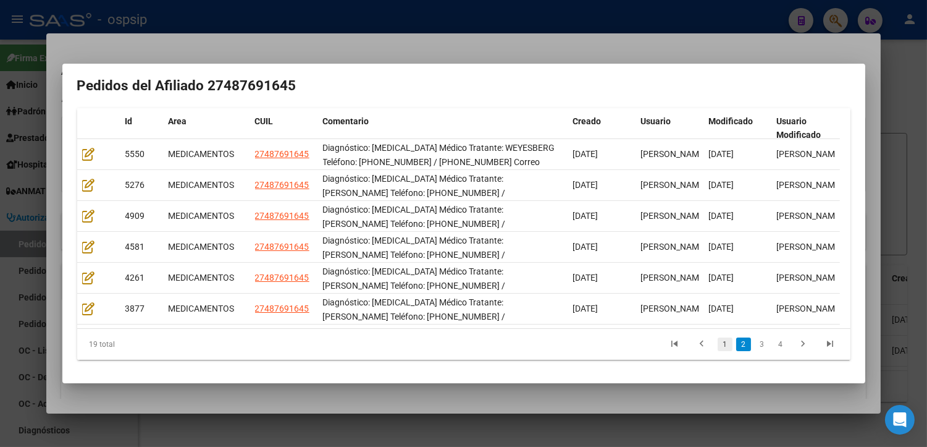
click at [718, 343] on link "1" at bounding box center [725, 344] width 15 height 14
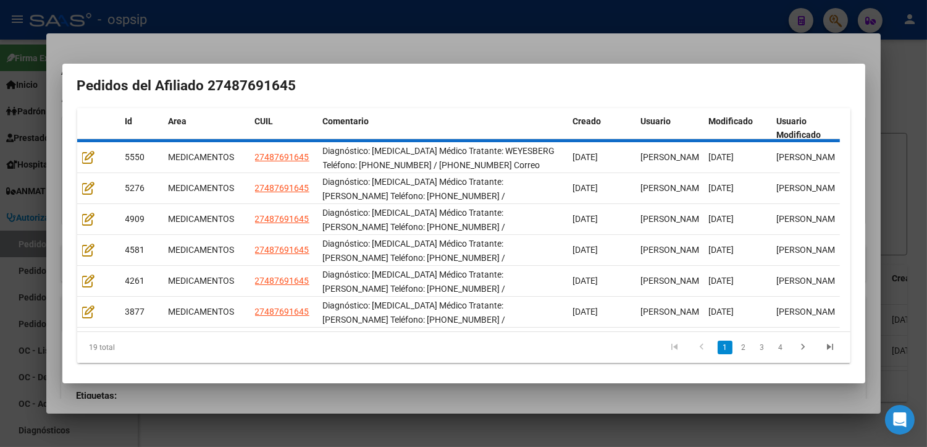
scroll to position [46, 0]
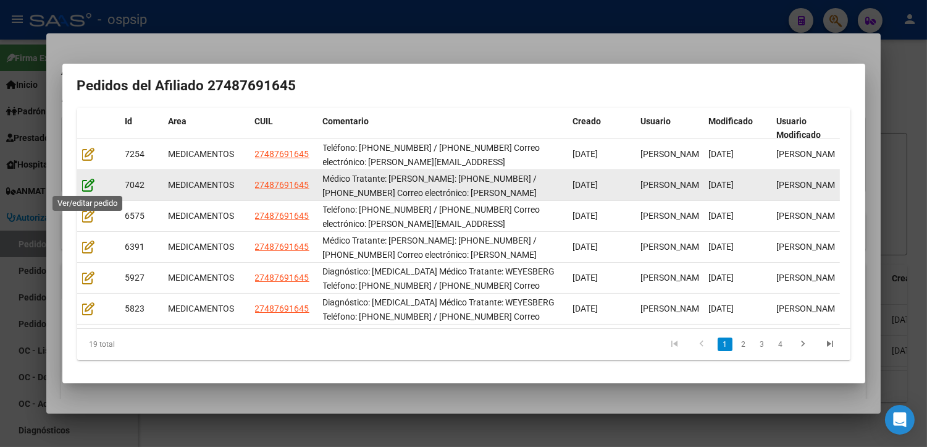
click at [85, 183] on icon at bounding box center [88, 185] width 13 height 14
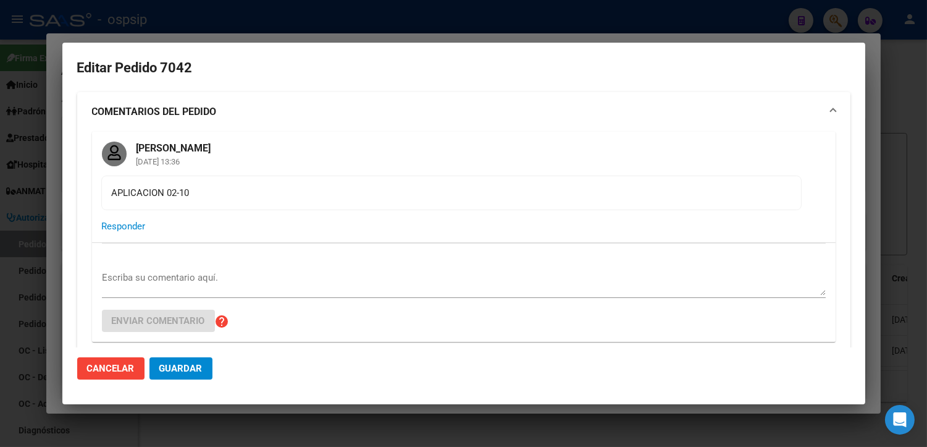
type input "[GEOGRAPHIC_DATA], [PERSON_NAME] 2858"
click at [237, 406] on div at bounding box center [463, 223] width 927 height 447
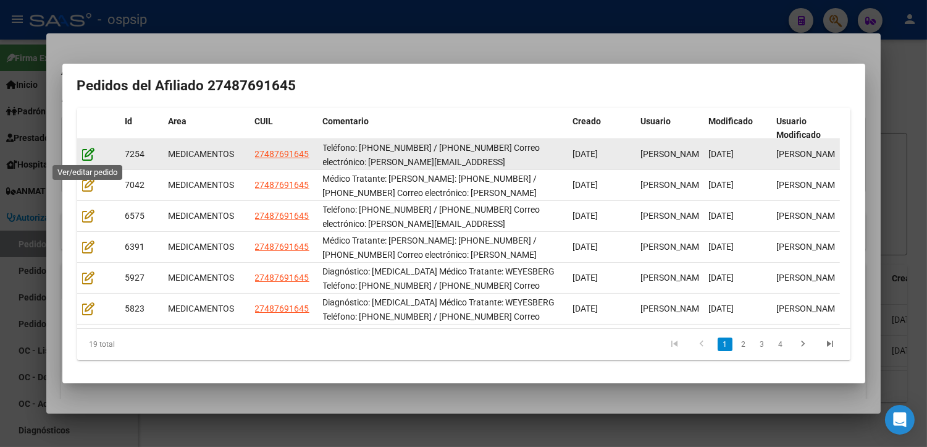
click at [88, 154] on icon at bounding box center [88, 154] width 13 height 14
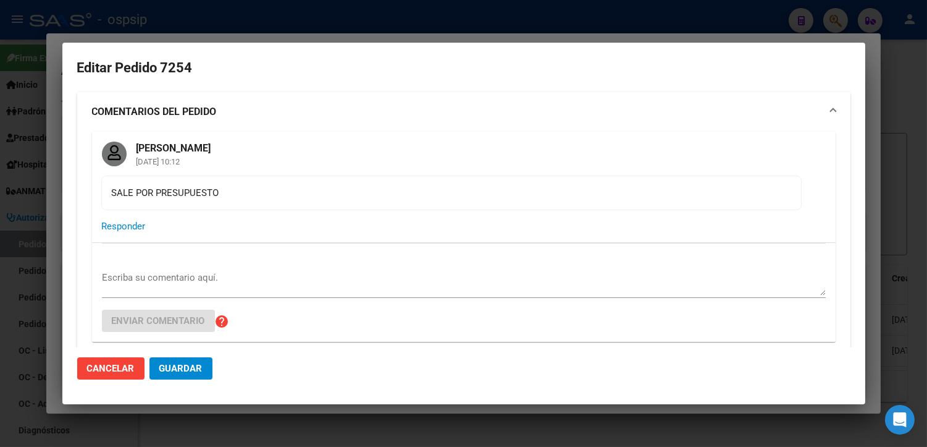
type input "[GEOGRAPHIC_DATA], [PERSON_NAME] 2858"
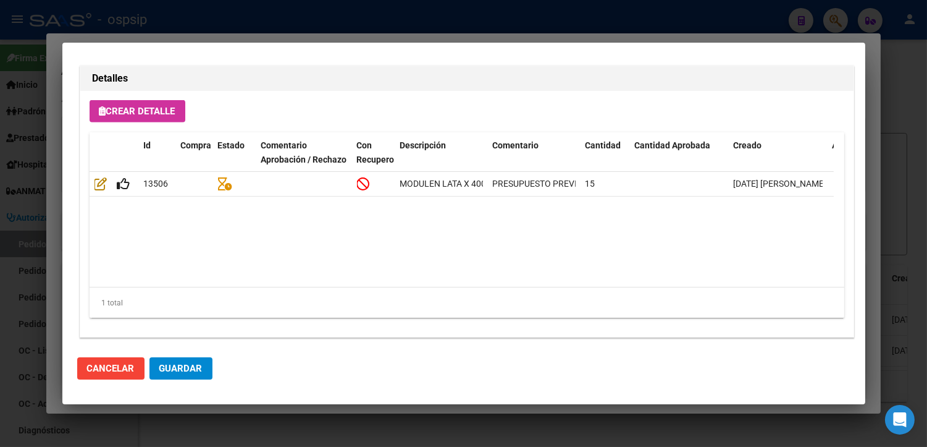
scroll to position [1140, 0]
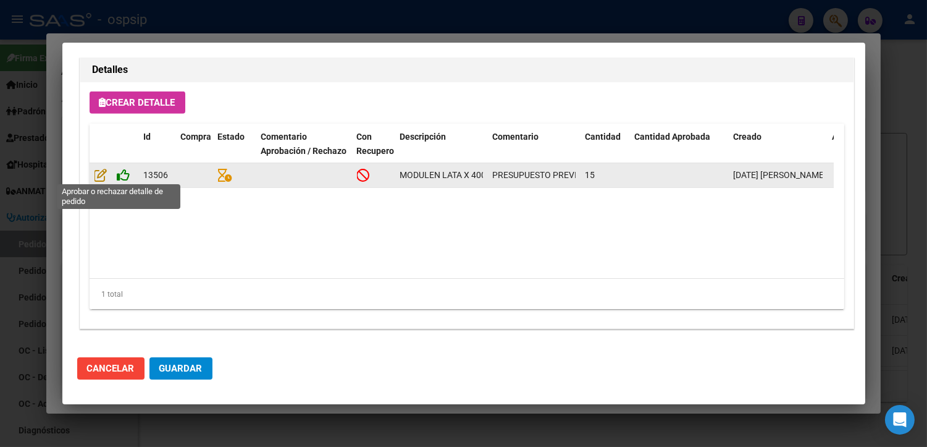
click at [125, 176] on icon at bounding box center [123, 175] width 13 height 14
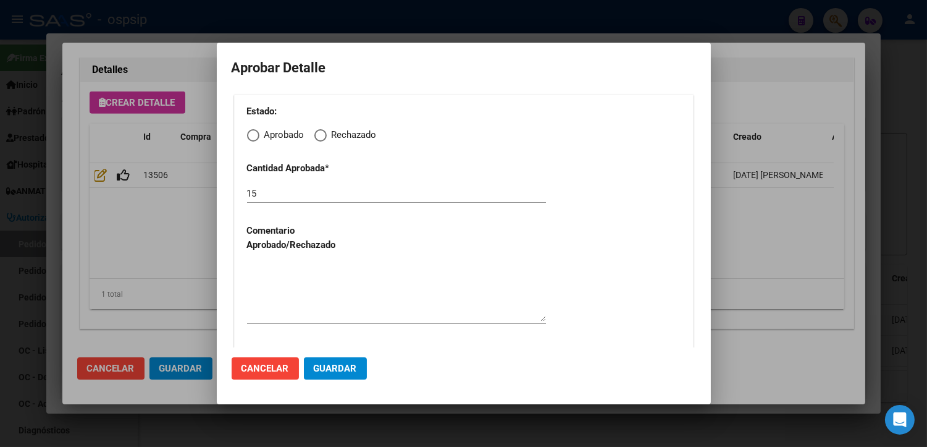
click at [250, 131] on span "Elija una opción" at bounding box center [253, 135] width 12 height 12
click at [250, 131] on input "Aprobado" at bounding box center [253, 135] width 12 height 12
radio input "true"
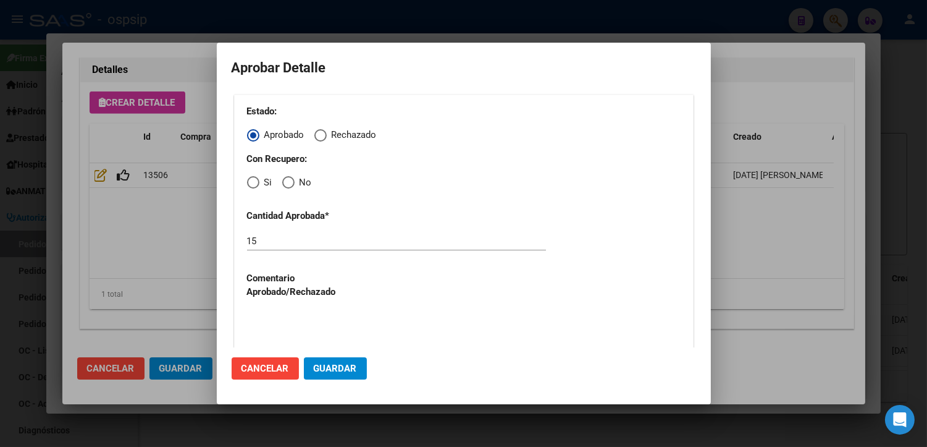
click at [286, 183] on span "Elija una opción" at bounding box center [288, 182] width 12 height 12
click at [286, 183] on input "No" at bounding box center [288, 182] width 12 height 12
radio input "true"
click at [264, 242] on input "15" at bounding box center [396, 240] width 299 height 11
type input "14"
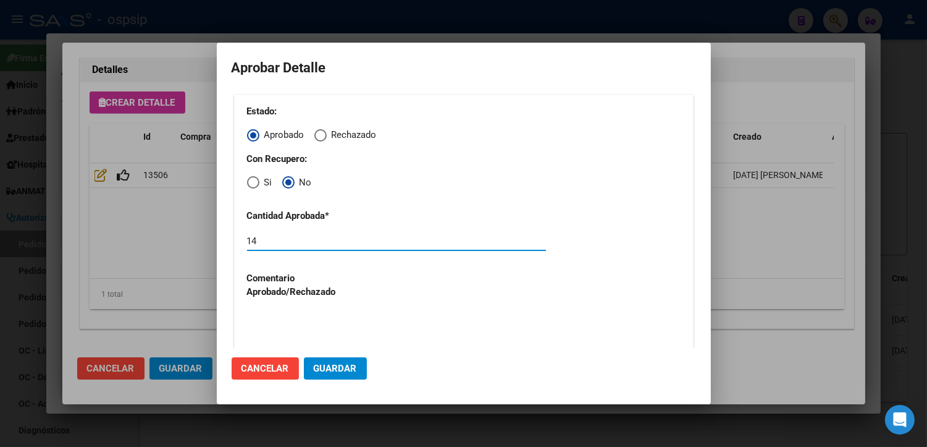
click at [325, 369] on span "Guardar" at bounding box center [335, 368] width 43 height 11
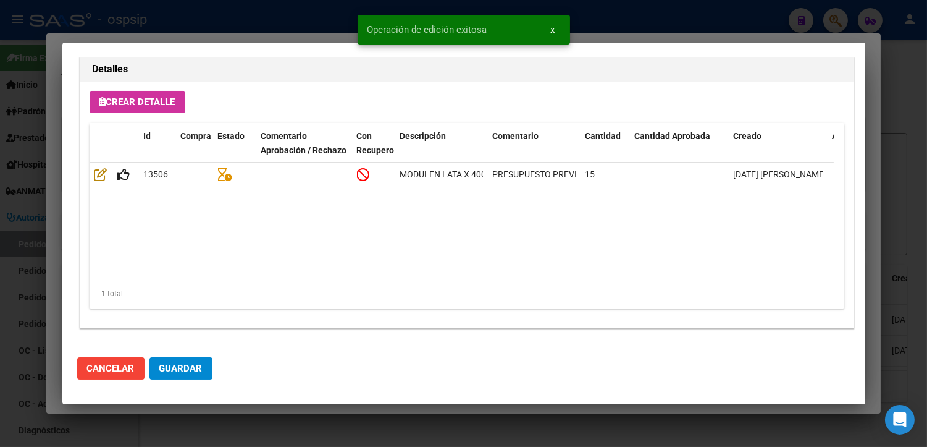
type input "[GEOGRAPHIC_DATA], [PERSON_NAME] 2858"
click at [193, 371] on span "Guardar" at bounding box center [180, 368] width 43 height 11
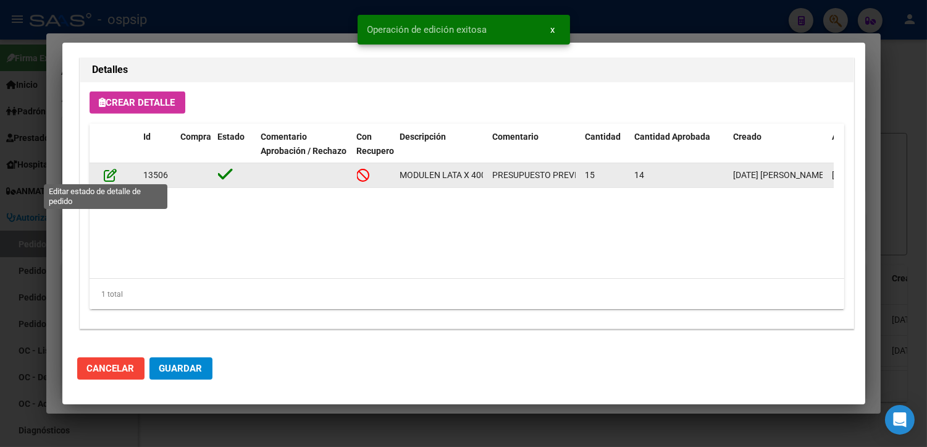
click at [112, 169] on icon at bounding box center [110, 175] width 13 height 14
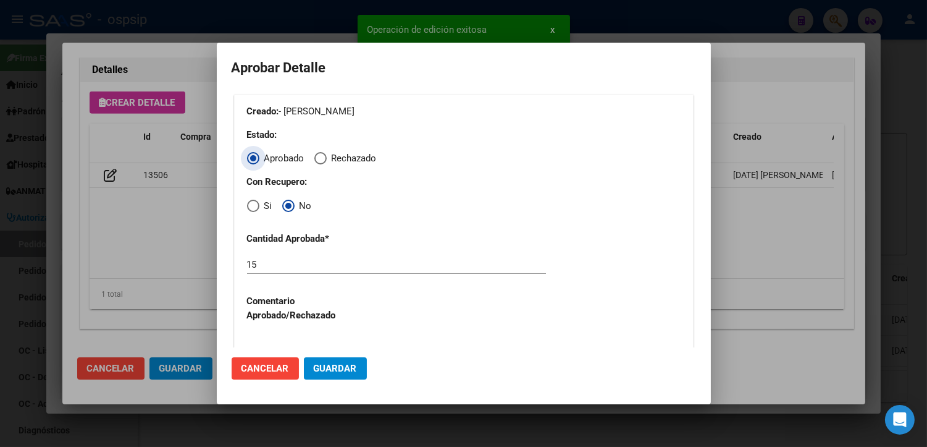
click at [321, 336] on textarea at bounding box center [396, 363] width 299 height 58
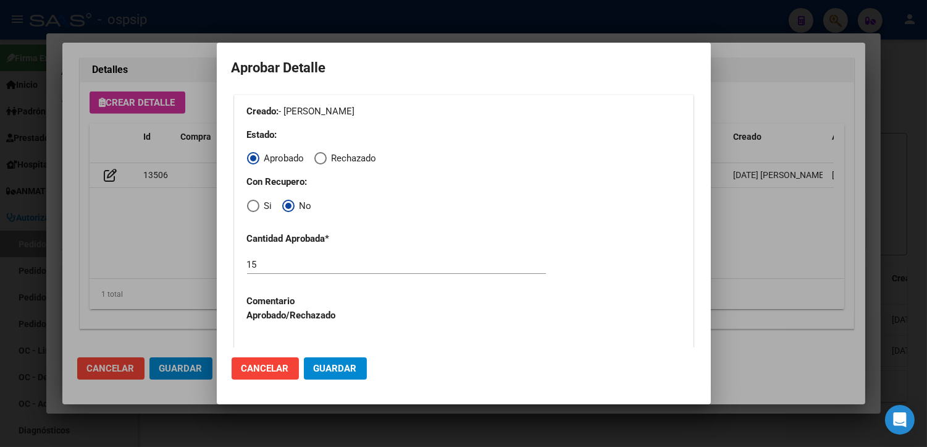
click at [337, 367] on span "Guardar" at bounding box center [335, 368] width 43 height 11
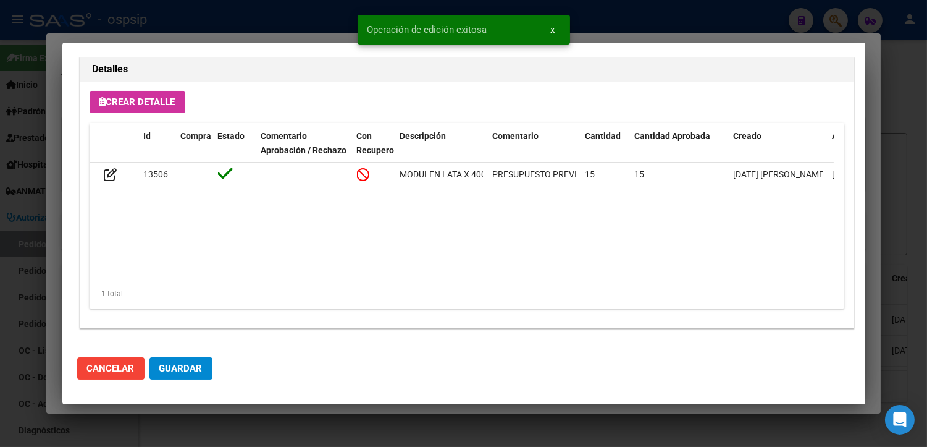
scroll to position [1140, 0]
click at [195, 373] on span "Guardar" at bounding box center [180, 368] width 43 height 11
click at [238, 409] on div at bounding box center [463, 223] width 927 height 447
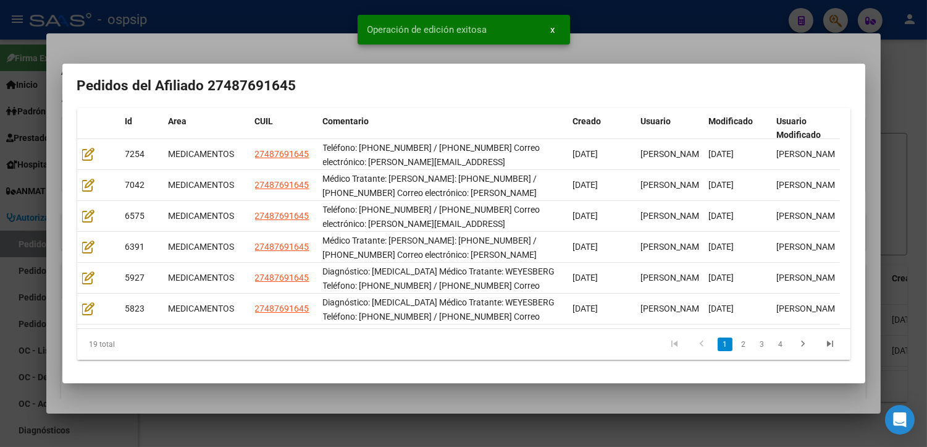
click at [257, 437] on div at bounding box center [463, 223] width 927 height 447
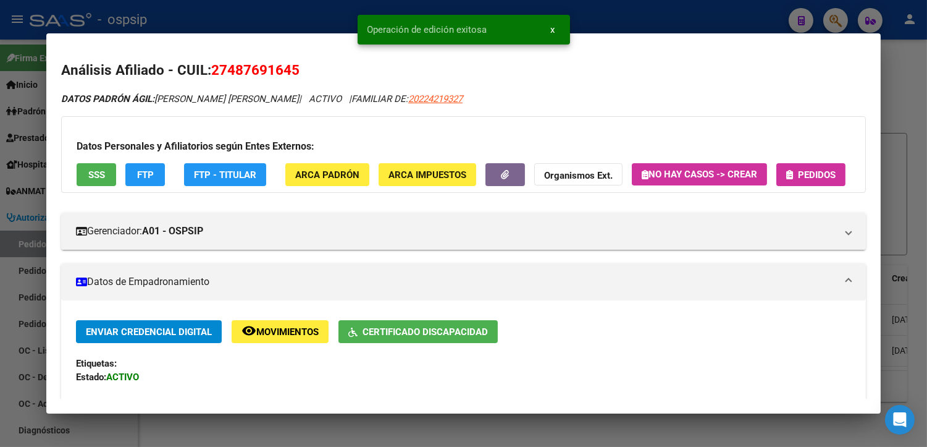
click at [227, 430] on div at bounding box center [463, 223] width 927 height 447
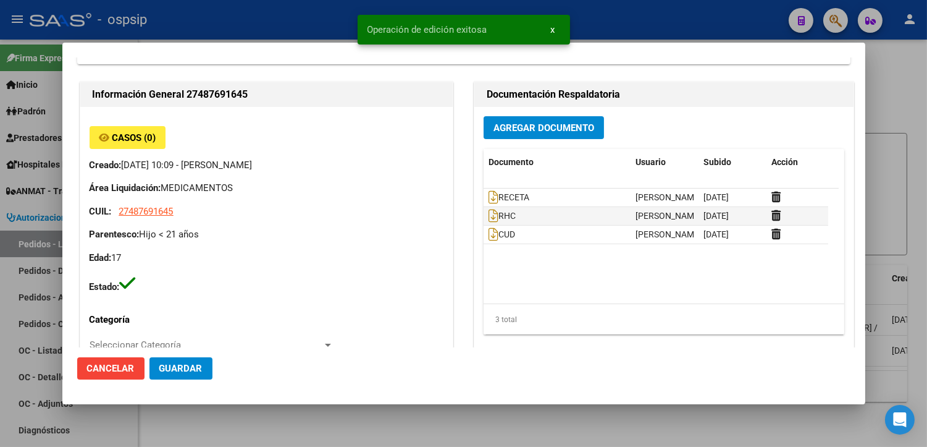
click at [227, 430] on div at bounding box center [463, 223] width 927 height 447
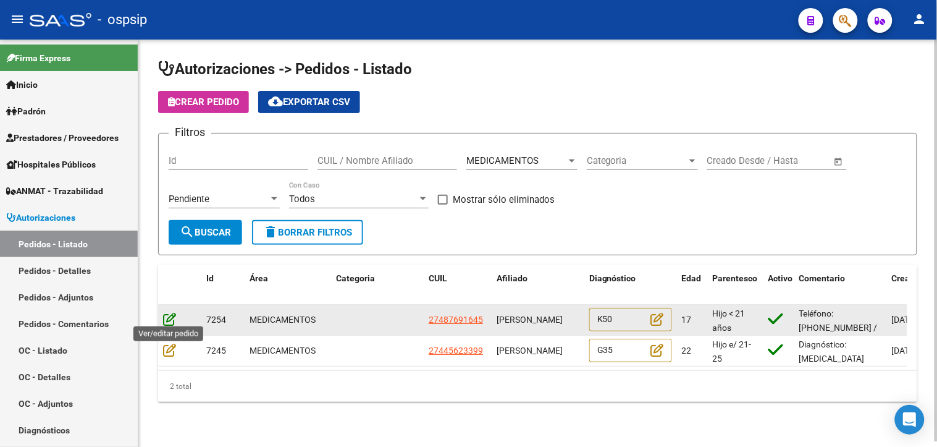
click at [168, 312] on icon at bounding box center [169, 319] width 13 height 14
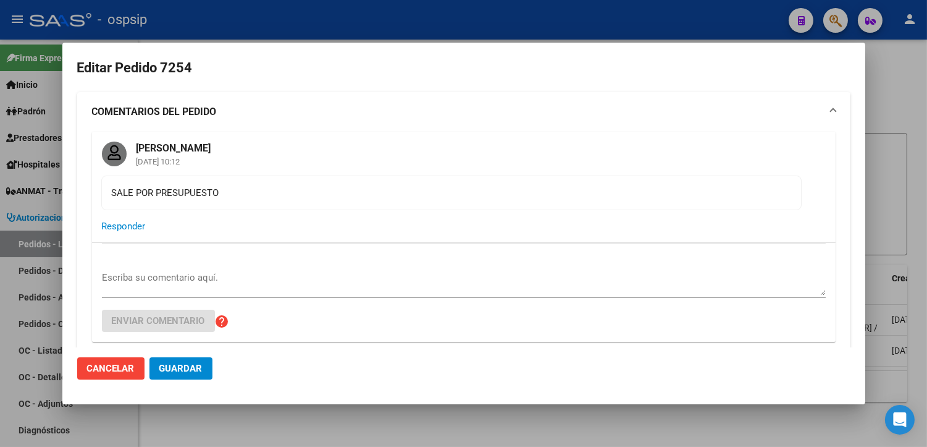
type input "[GEOGRAPHIC_DATA], [PERSON_NAME] 2858"
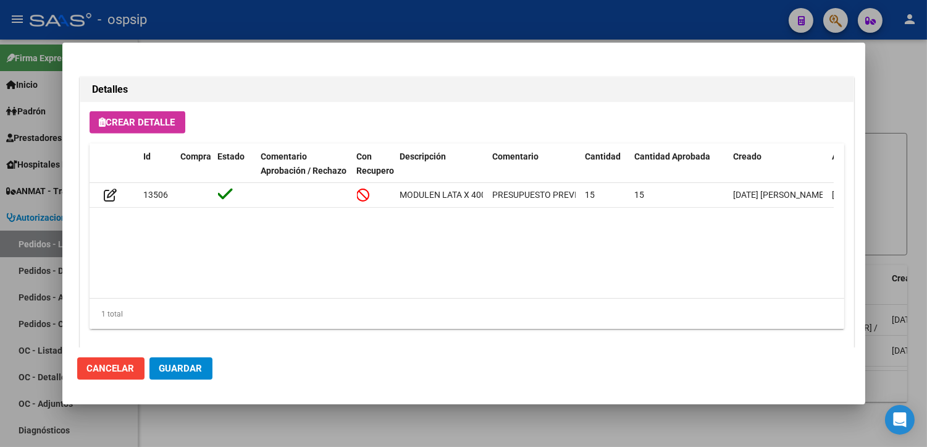
scroll to position [1140, 0]
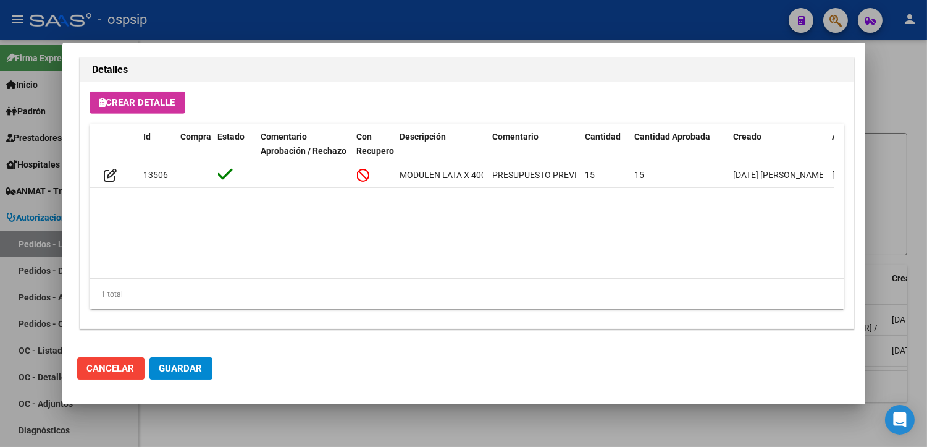
click at [195, 367] on span "Guardar" at bounding box center [180, 368] width 43 height 11
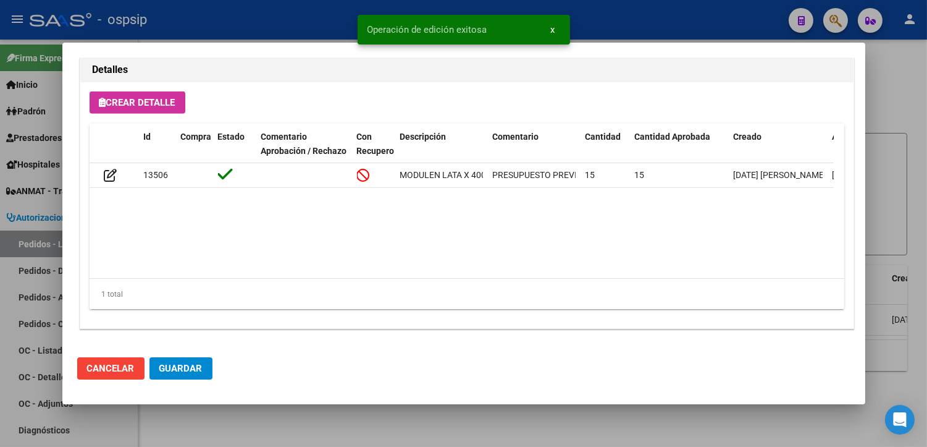
scroll to position [0, 0]
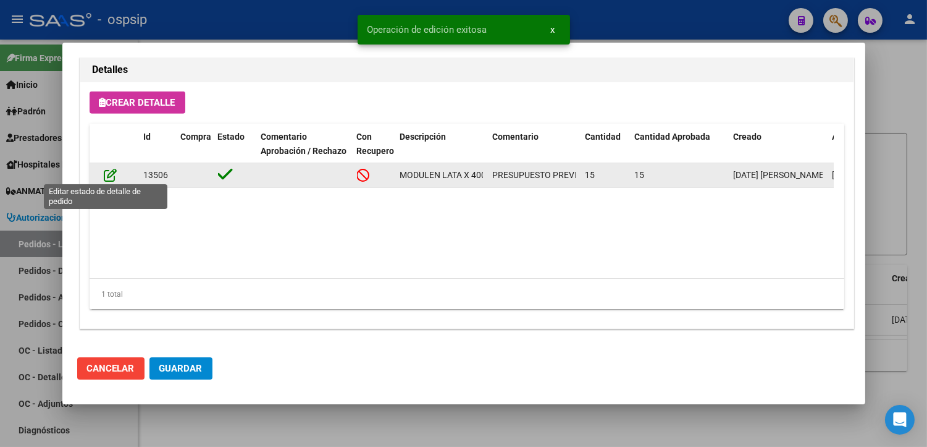
click at [116, 173] on icon at bounding box center [110, 175] width 13 height 14
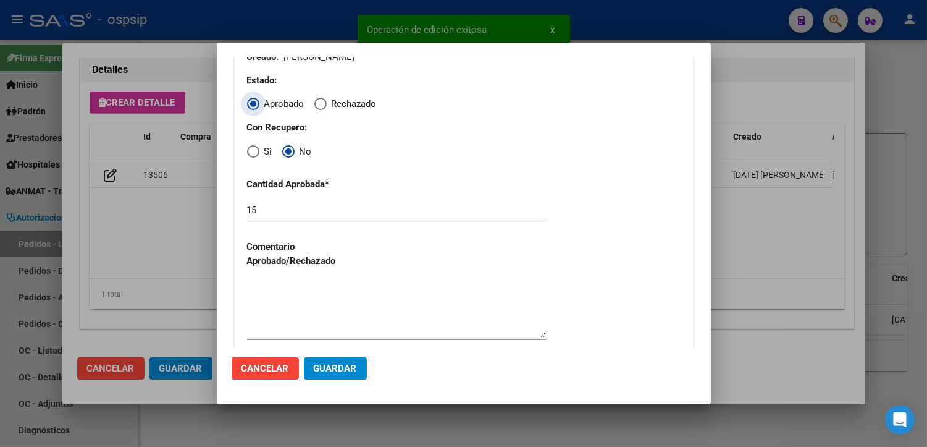
scroll to position [169, 0]
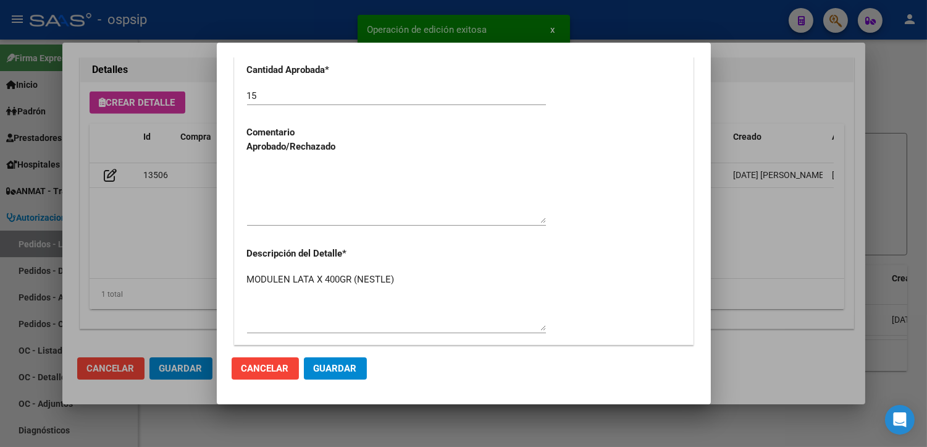
click at [340, 187] on textarea at bounding box center [396, 194] width 299 height 58
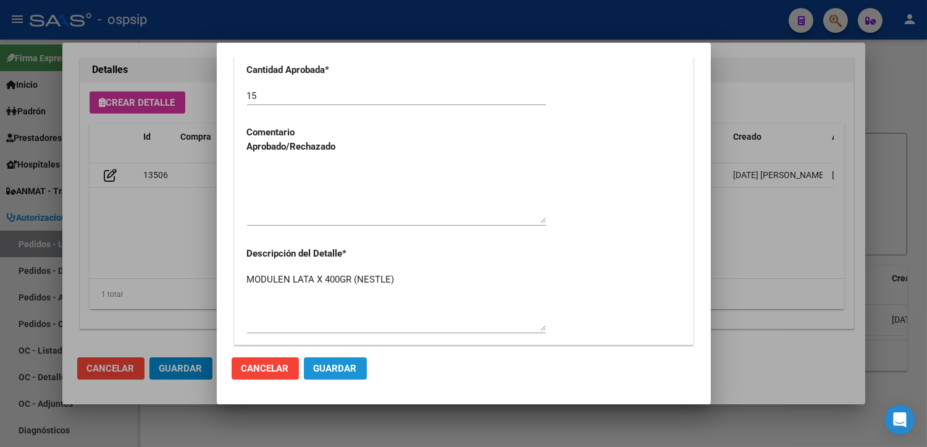
click at [338, 367] on span "Guardar" at bounding box center [335, 368] width 43 height 11
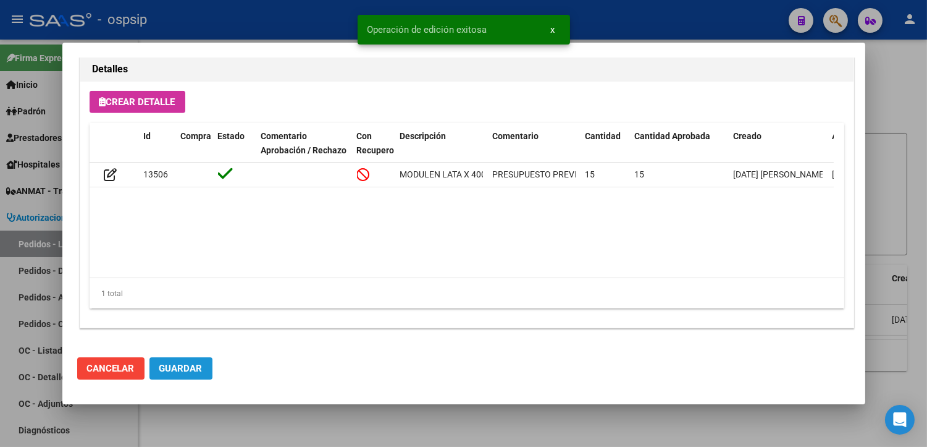
click at [184, 371] on span "Guardar" at bounding box center [180, 368] width 43 height 11
type input "27-44562339-9"
type input "[PERSON_NAME]"
type input "NO CORREPONDE"
type input "[GEOGRAPHIC_DATA], [PERSON_NAME] 2954"
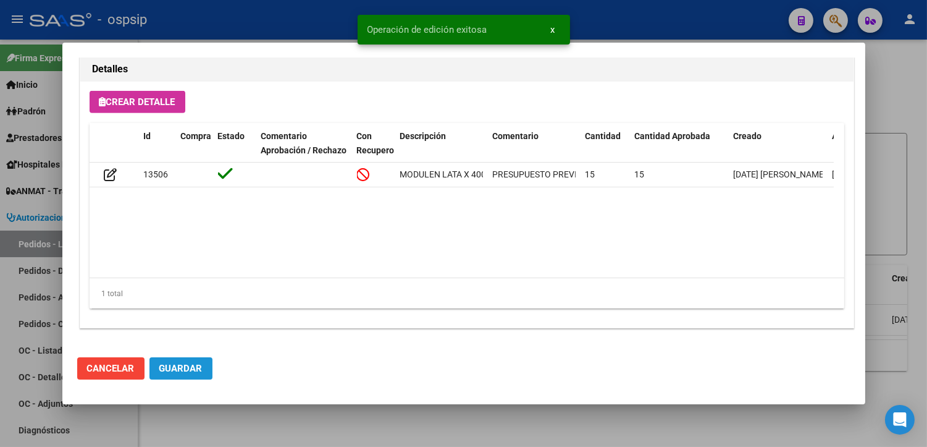
type textarea "Diagnóstico: [MEDICAL_DATA] MULTIPLE Médico Tratante: [PERSON_NAME] TEL: [PHONE…"
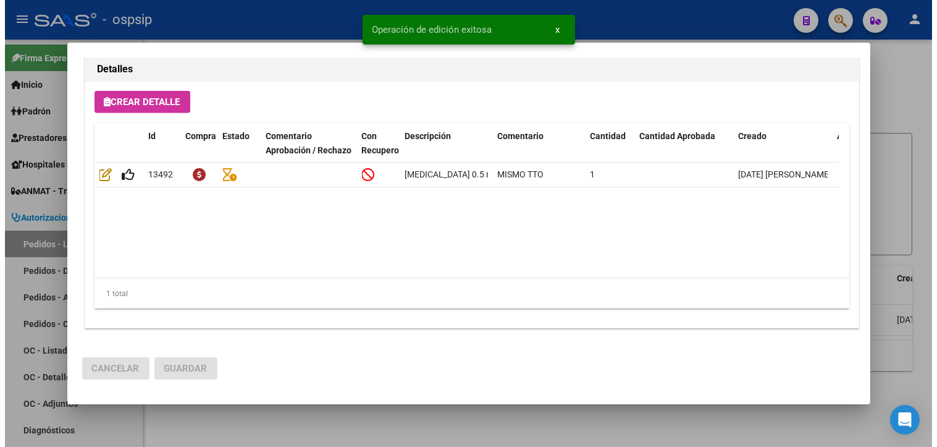
scroll to position [1140, 0]
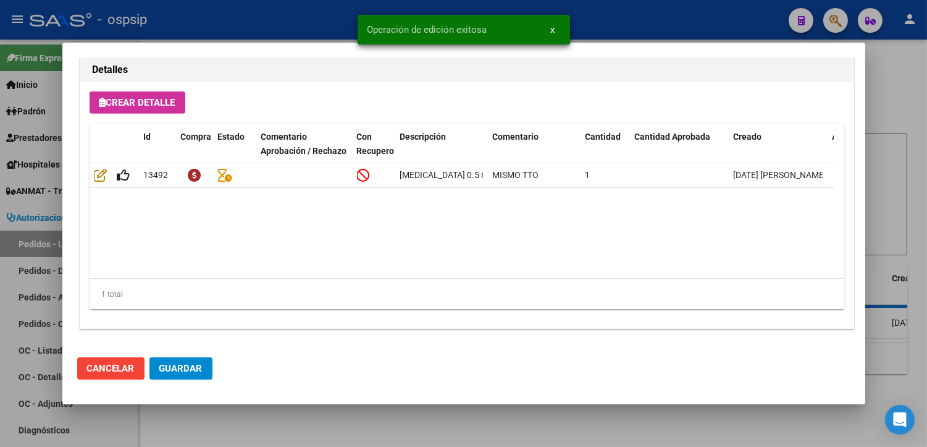
type input "[GEOGRAPHIC_DATA], [PERSON_NAME] 2954"
click at [224, 403] on mat-dialog-container "Editar Pedido 7245 COMENTARIOS DEL PEDIDO Pedro Cagliari 18/09/2025 15:56 SE VA…" at bounding box center [463, 224] width 803 height 362
click at [245, 430] on div at bounding box center [463, 223] width 927 height 447
